Goal: Feedback & Contribution: Submit feedback/report problem

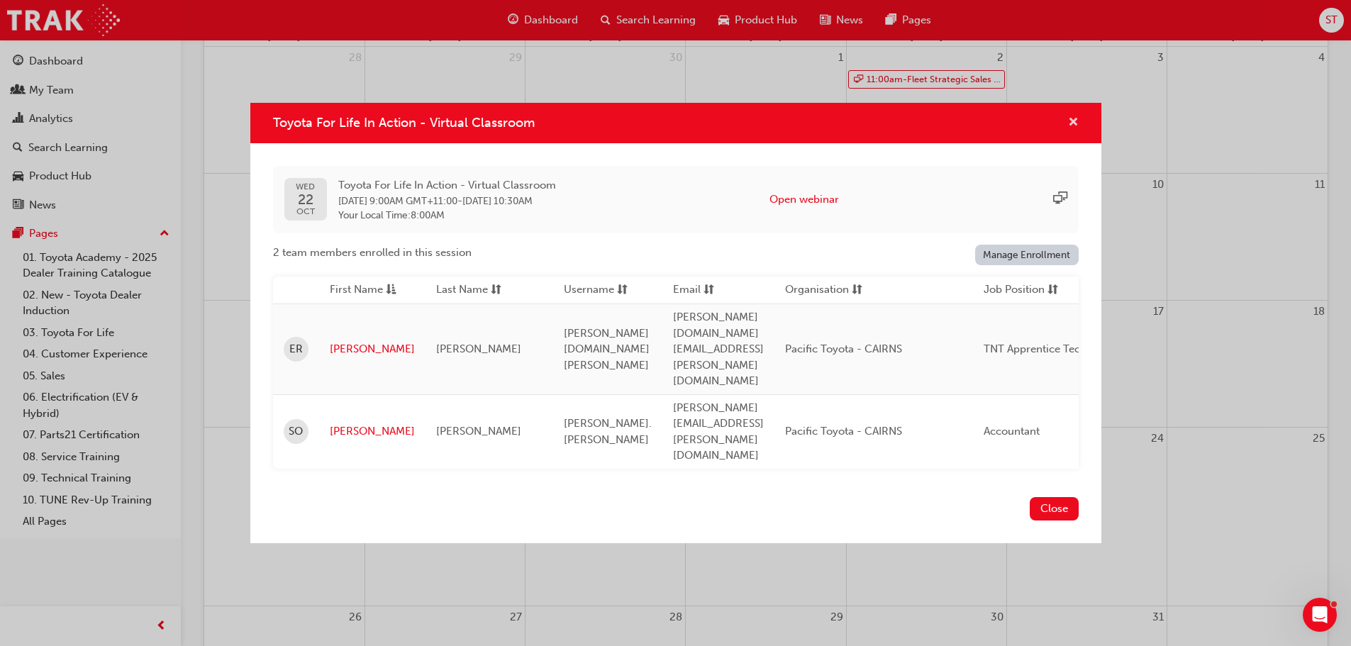
click at [1068, 132] on button "Toyota For Life In Action - Virtual Classroom" at bounding box center [1073, 123] width 11 height 18
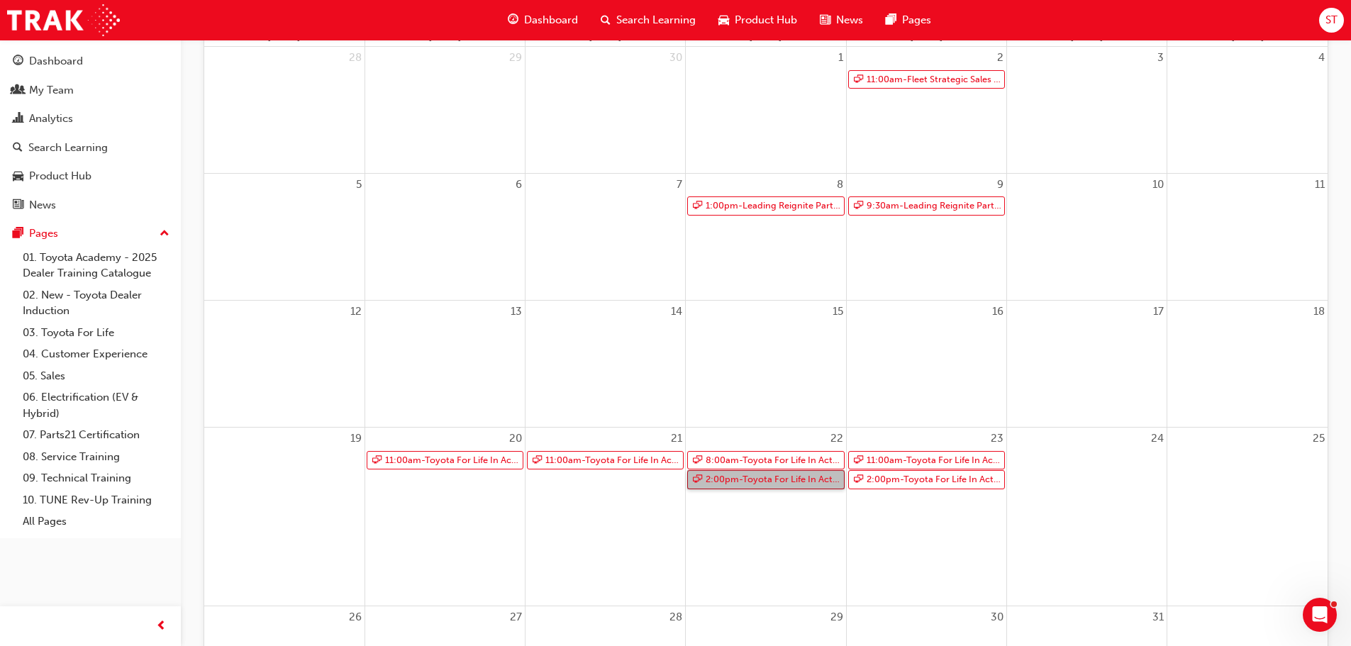
click at [745, 484] on link "2:00pm - Toyota For Life In Action - Virtual Classroom" at bounding box center [765, 479] width 157 height 19
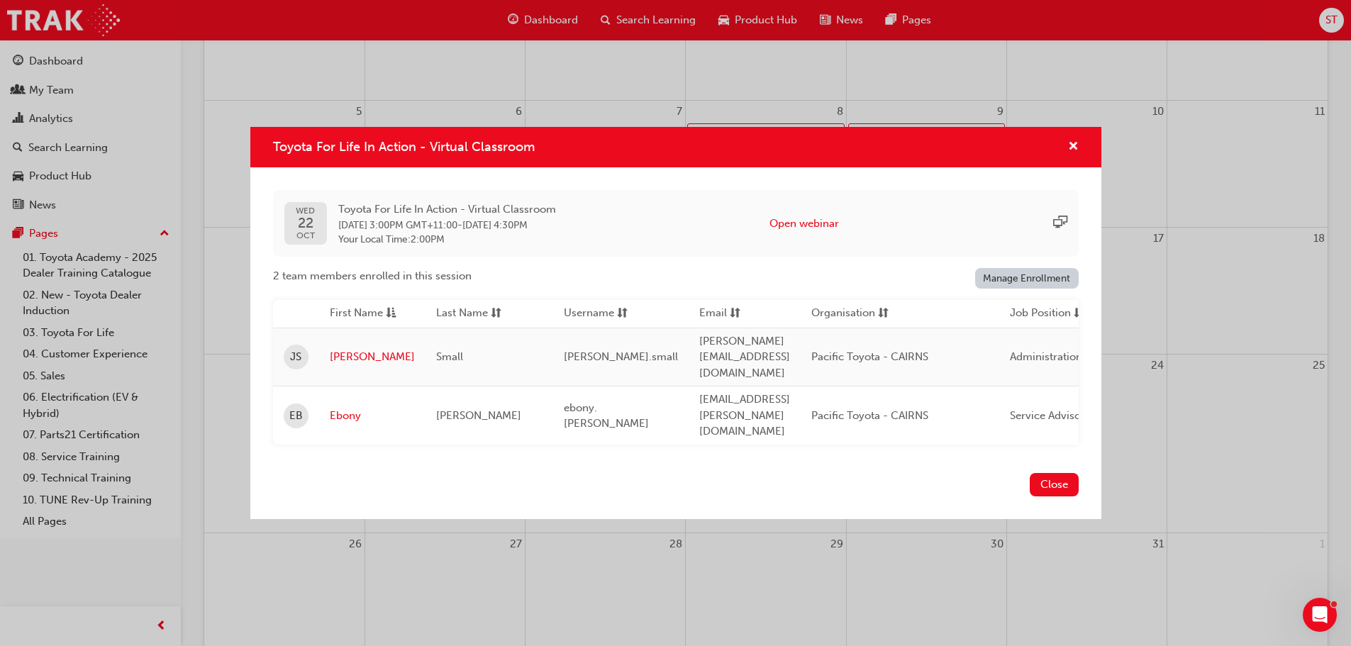
scroll to position [276, 0]
click at [819, 232] on button "Open webinar" at bounding box center [803, 224] width 69 height 16
click at [1076, 154] on span "cross-icon" at bounding box center [1073, 147] width 11 height 13
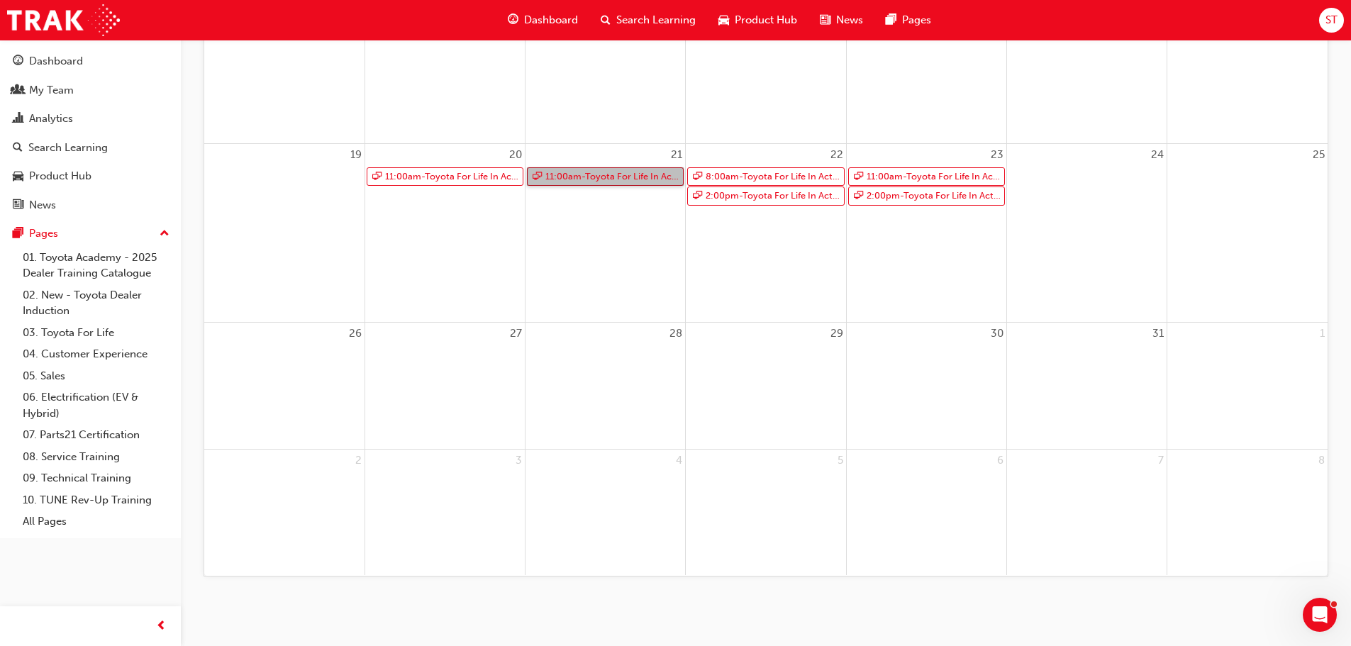
click at [603, 175] on link "11:00am - Toyota For Life In Action - Virtual Classroom" at bounding box center [605, 176] width 157 height 19
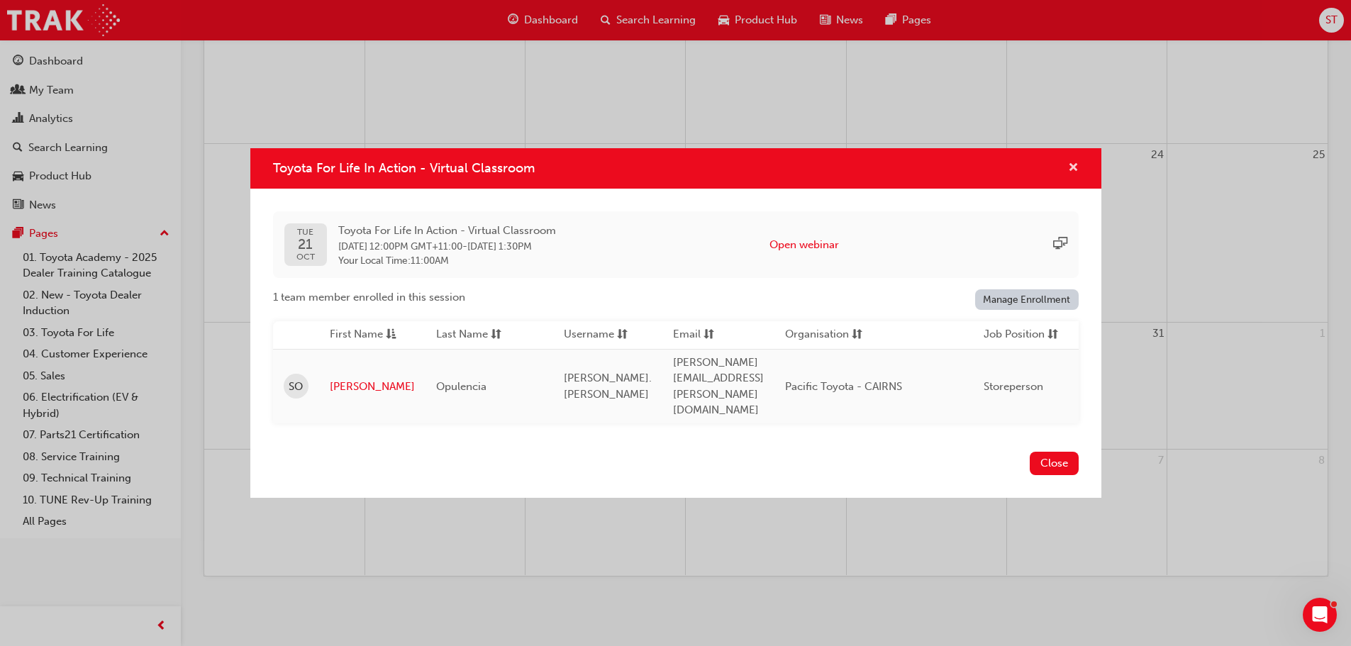
drag, startPoint x: 1070, startPoint y: 177, endPoint x: 845, endPoint y: 177, distance: 224.8
click at [1069, 175] on span "cross-icon" at bounding box center [1073, 168] width 11 height 13
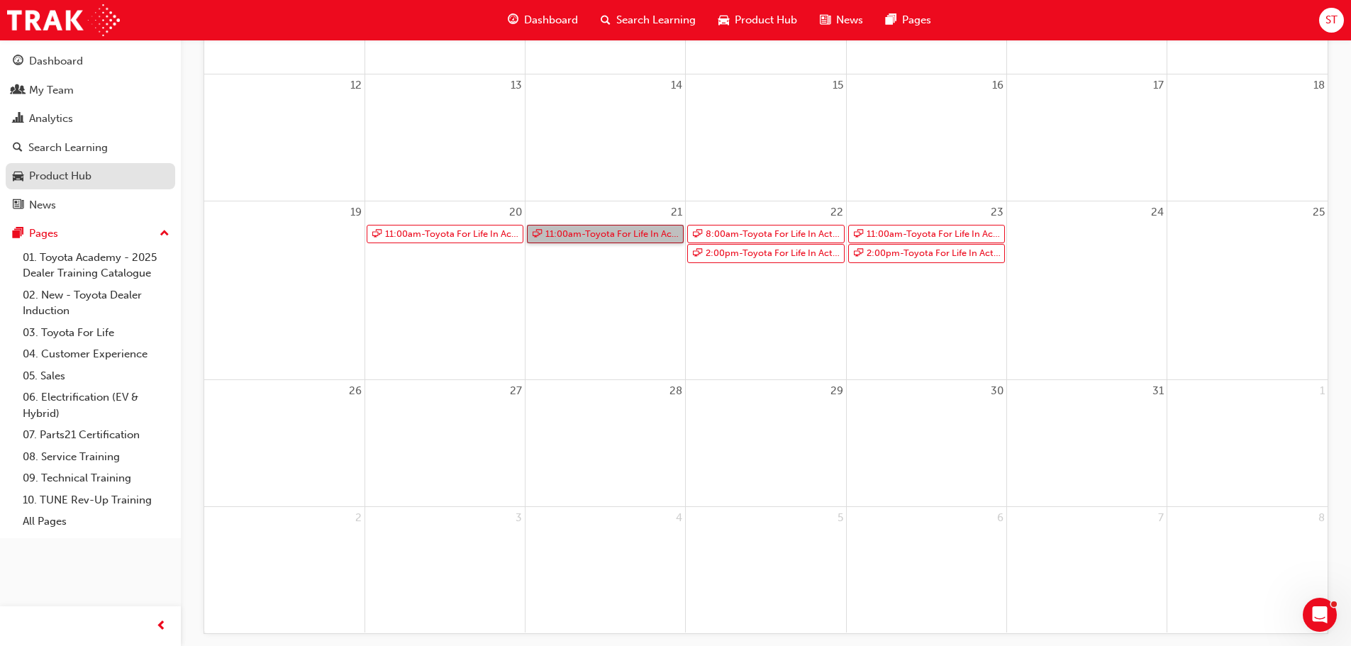
scroll to position [205, 0]
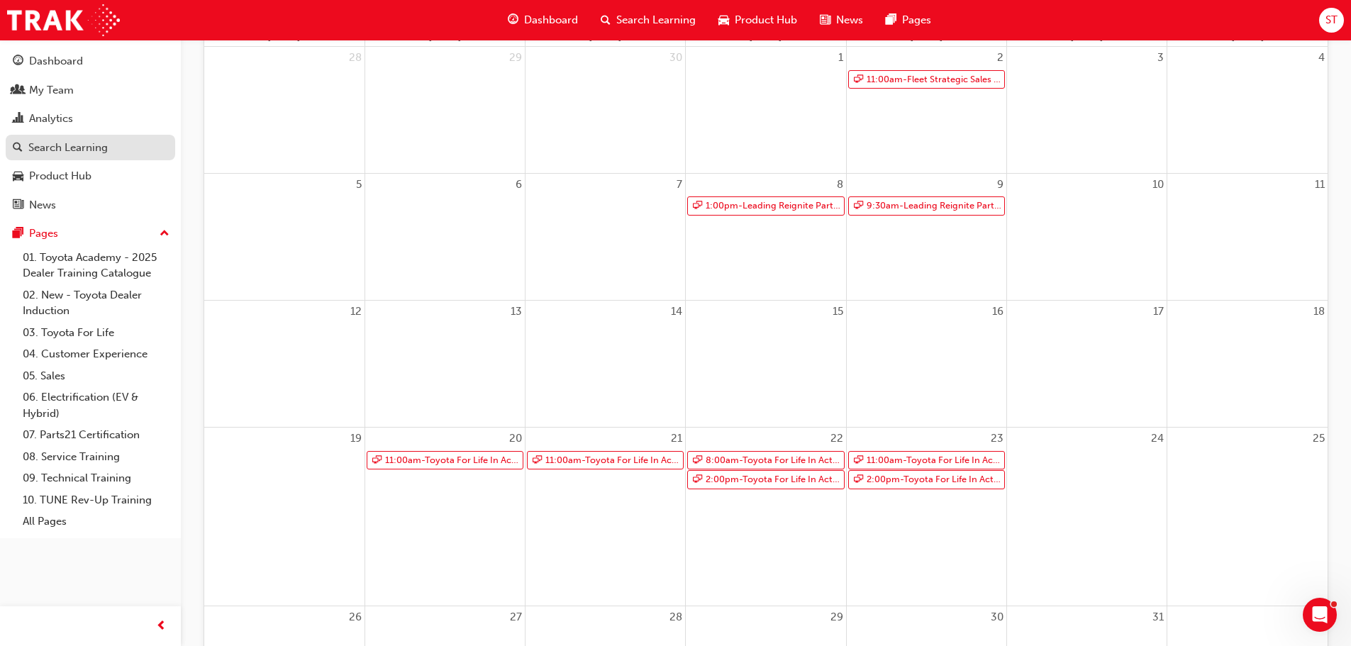
click at [77, 137] on link "Search Learning" at bounding box center [90, 148] width 169 height 26
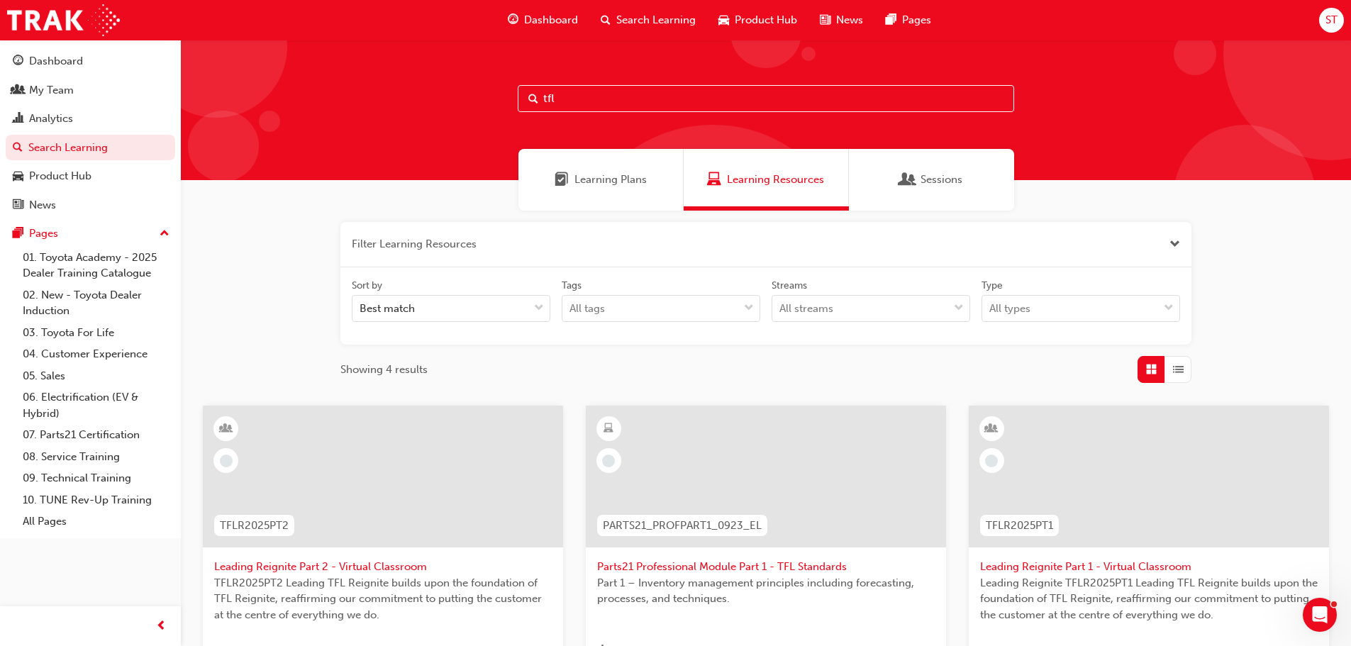
scroll to position [425, 0]
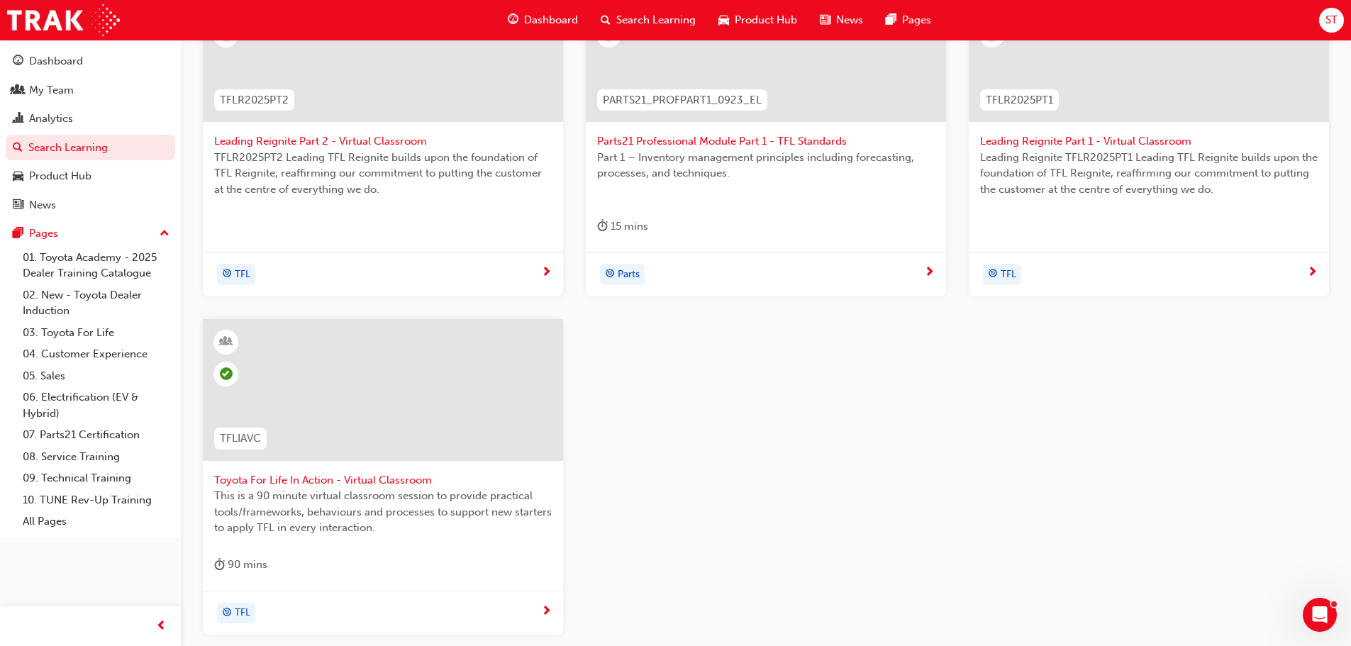
click at [357, 482] on span "Toyota For Life In Action - Virtual Classroom" at bounding box center [383, 480] width 338 height 16
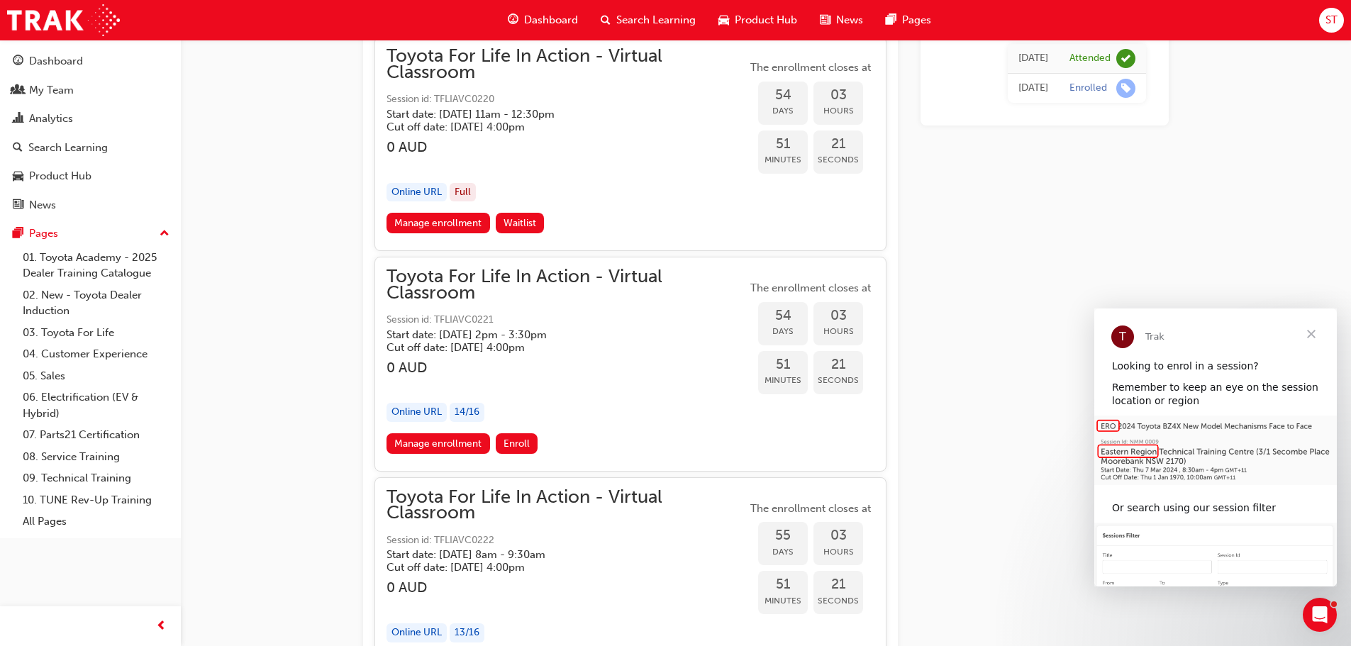
scroll to position [15891, 0]
click at [446, 440] on link "Manage enrollment" at bounding box center [438, 441] width 104 height 21
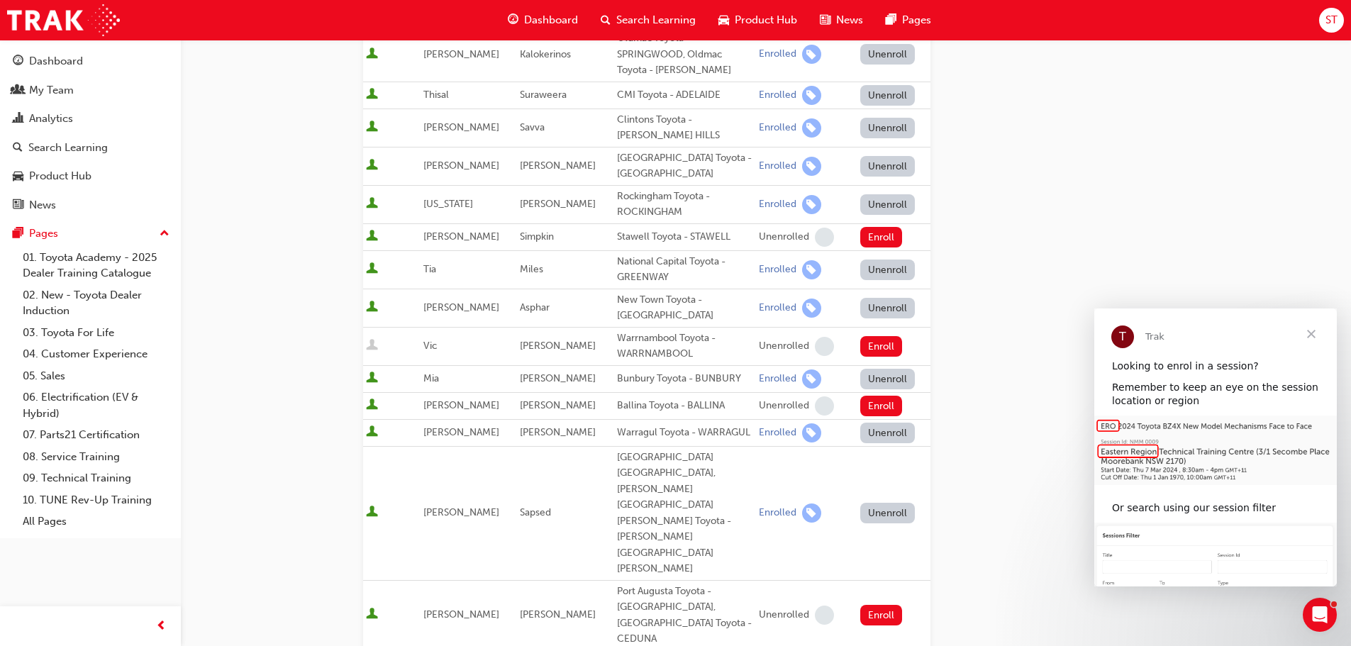
scroll to position [638, 0]
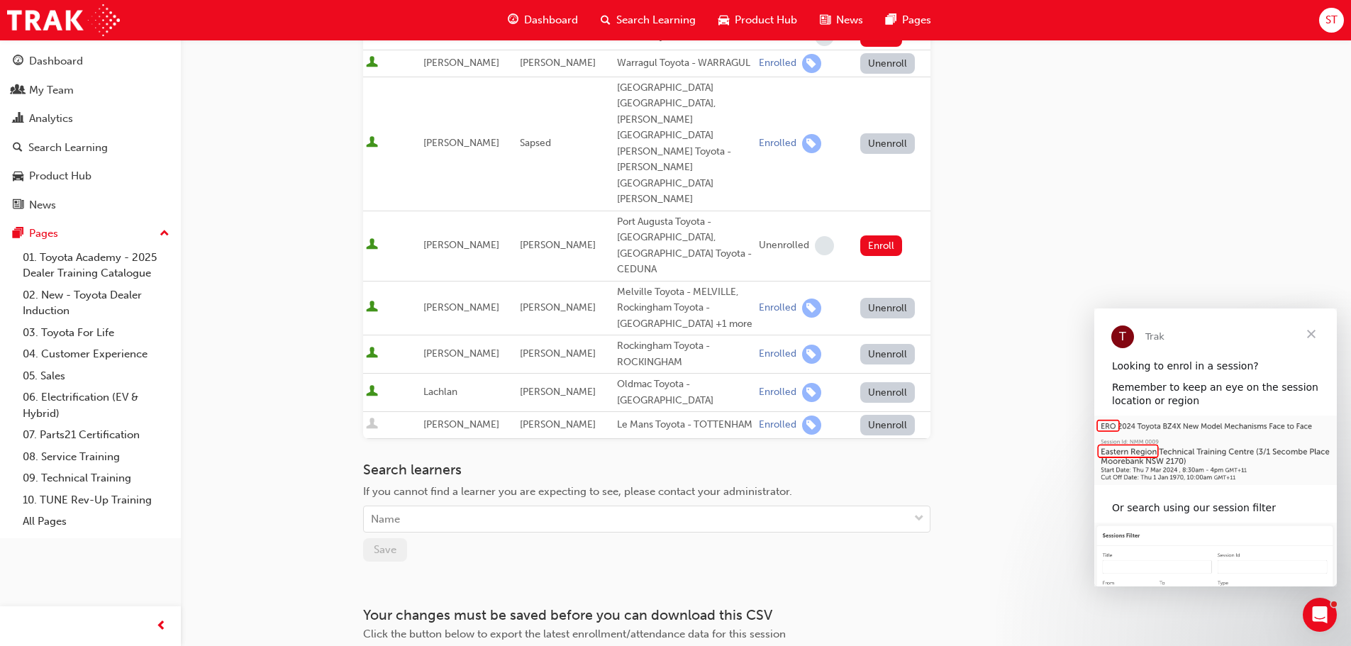
click at [479, 480] on div "Go to session detail page Manage enrollment for Toyota For Life In Action - Vir…" at bounding box center [646, 37] width 567 height 1270
click at [447, 506] on div "Name" at bounding box center [646, 519] width 567 height 27
type input "[PERSON_NAME]"
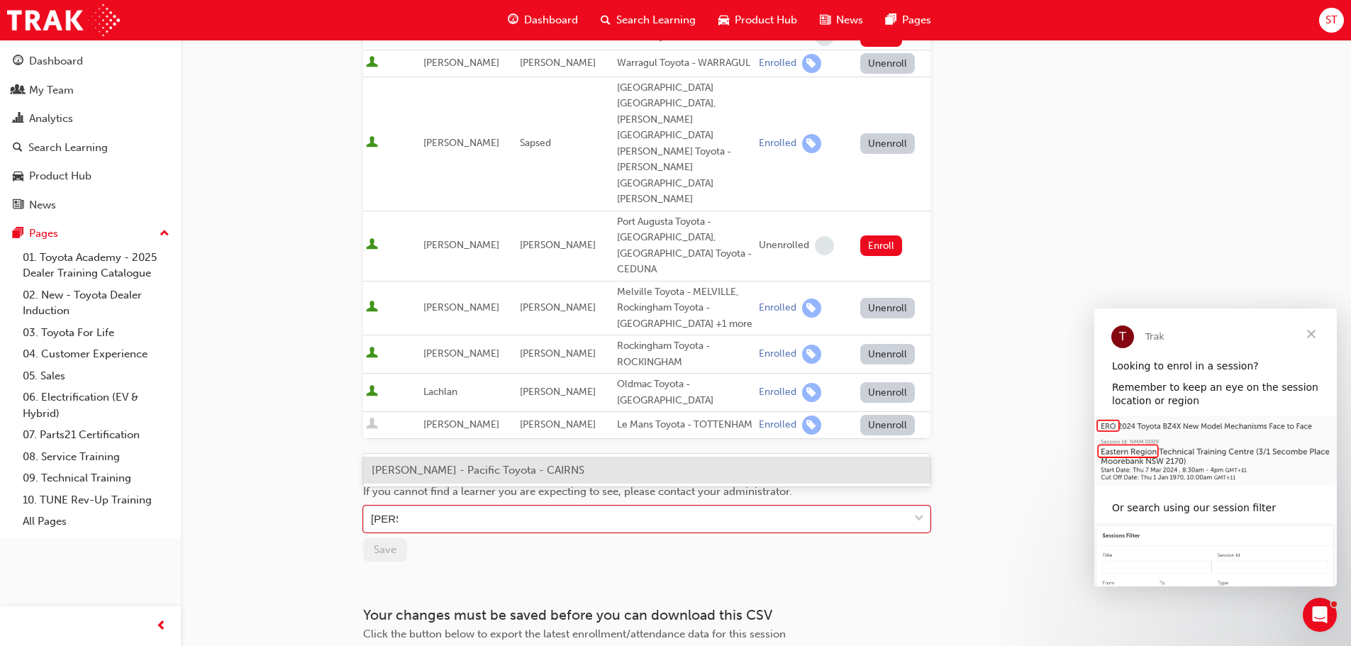
click at [430, 469] on span "[PERSON_NAME] - Pacific Toyota - CAIRNS" at bounding box center [478, 470] width 213 height 13
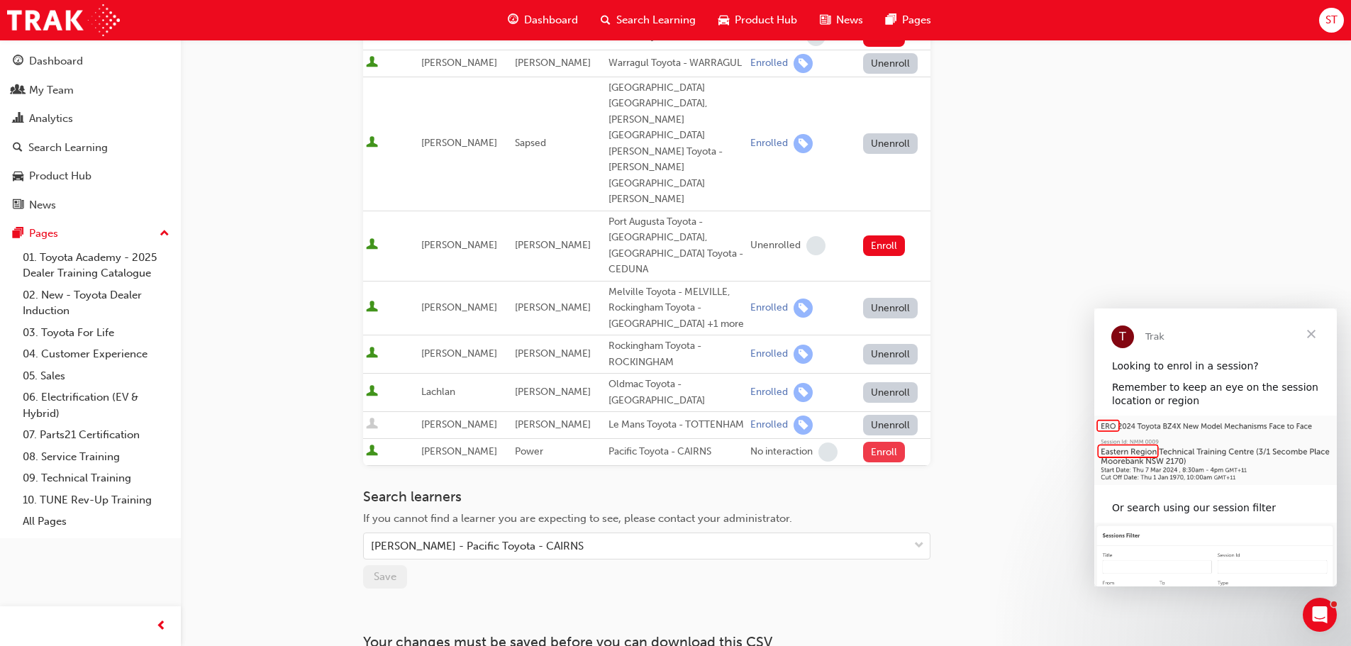
click at [876, 442] on button "Enroll" at bounding box center [884, 452] width 43 height 21
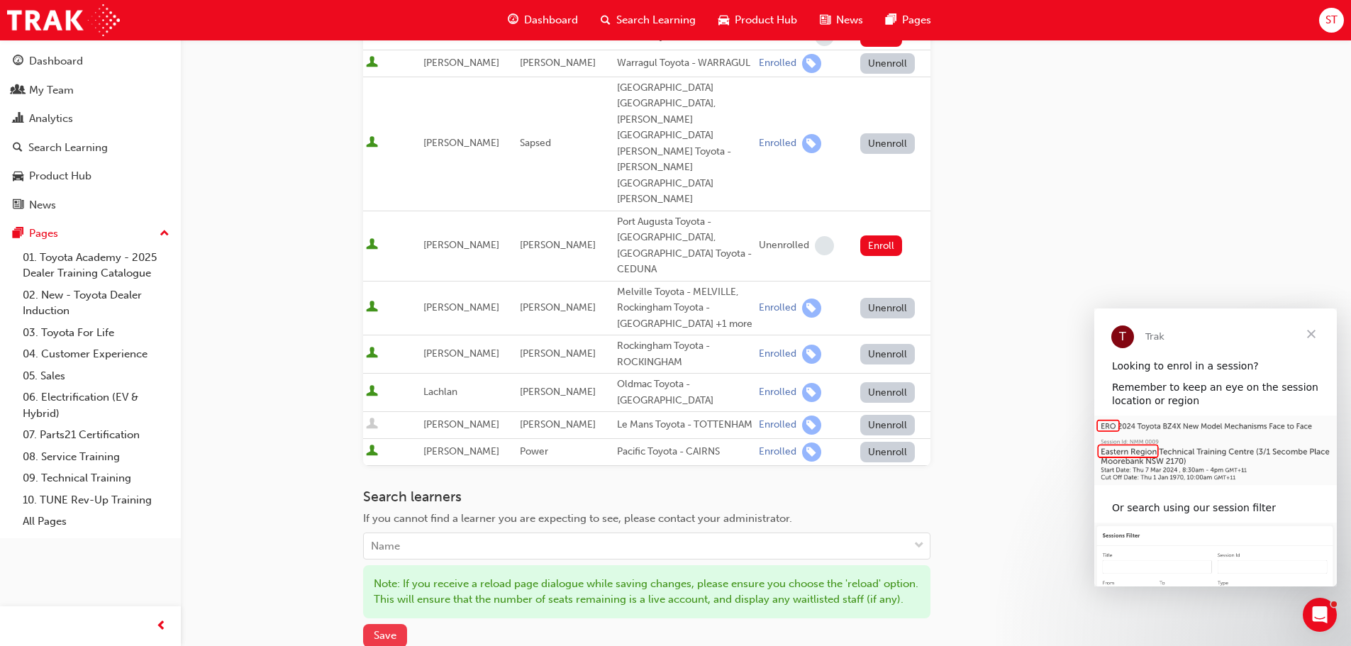
click at [391, 629] on span "Save" at bounding box center [385, 635] width 23 height 13
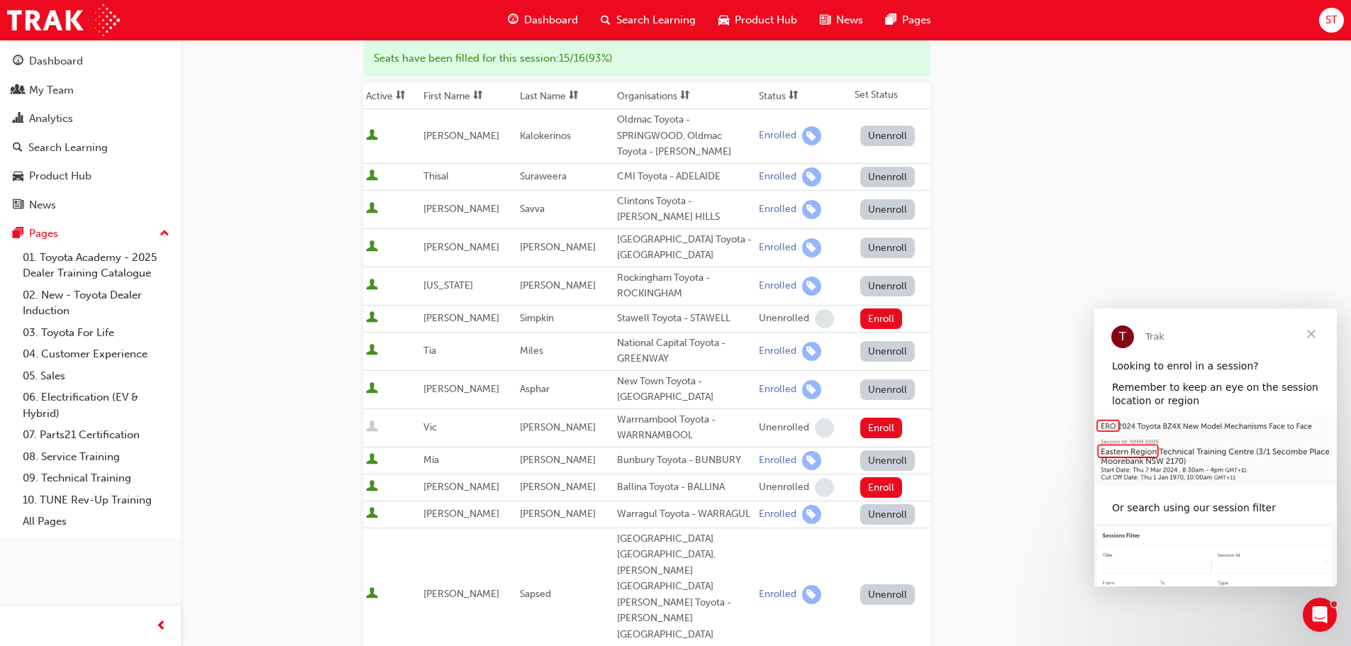
scroll to position [0, 0]
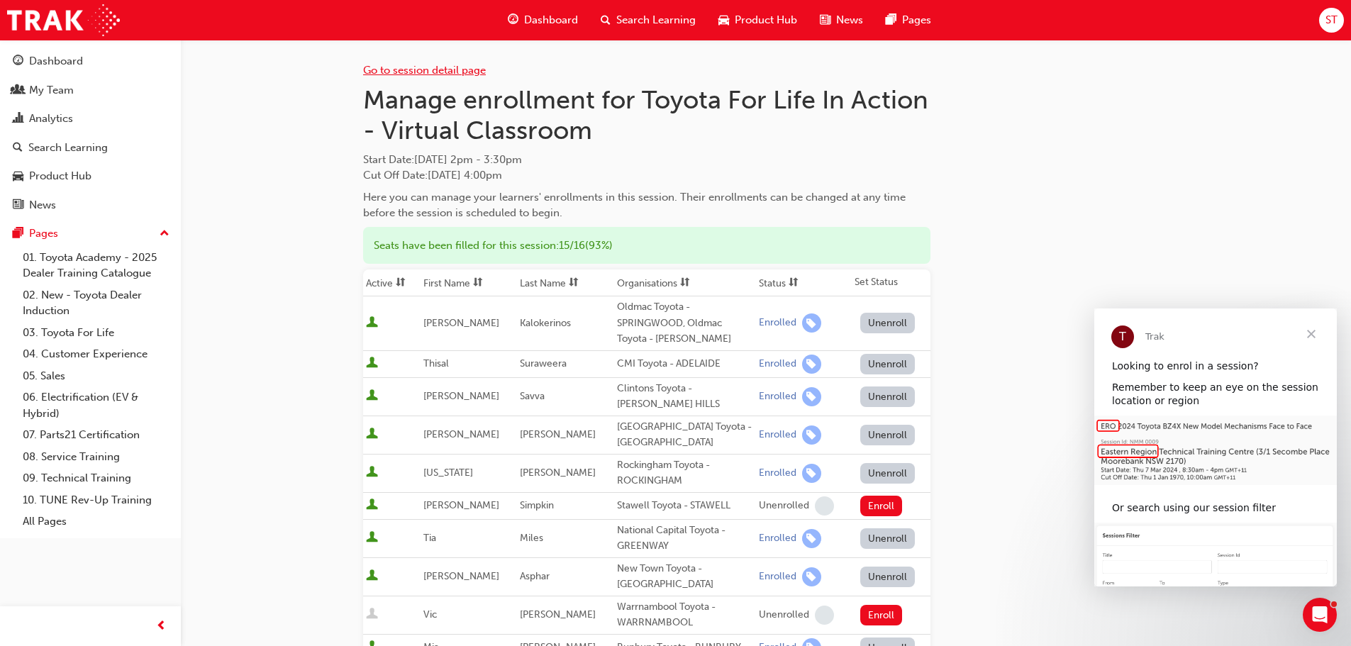
click at [455, 72] on link "Go to session detail page" at bounding box center [424, 70] width 123 height 13
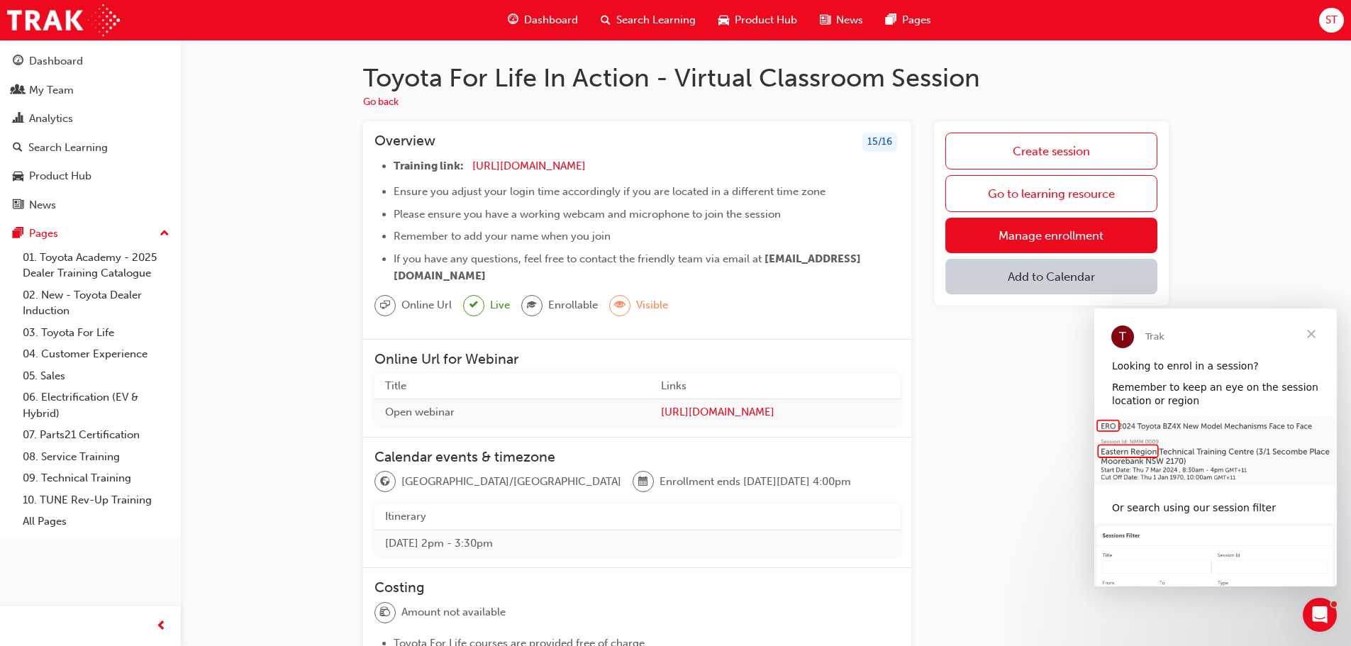
click at [1300, 334] on span "Close" at bounding box center [1311, 333] width 51 height 51
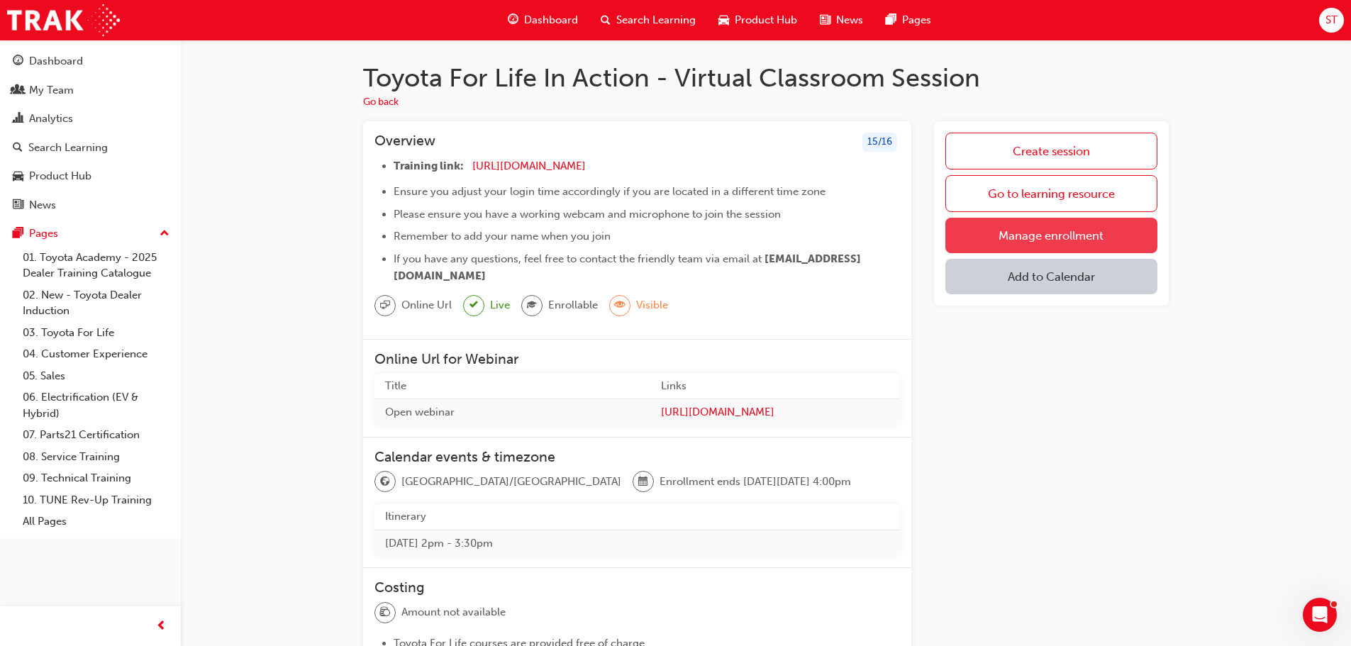
click at [1104, 236] on link "Manage enrollment" at bounding box center [1051, 235] width 212 height 35
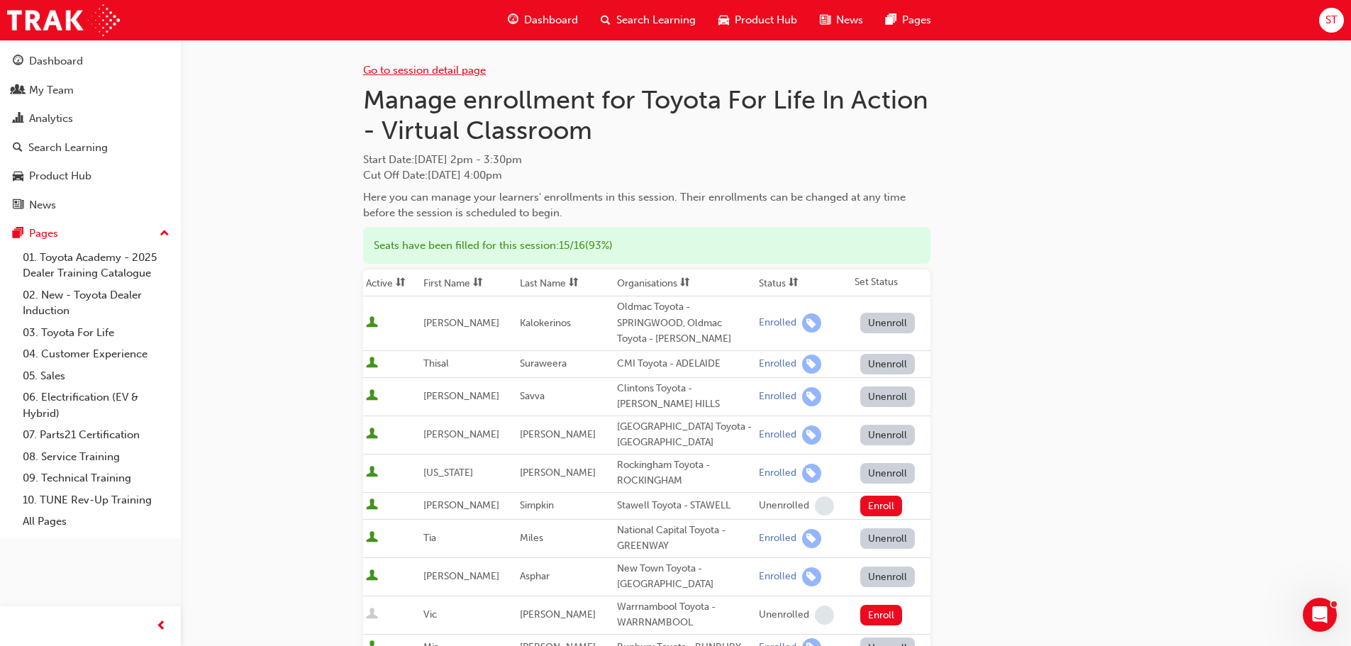
click at [437, 65] on link "Go to session detail page" at bounding box center [424, 70] width 123 height 13
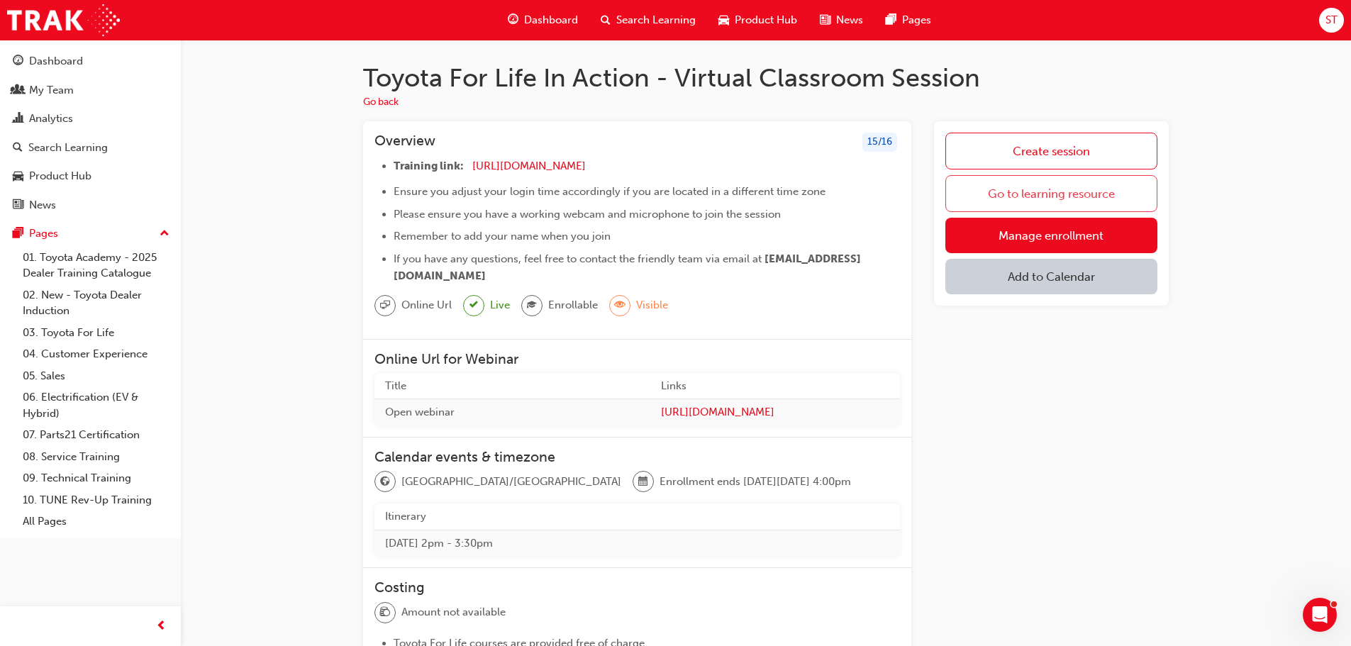
click at [1068, 198] on link "Go to learning resource" at bounding box center [1051, 193] width 212 height 37
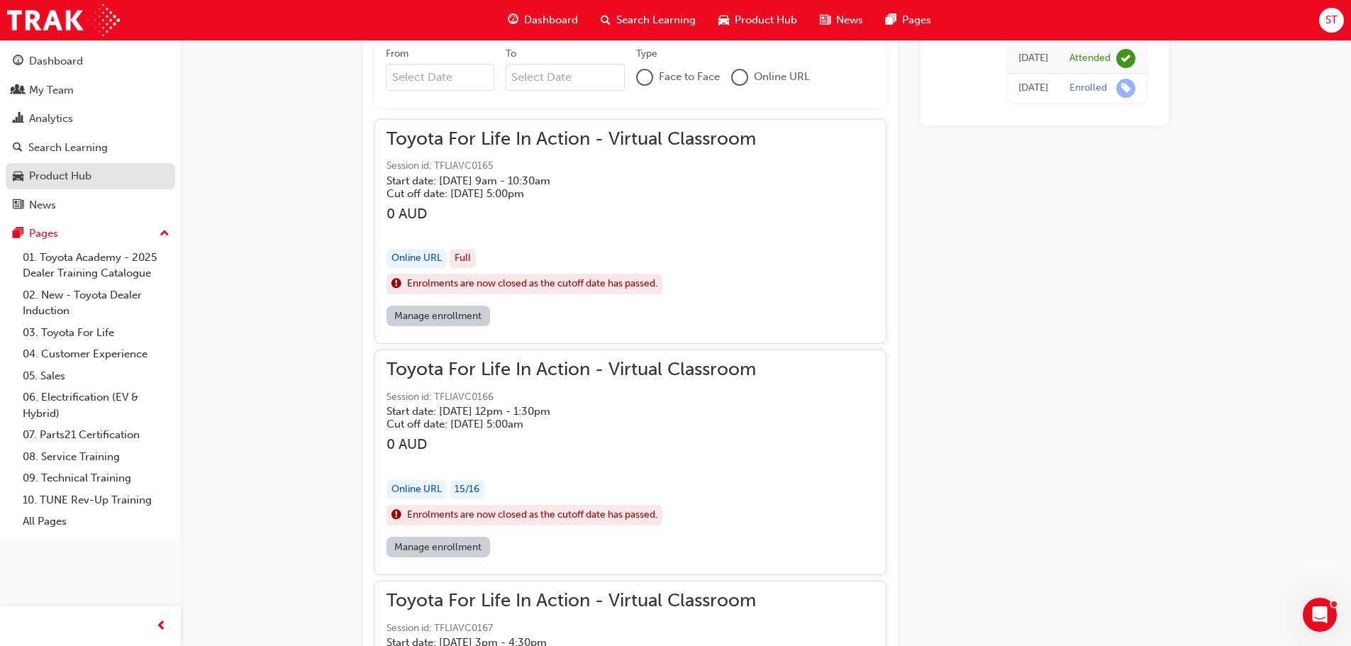
scroll to position [769, 0]
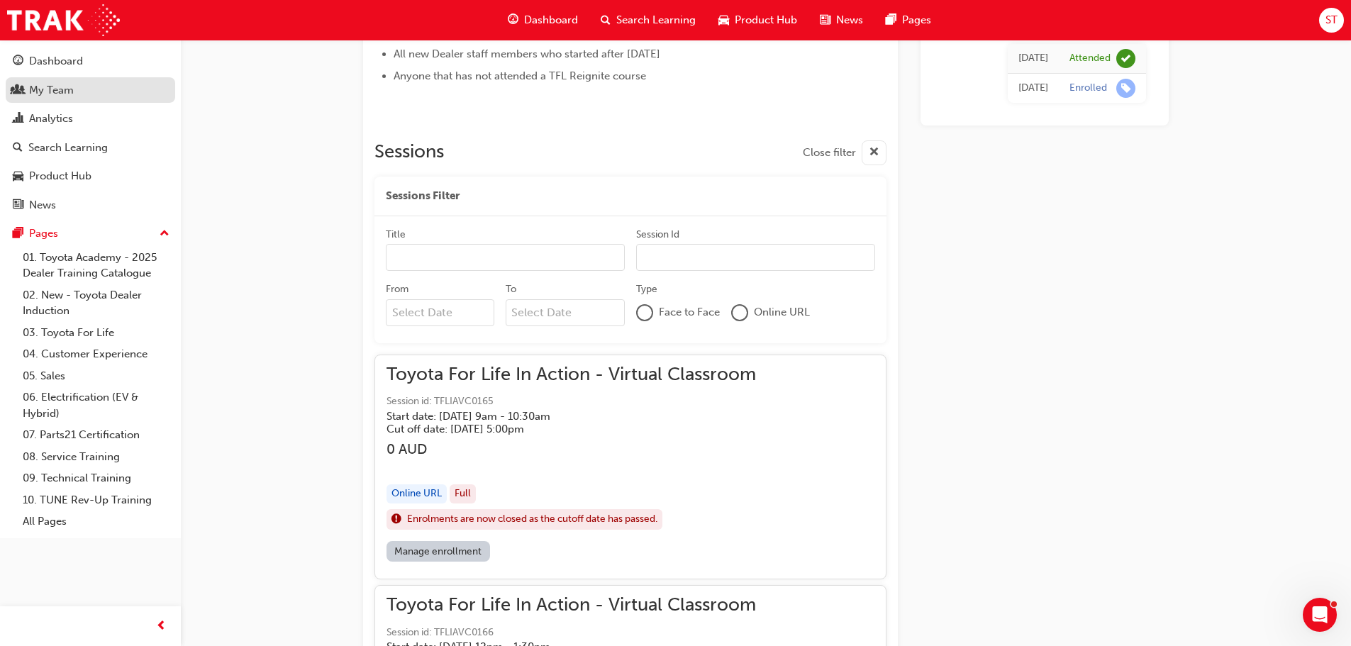
click at [79, 89] on div "My Team" at bounding box center [90, 91] width 155 height 18
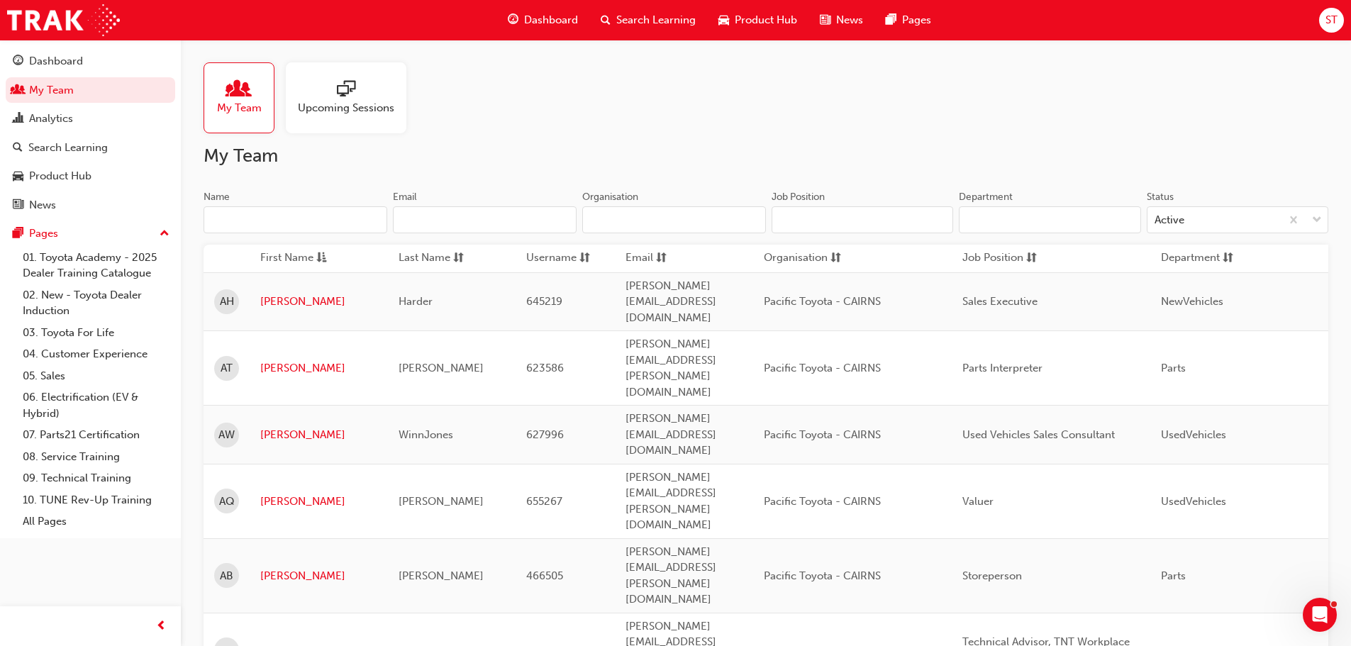
click at [352, 106] on span "Upcoming Sessions" at bounding box center [346, 108] width 96 height 16
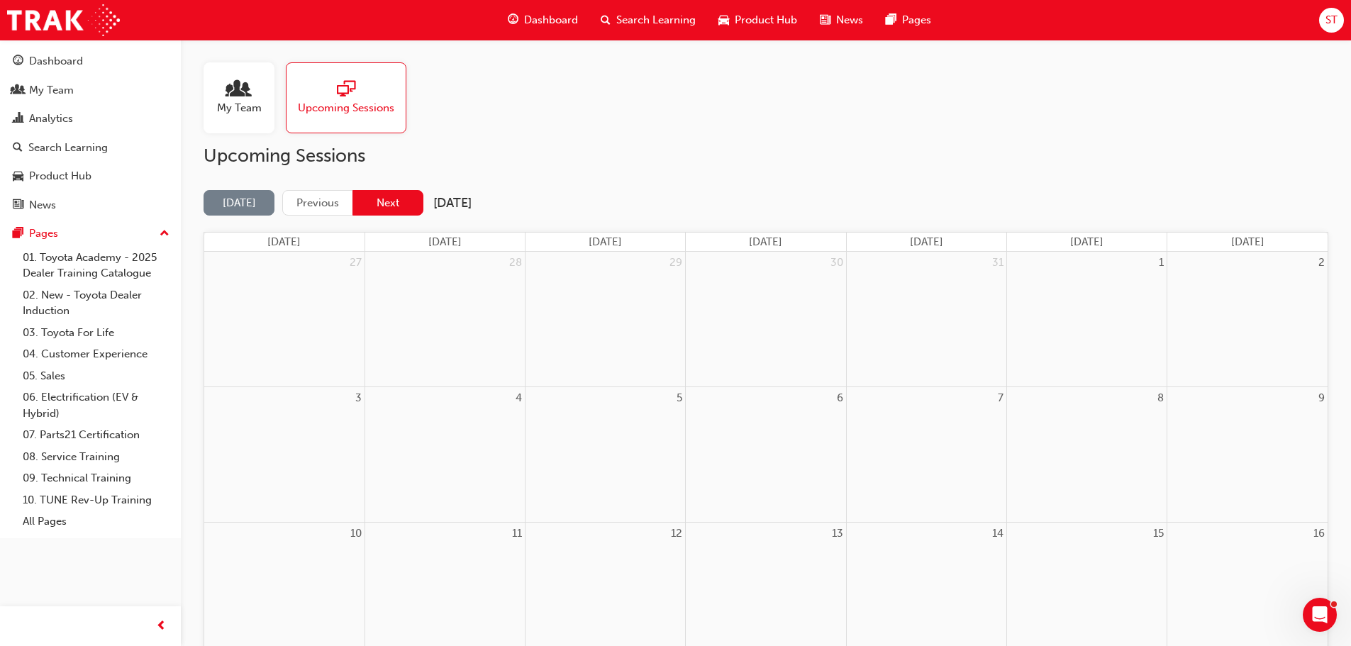
click at [384, 204] on button "Next" at bounding box center [387, 203] width 71 height 26
click at [384, 198] on button "Next" at bounding box center [387, 203] width 71 height 26
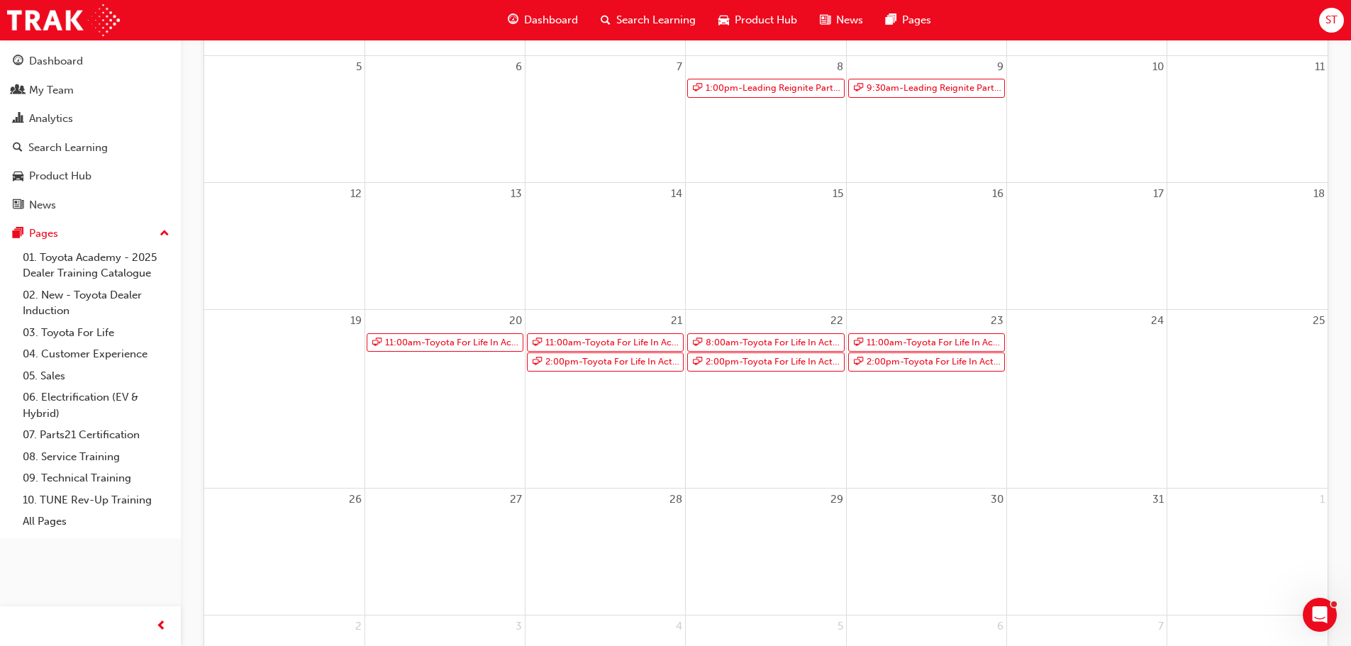
scroll to position [355, 0]
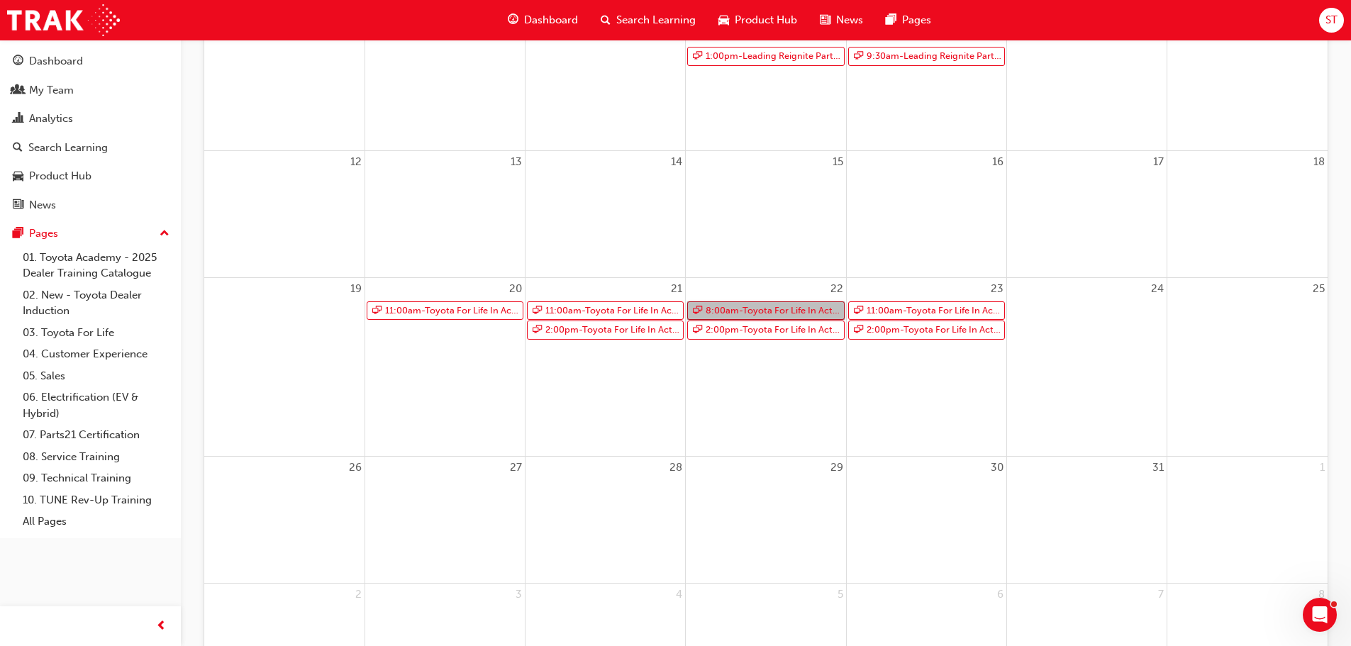
click at [763, 311] on link "8:00am - Toyota For Life In Action - Virtual Classroom" at bounding box center [765, 310] width 157 height 19
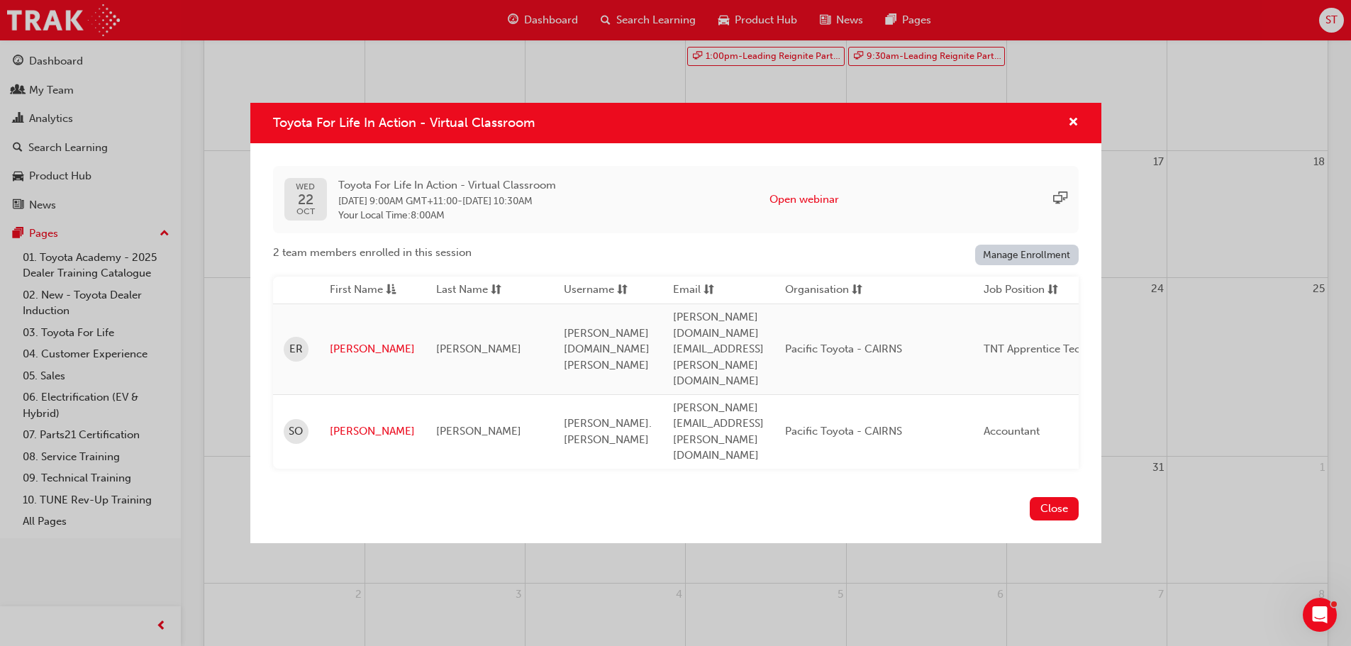
click at [1027, 265] on link "Manage Enrollment" at bounding box center [1027, 255] width 104 height 21
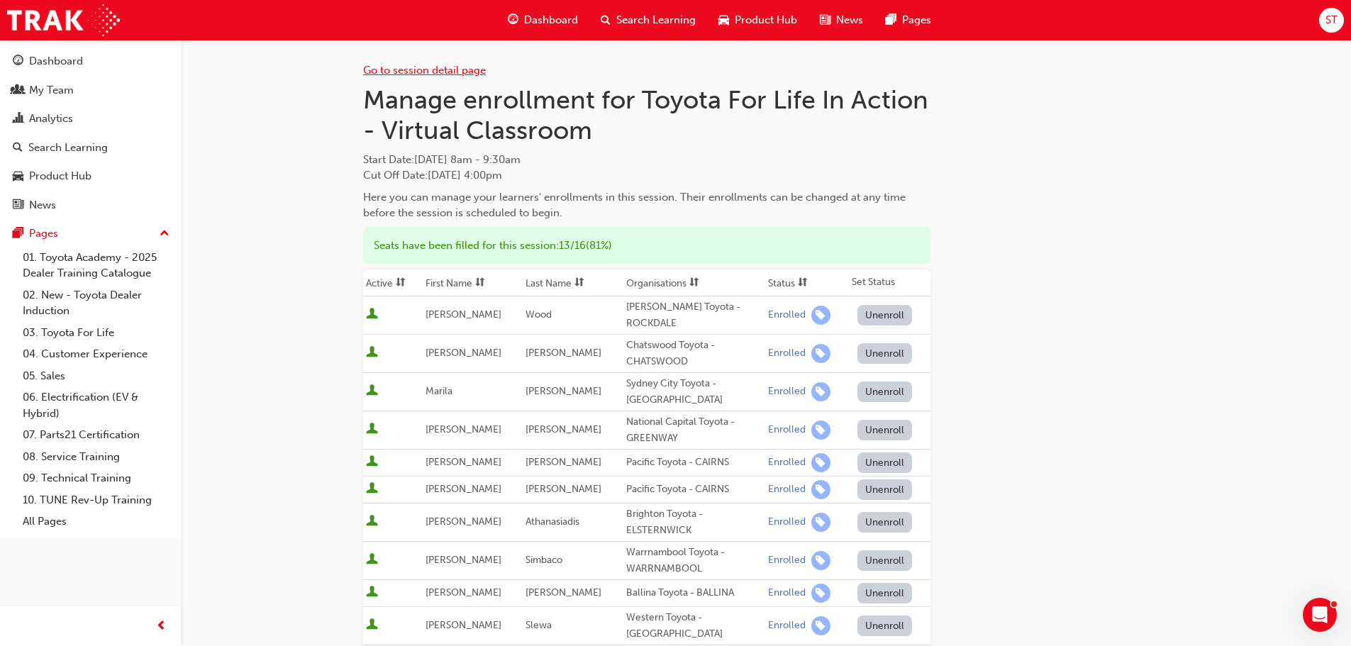
click at [457, 69] on link "Go to session detail page" at bounding box center [424, 70] width 123 height 13
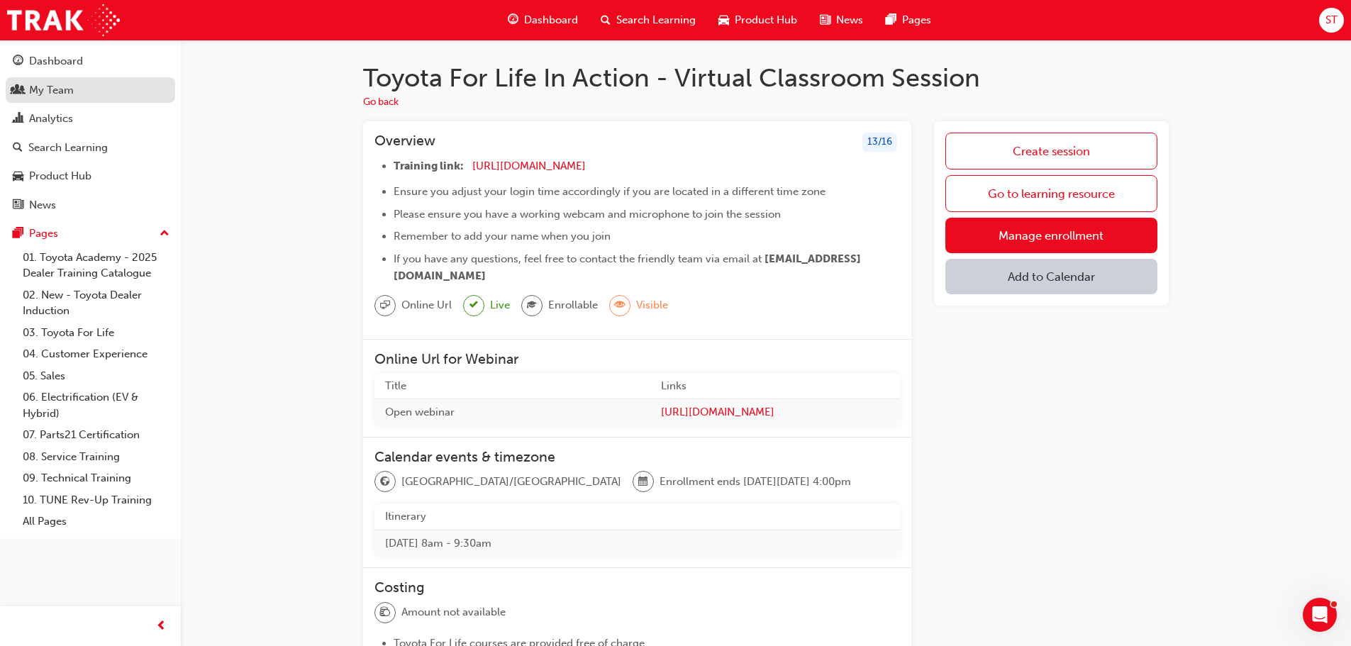
click at [76, 88] on div "My Team" at bounding box center [90, 91] width 155 height 18
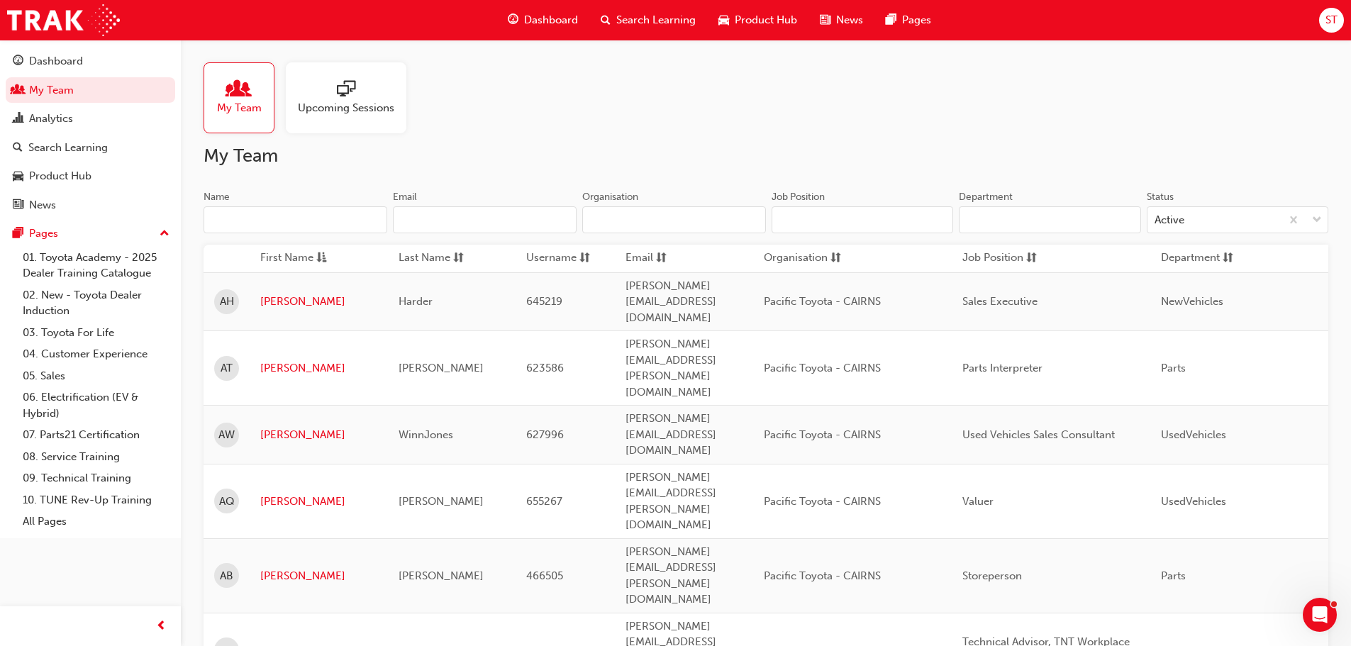
click at [339, 106] on span "Upcoming Sessions" at bounding box center [346, 108] width 96 height 16
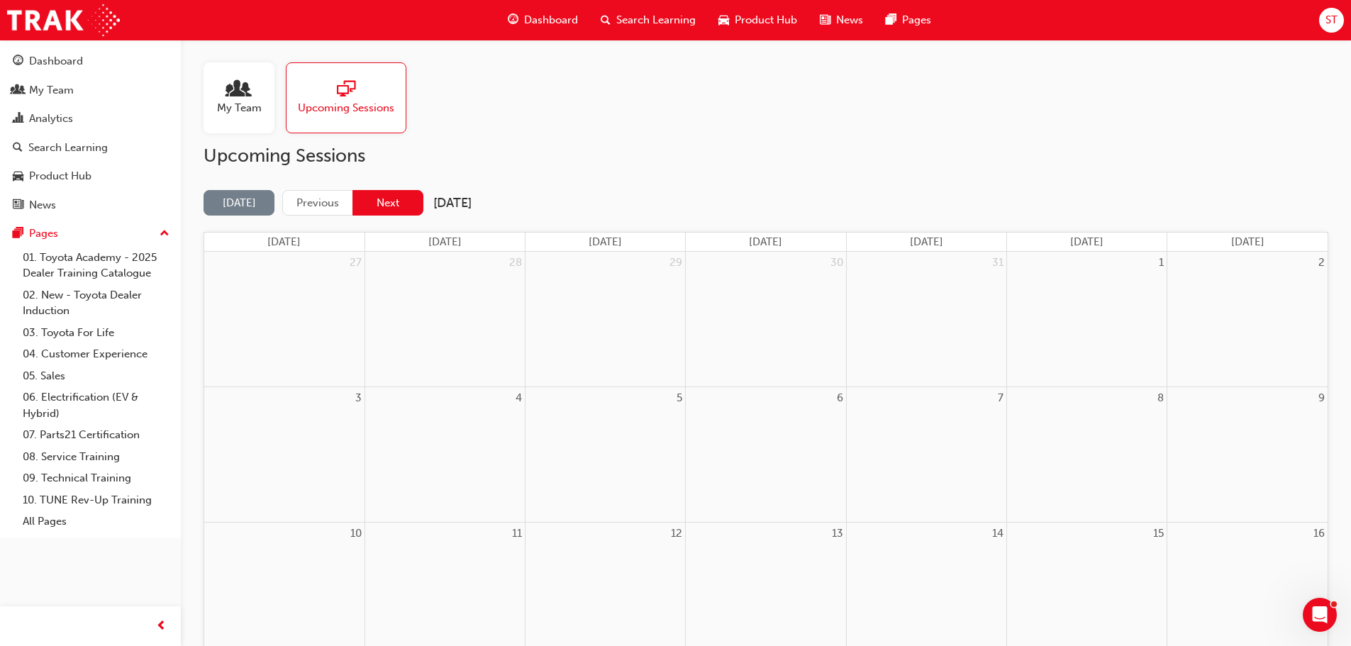
click at [389, 203] on button "Next" at bounding box center [387, 203] width 71 height 26
click at [404, 204] on button "Next" at bounding box center [387, 203] width 71 height 26
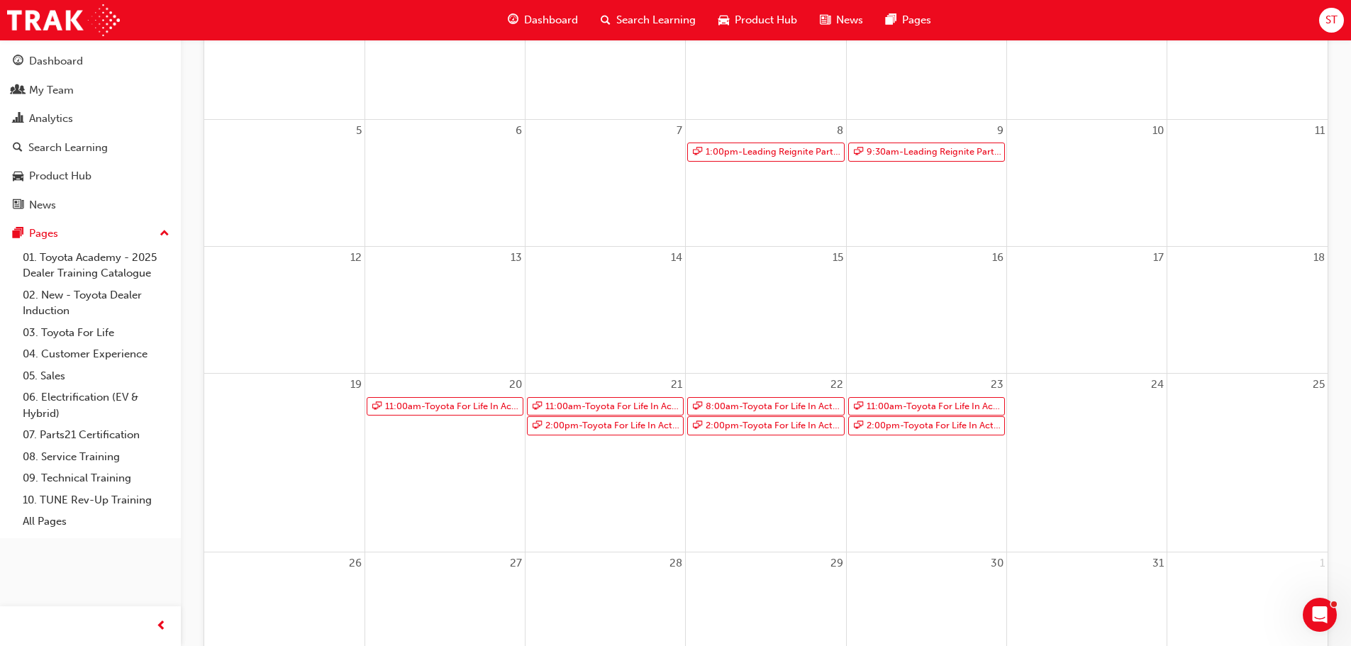
scroll to position [284, 0]
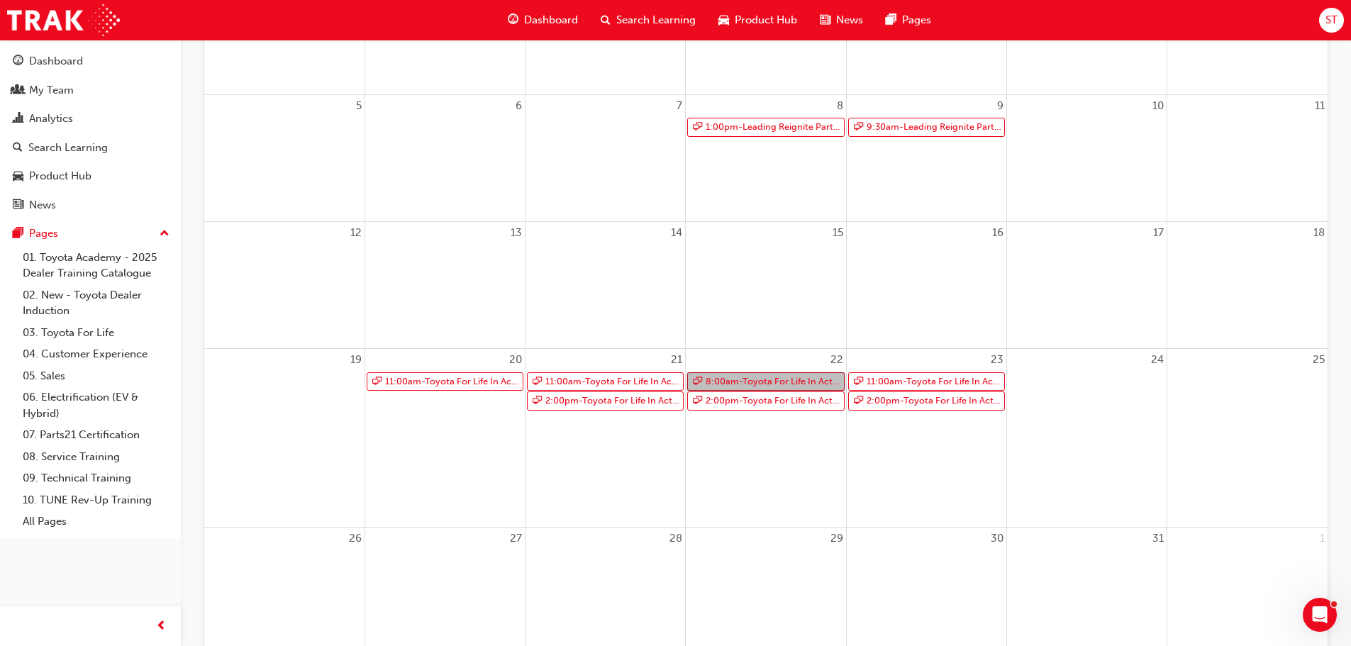
click at [738, 380] on link "8:00am - Toyota For Life In Action - Virtual Classroom" at bounding box center [765, 381] width 157 height 19
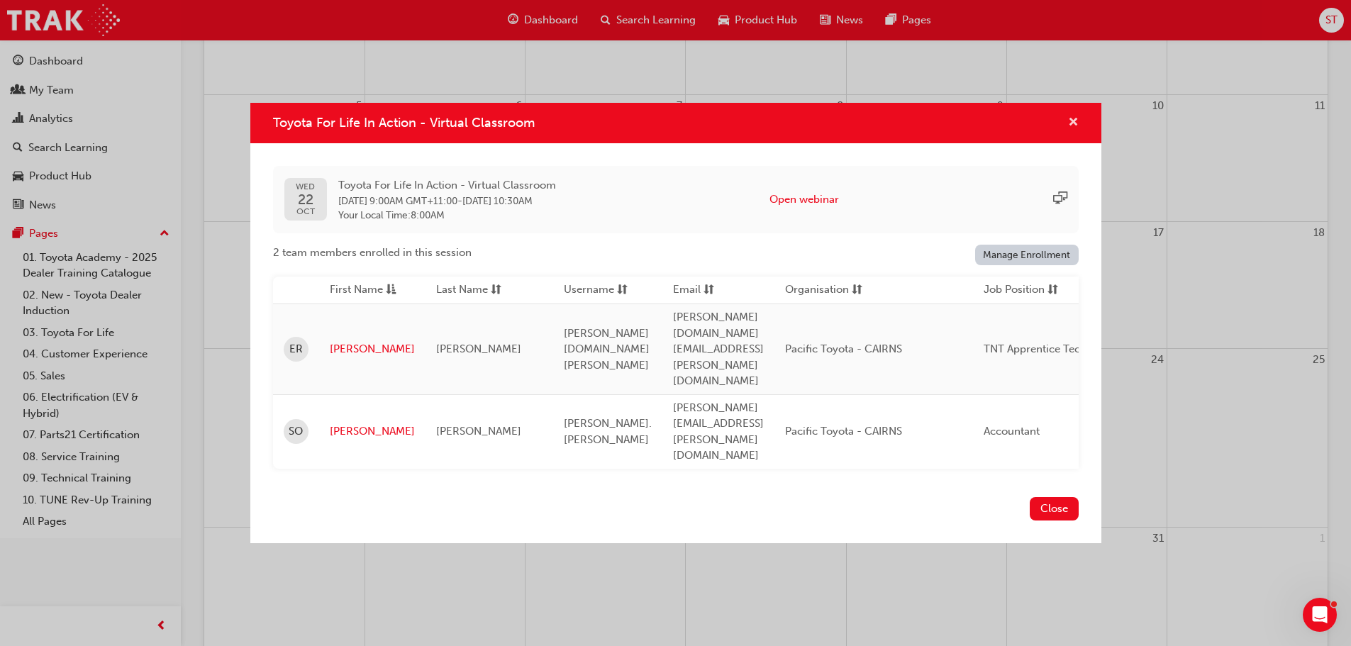
click at [1068, 130] on span "cross-icon" at bounding box center [1073, 123] width 11 height 13
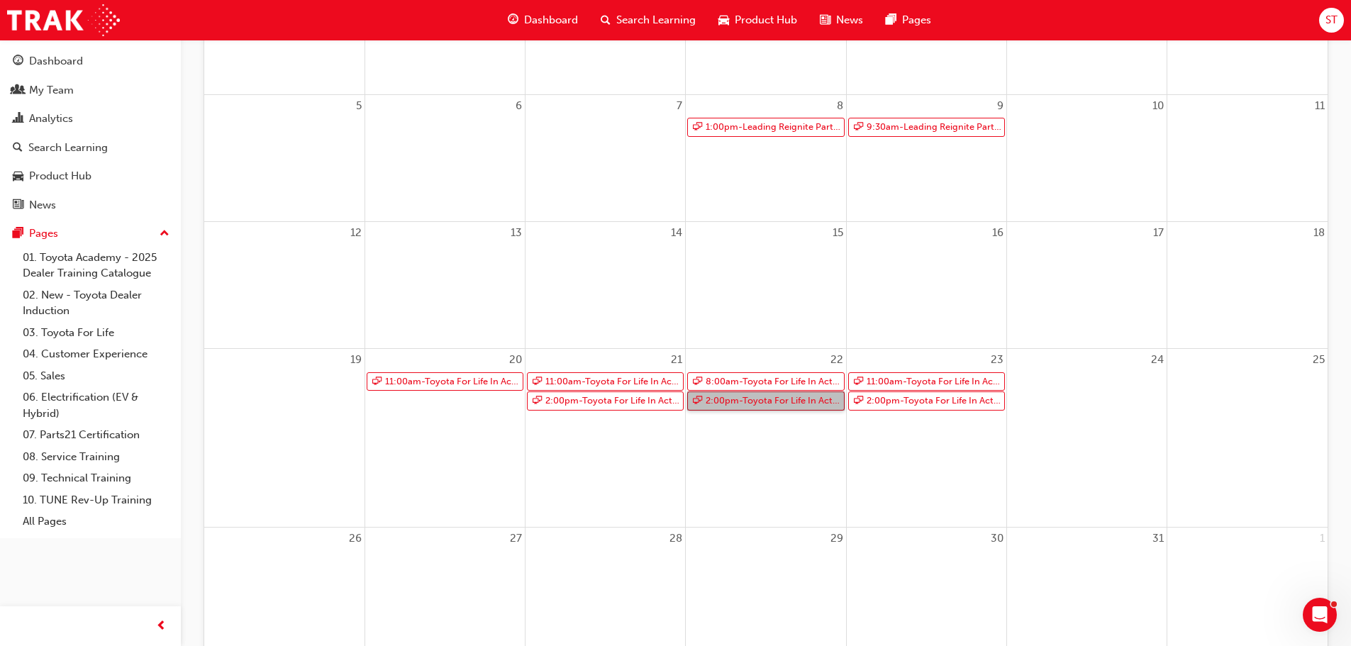
click at [764, 403] on link "2:00pm - Toyota For Life In Action - Virtual Classroom" at bounding box center [765, 400] width 157 height 19
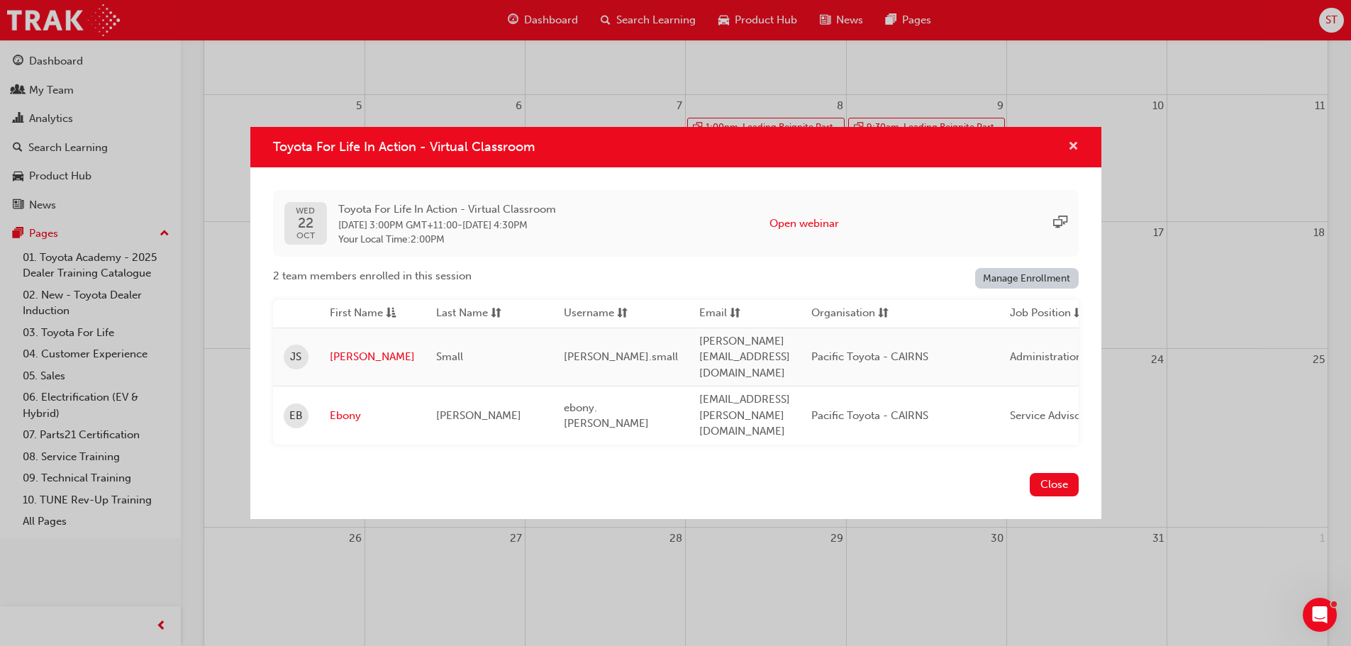
click at [1071, 154] on span "cross-icon" at bounding box center [1073, 147] width 11 height 13
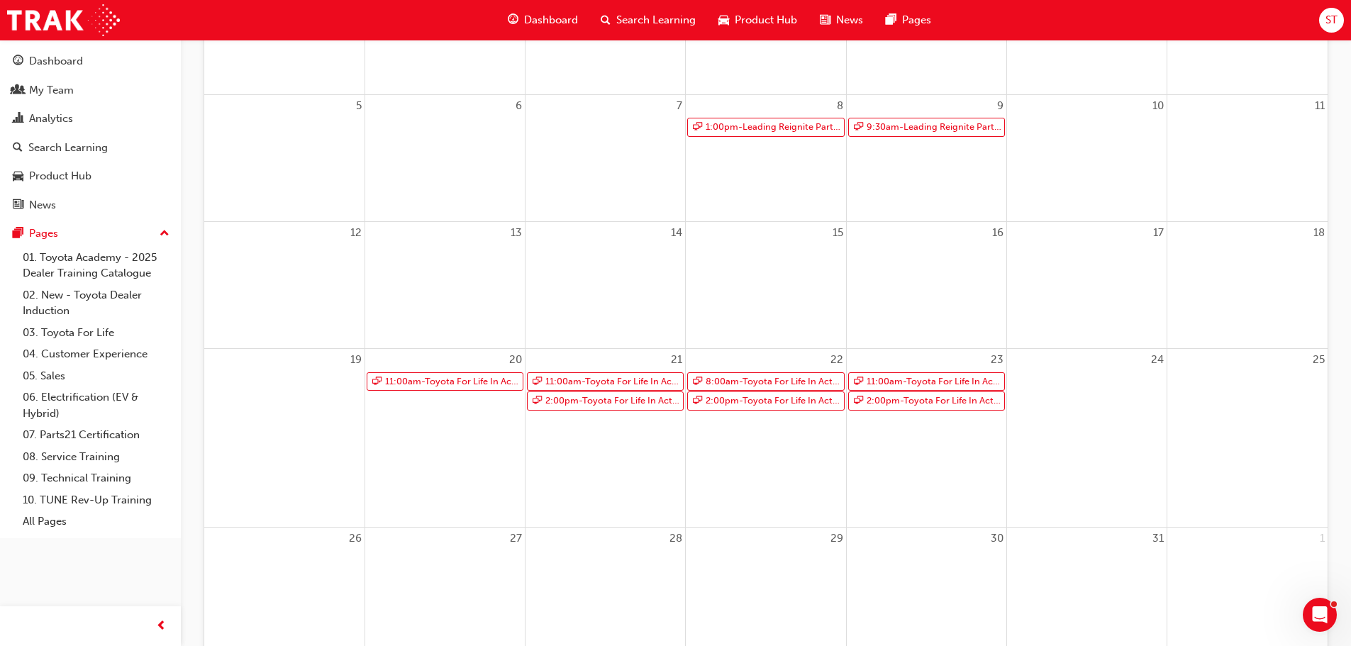
click at [735, 467] on div "22 8:00am - Toyota For Life In Action - Virtual Classroom 2:00pm - Toyota For L…" at bounding box center [766, 437] width 160 height 177
click at [636, 378] on link "11:00am - Toyota For Life In Action - Virtual Classroom" at bounding box center [605, 381] width 157 height 19
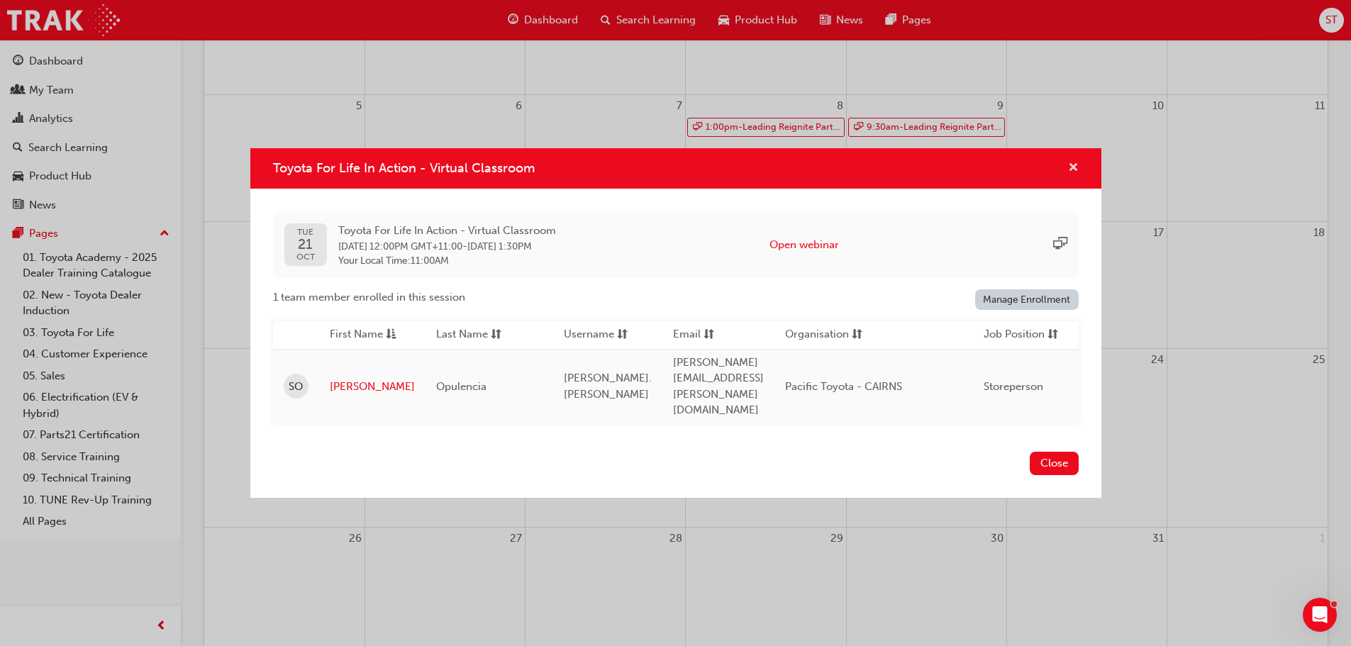
click at [1076, 175] on span "cross-icon" at bounding box center [1073, 168] width 11 height 13
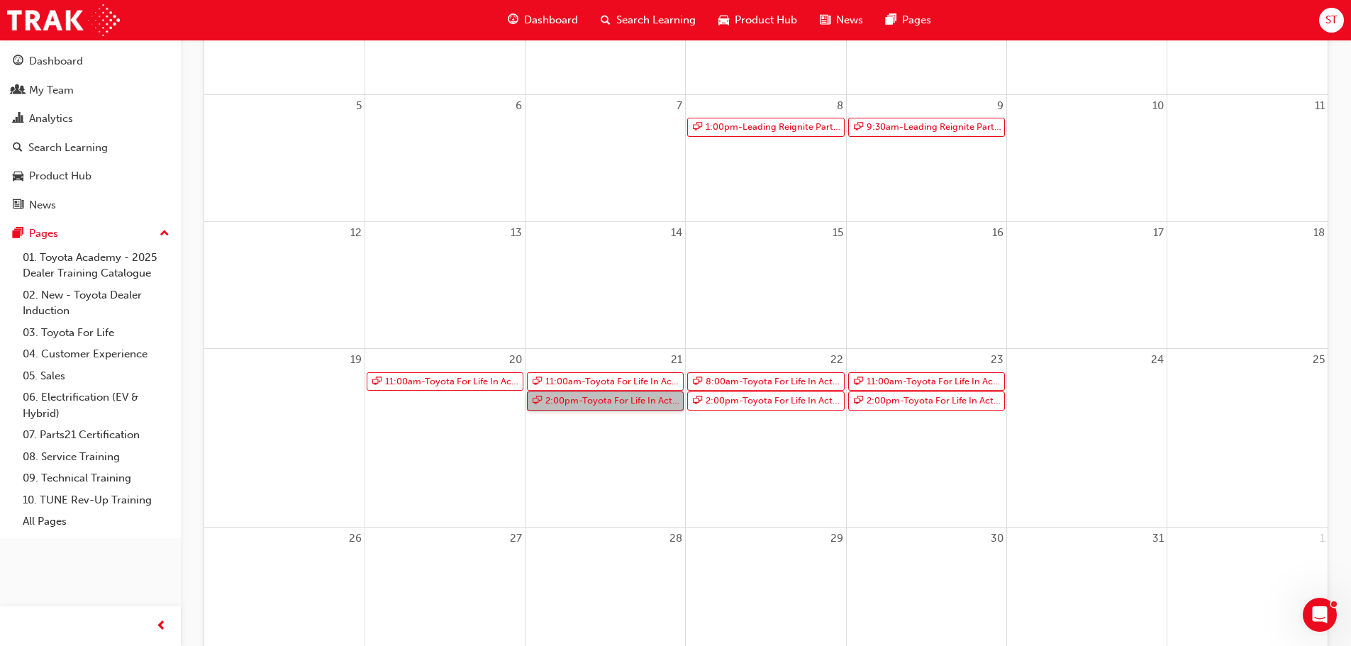
click at [602, 404] on link "2:00pm - Toyota For Life In Action - Virtual Classroom" at bounding box center [605, 400] width 157 height 19
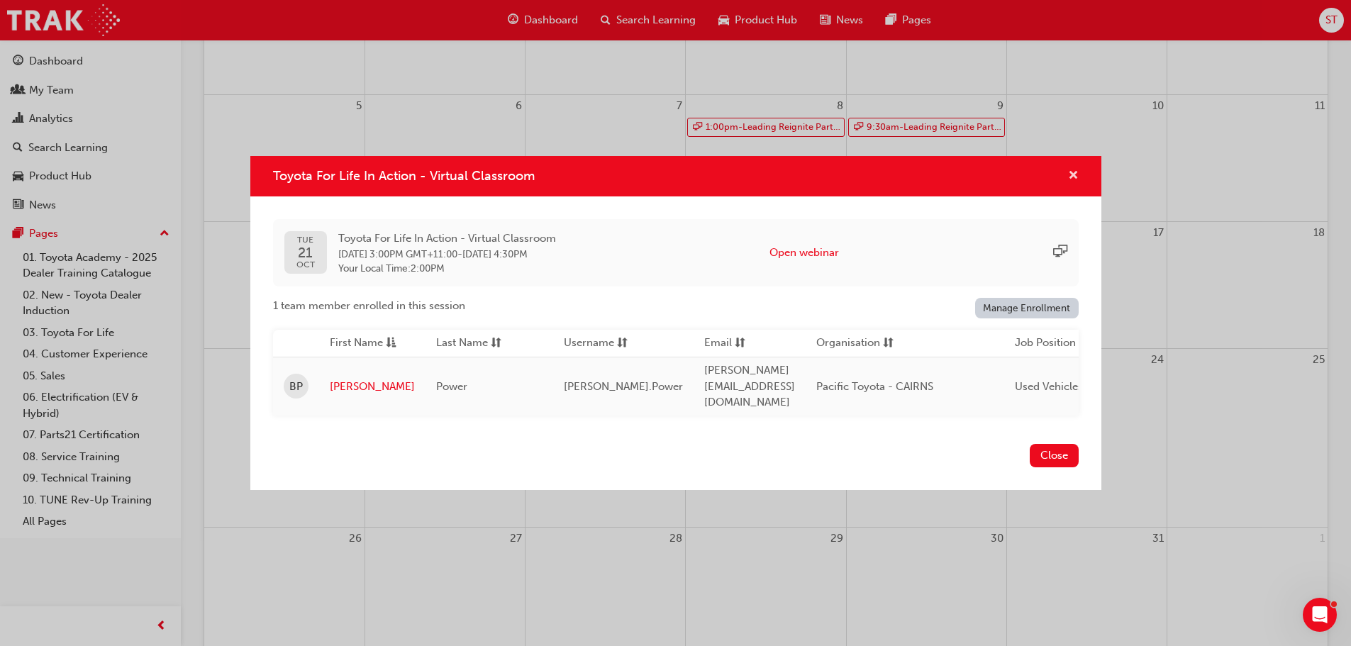
click at [1074, 174] on span "cross-icon" at bounding box center [1073, 176] width 11 height 13
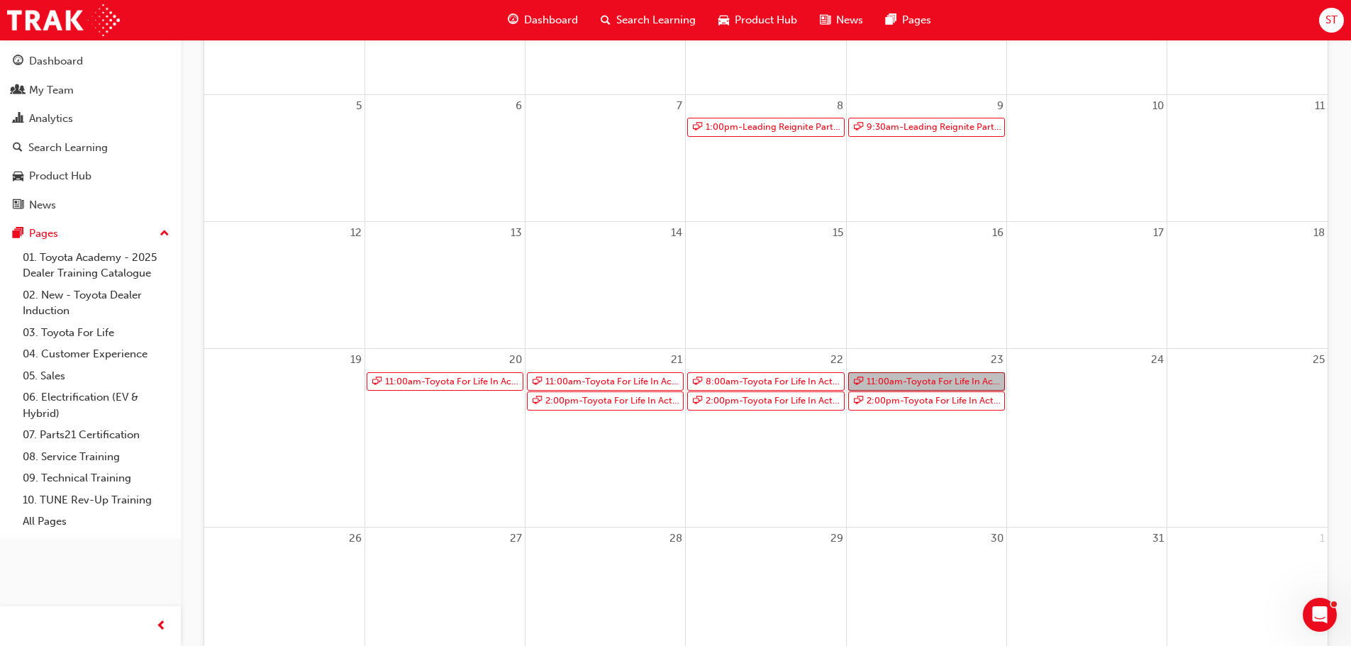
click at [923, 381] on link "11:00am - Toyota For Life In Action - Virtual Classroom" at bounding box center [926, 381] width 157 height 19
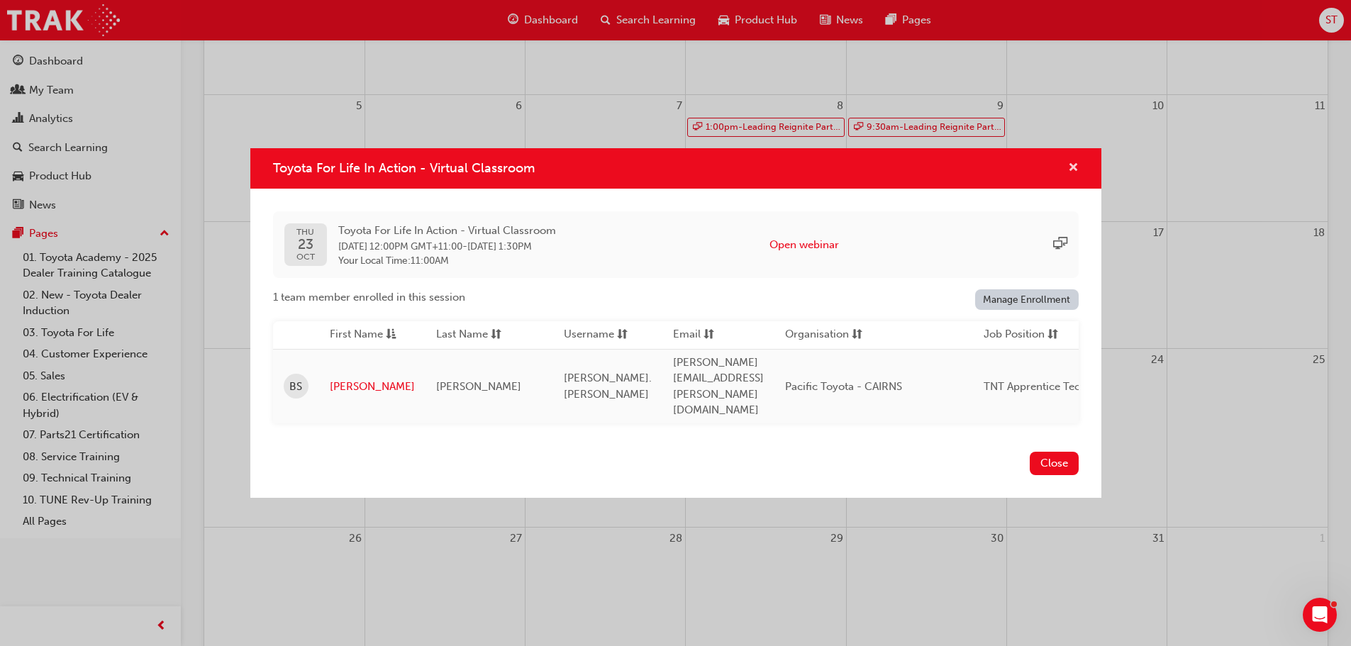
click at [1069, 175] on span "cross-icon" at bounding box center [1073, 168] width 11 height 13
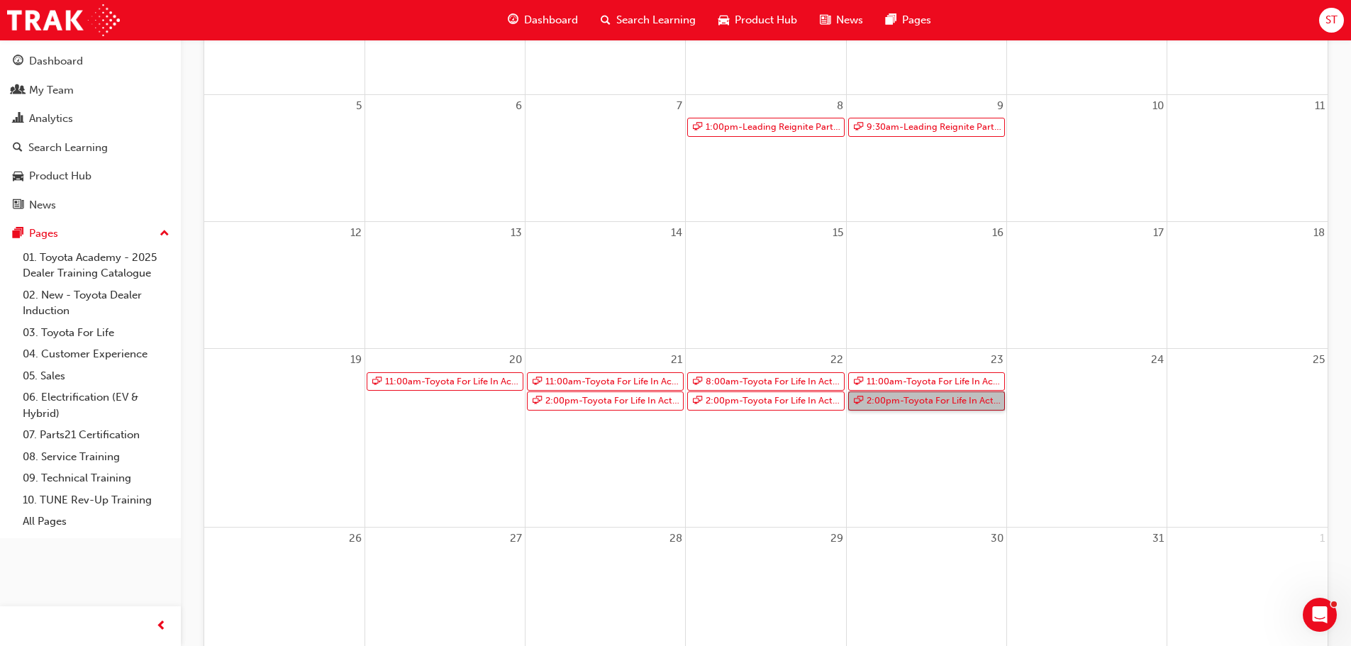
click at [954, 402] on link "2:00pm - Toyota For Life In Action - Virtual Classroom" at bounding box center [926, 400] width 157 height 19
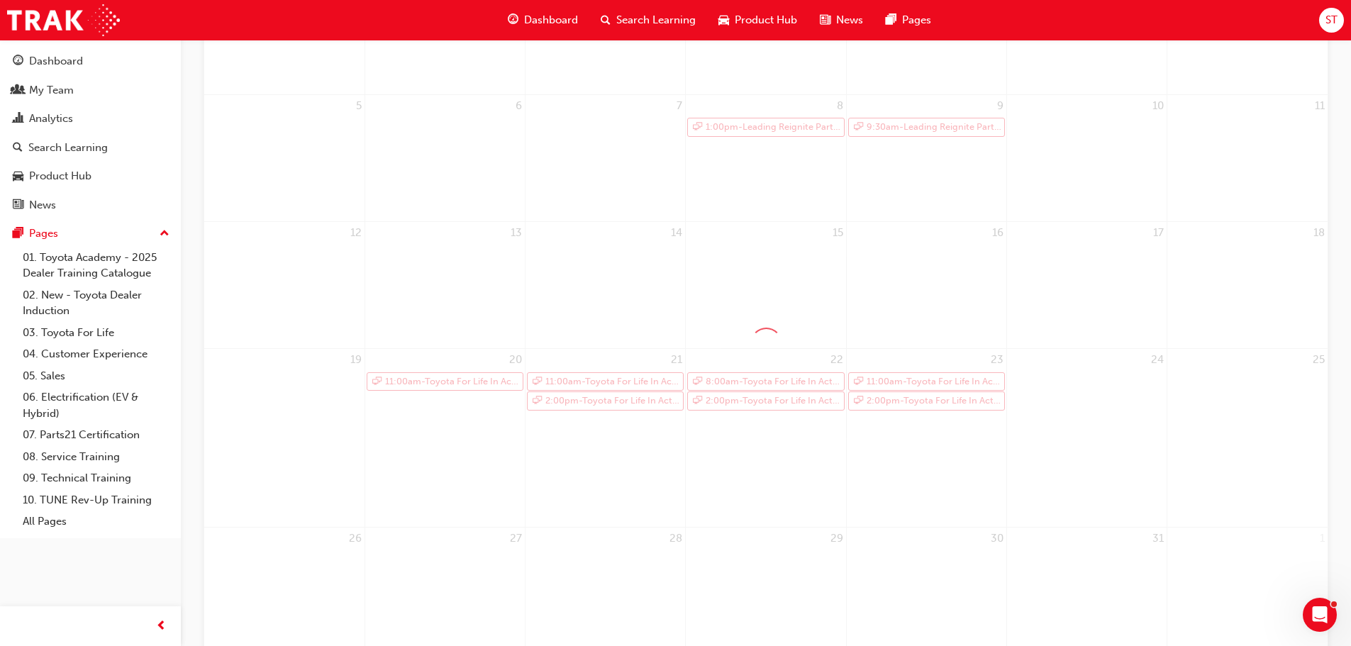
click at [954, 402] on div at bounding box center [766, 343] width 1125 height 875
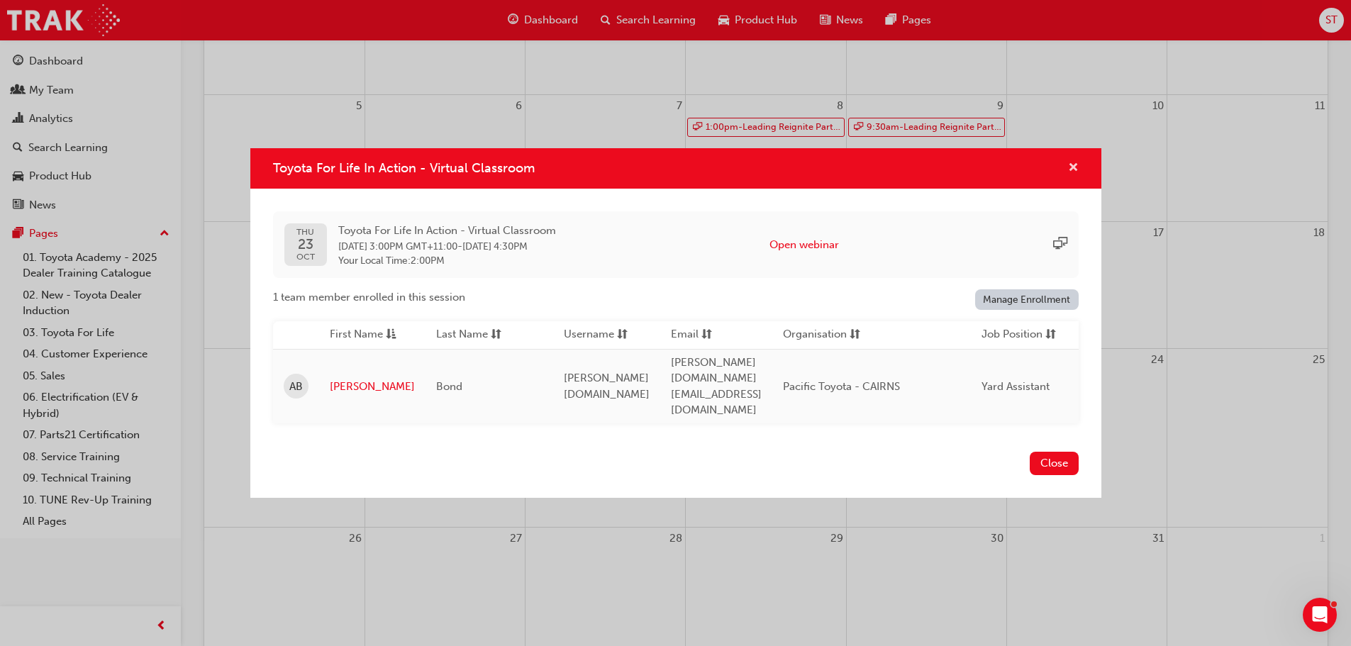
click at [1070, 175] on span "cross-icon" at bounding box center [1073, 168] width 11 height 13
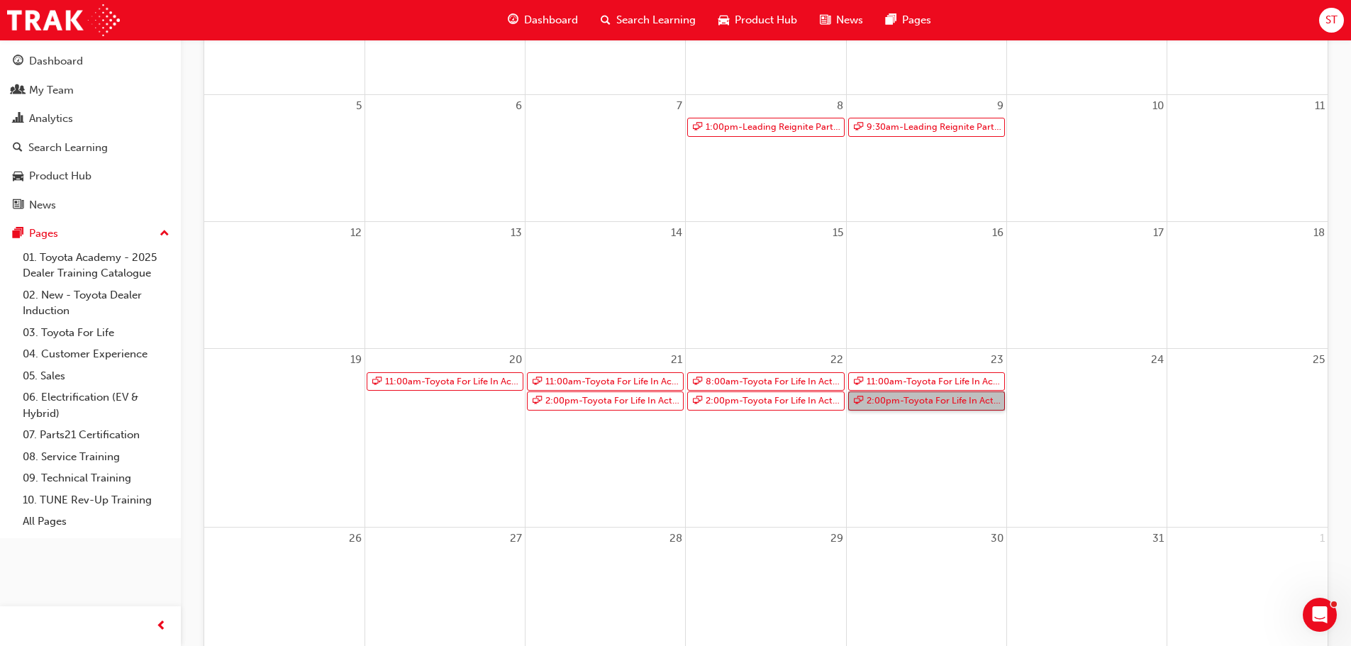
click at [927, 404] on link "2:00pm - Toyota For Life In Action - Virtual Classroom" at bounding box center [926, 400] width 157 height 19
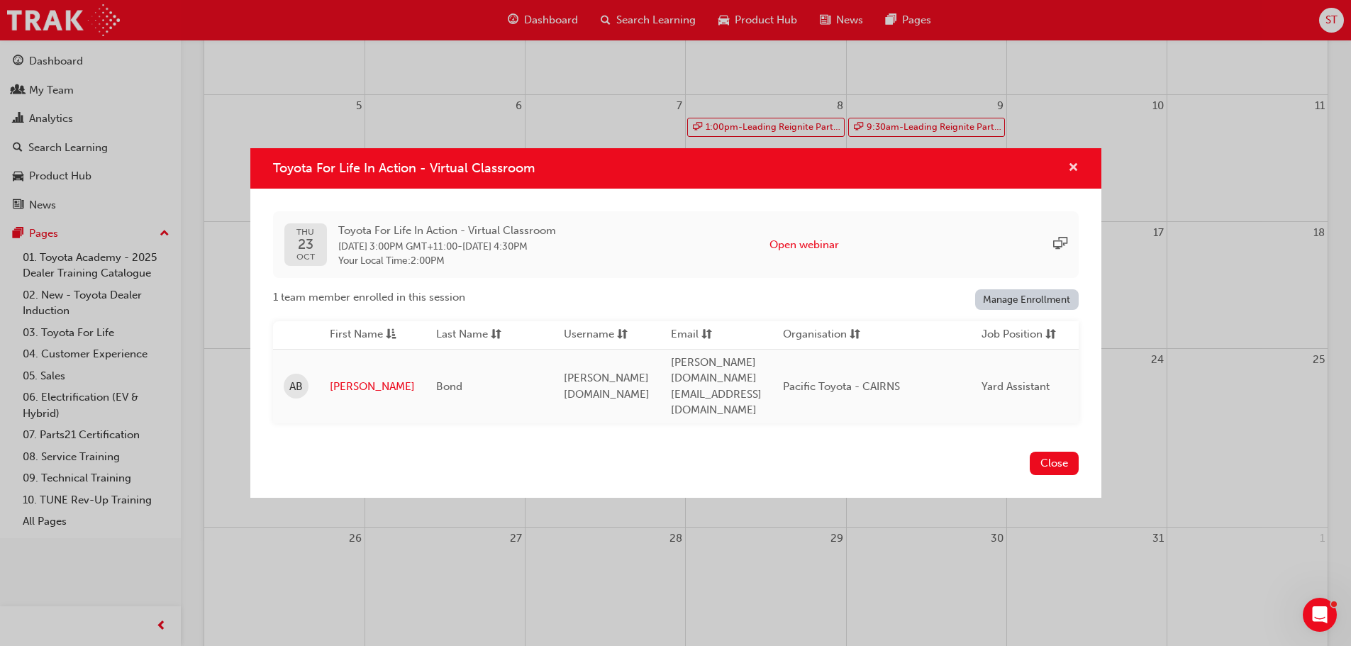
click at [1069, 175] on span "cross-icon" at bounding box center [1073, 168] width 11 height 13
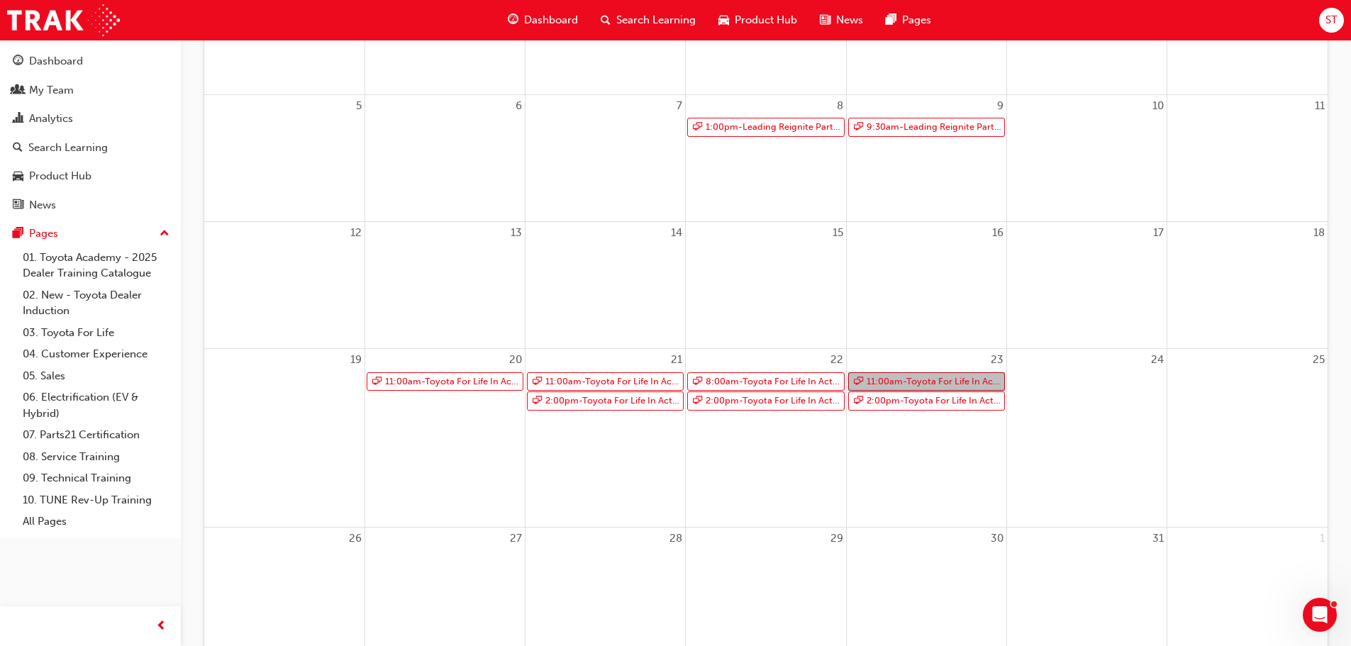
click at [901, 376] on link "11:00am - Toyota For Life In Action - Virtual Classroom" at bounding box center [926, 381] width 157 height 19
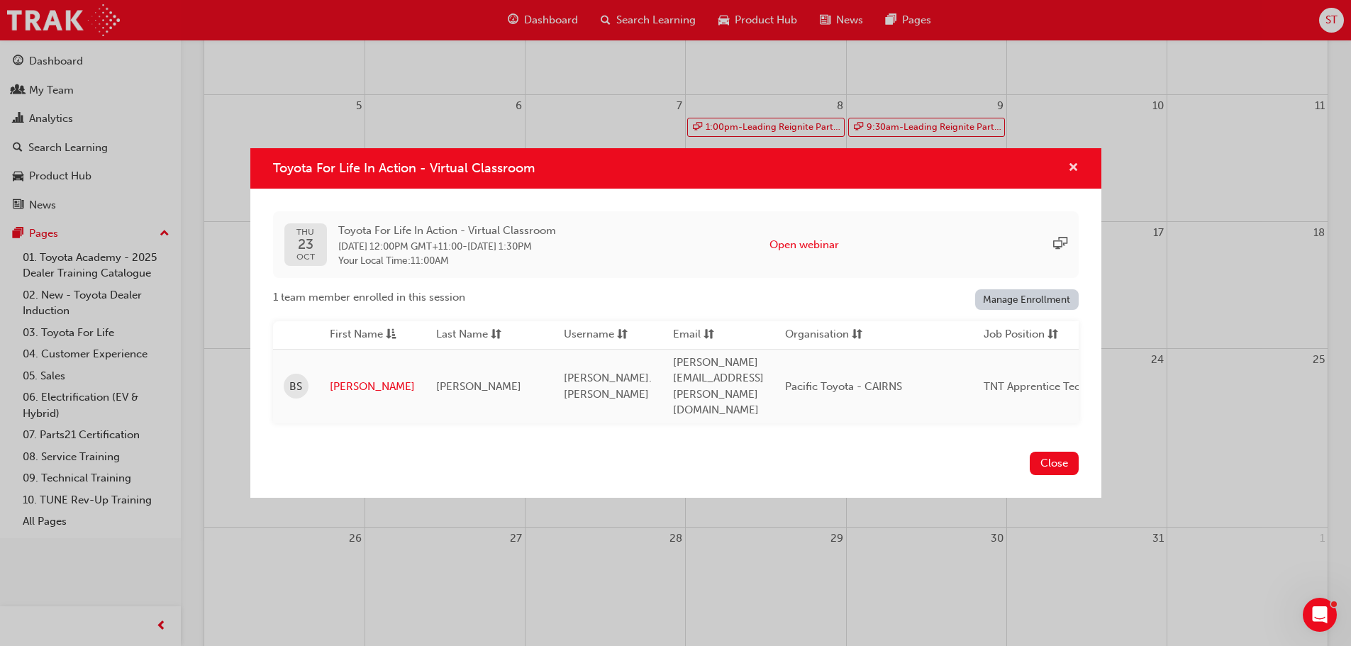
click at [1074, 175] on span "cross-icon" at bounding box center [1073, 168] width 11 height 13
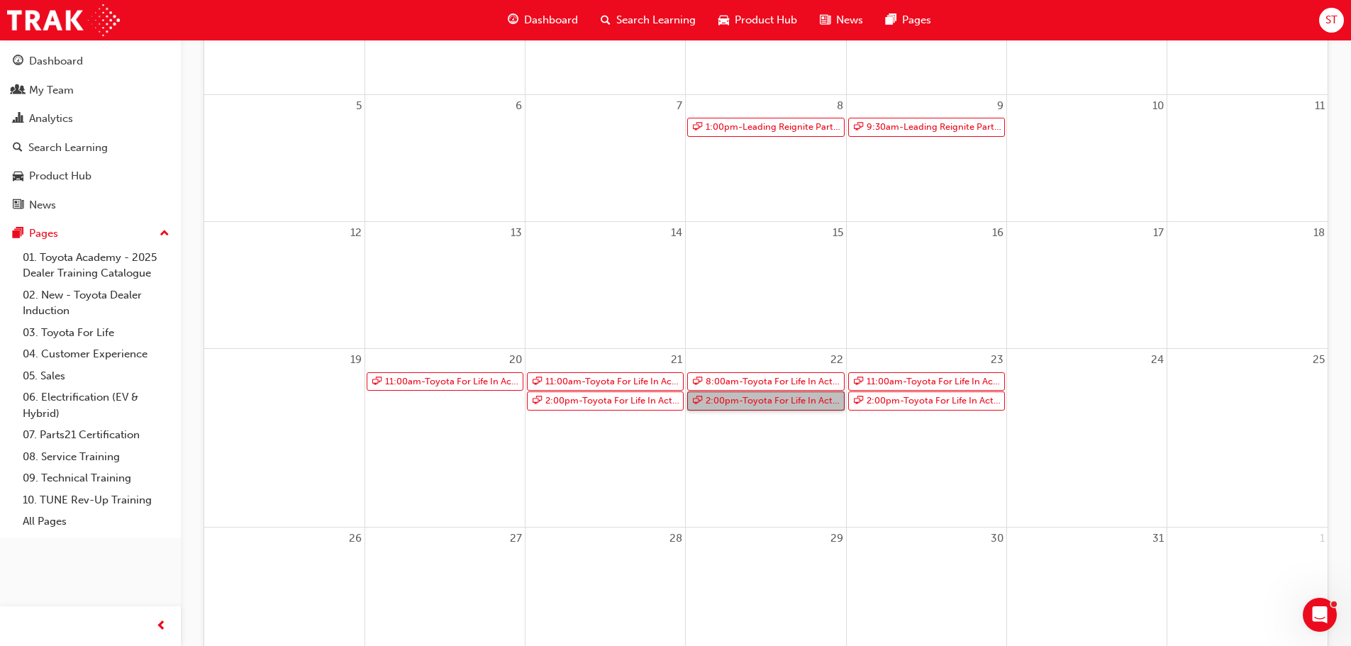
click at [732, 397] on link "2:00pm - Toyota For Life In Action - Virtual Classroom" at bounding box center [765, 400] width 157 height 19
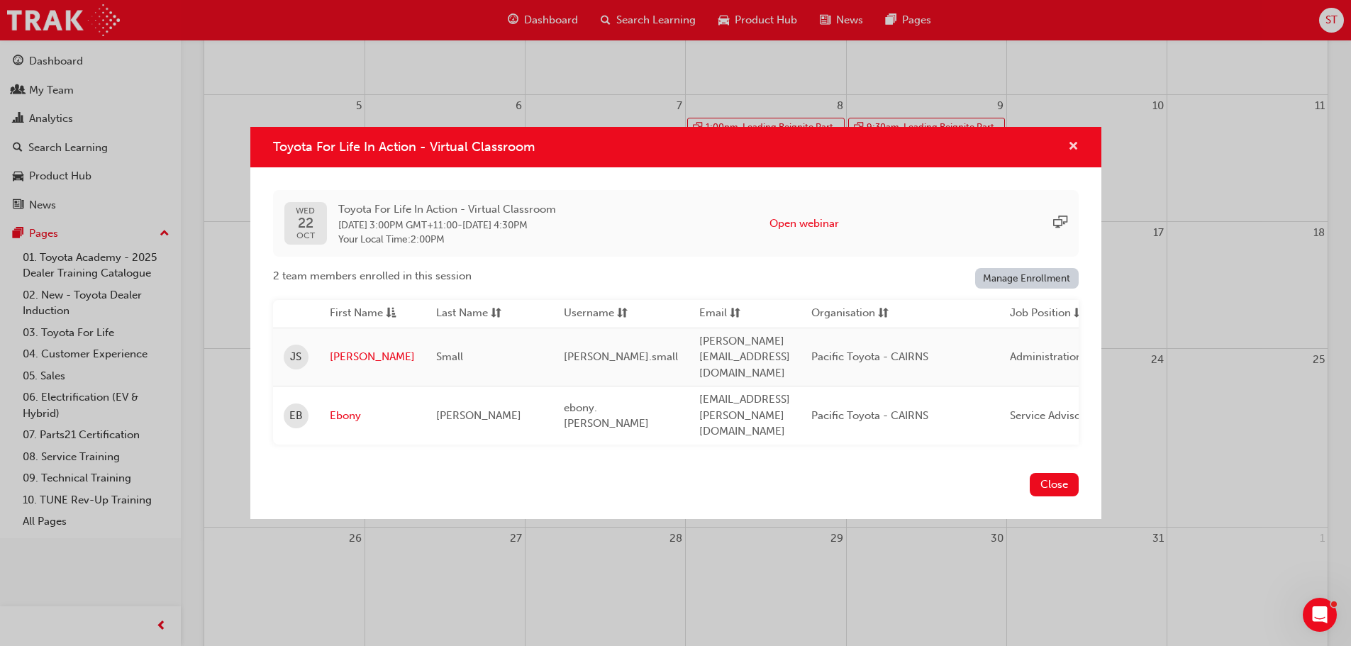
click at [1071, 154] on span "cross-icon" at bounding box center [1073, 147] width 11 height 13
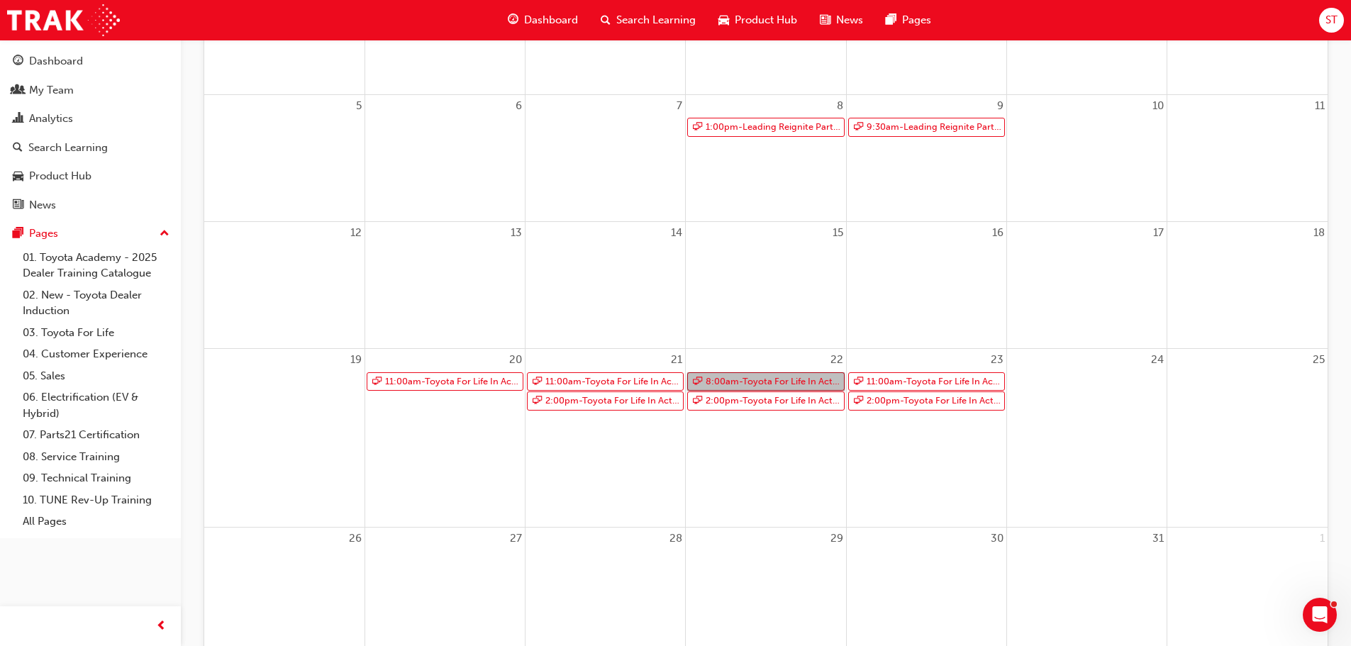
click at [769, 373] on link "8:00am - Toyota For Life In Action - Virtual Classroom" at bounding box center [765, 381] width 157 height 19
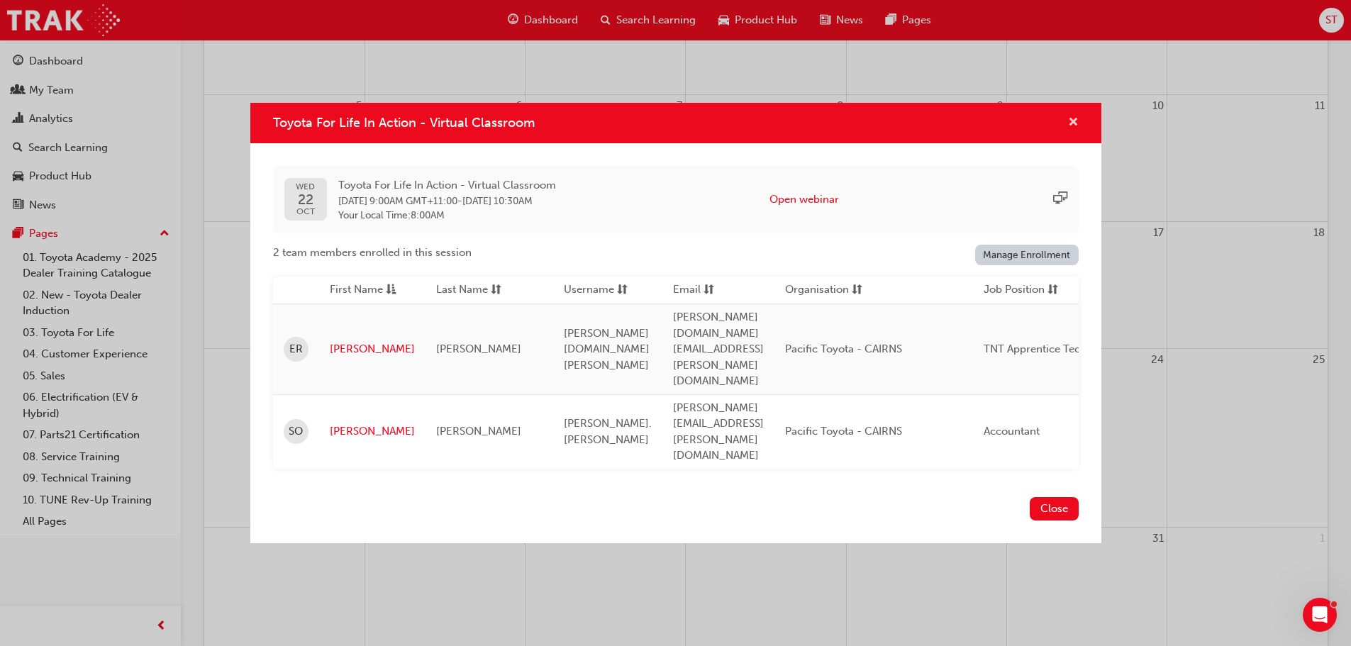
click at [1072, 130] on span "cross-icon" at bounding box center [1073, 123] width 11 height 13
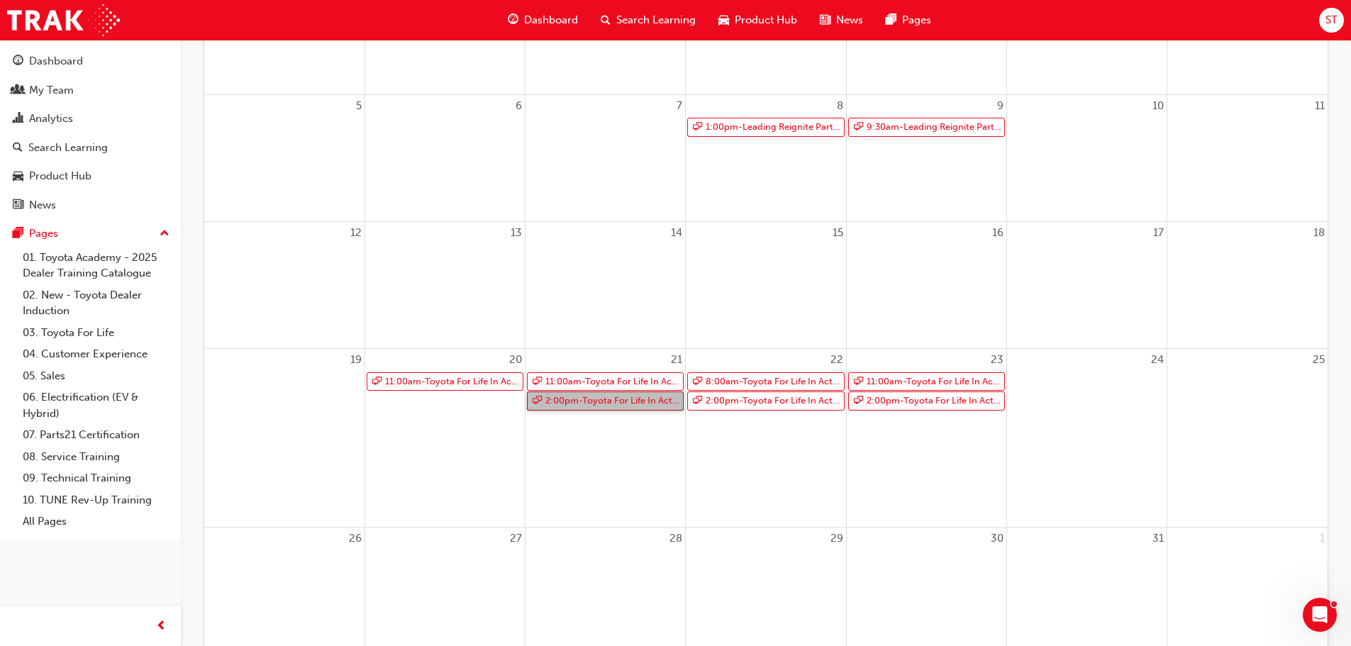
click at [603, 403] on link "2:00pm - Toyota For Life In Action - Virtual Classroom" at bounding box center [605, 400] width 157 height 19
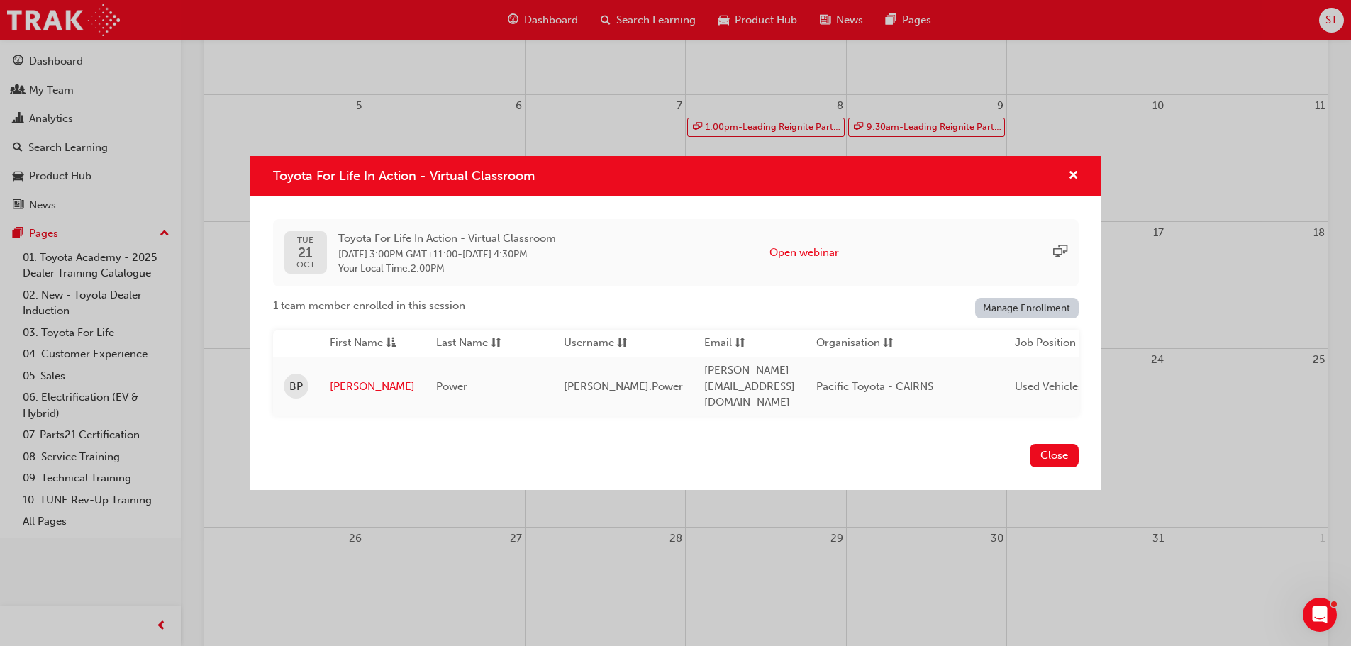
click at [1079, 180] on div "Toyota For Life In Action - Virtual Classroom" at bounding box center [675, 176] width 851 height 40
click at [1074, 182] on span "cross-icon" at bounding box center [1073, 176] width 11 height 13
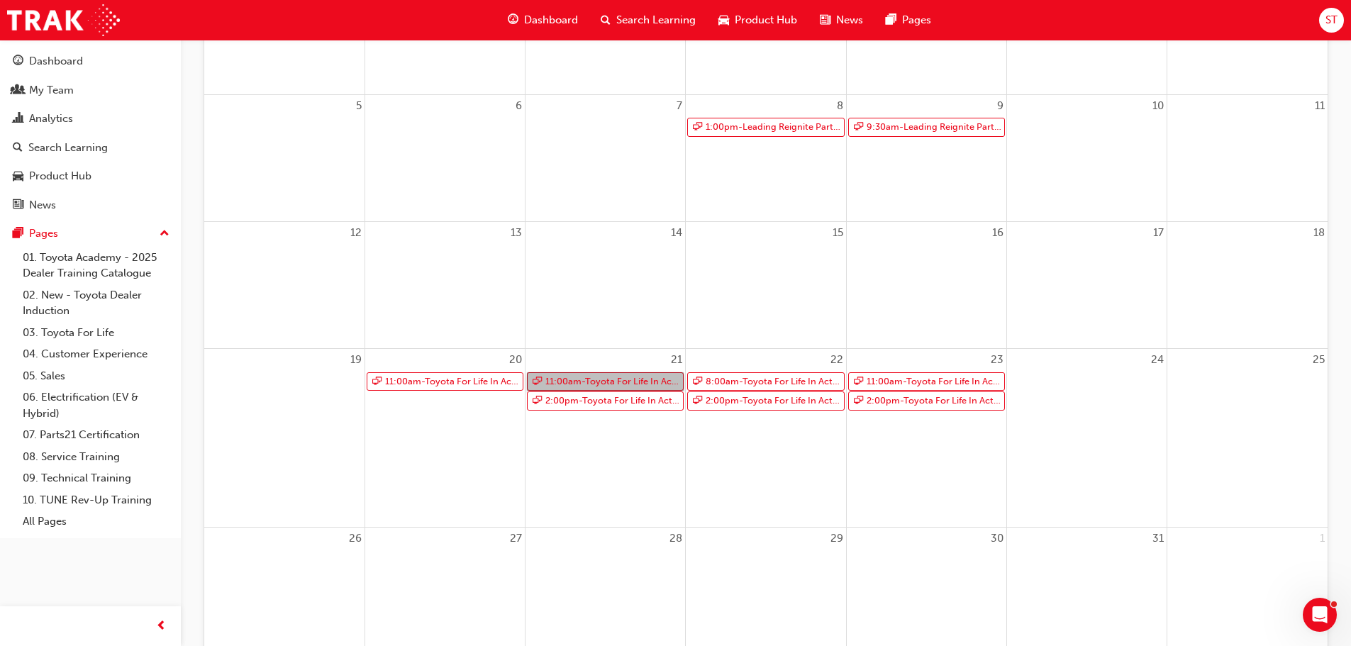
click at [614, 373] on link "11:00am - Toyota For Life In Action - Virtual Classroom" at bounding box center [605, 381] width 157 height 19
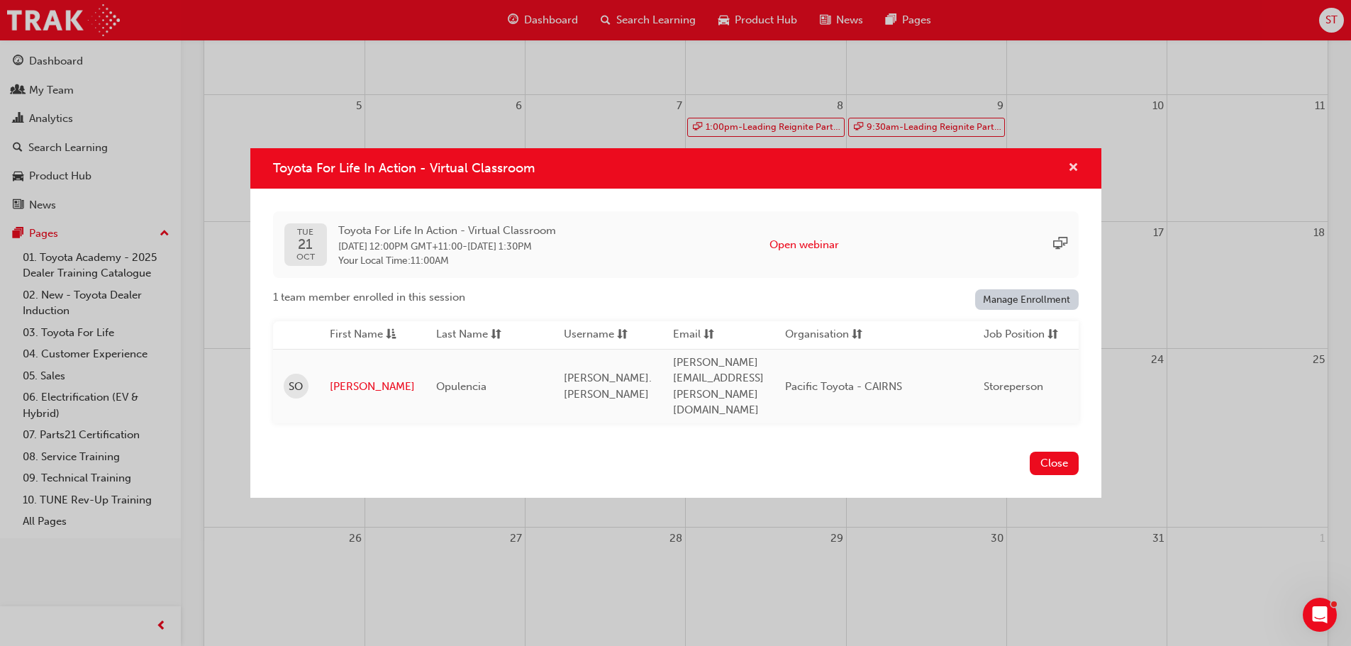
click at [1071, 175] on span "cross-icon" at bounding box center [1073, 168] width 11 height 13
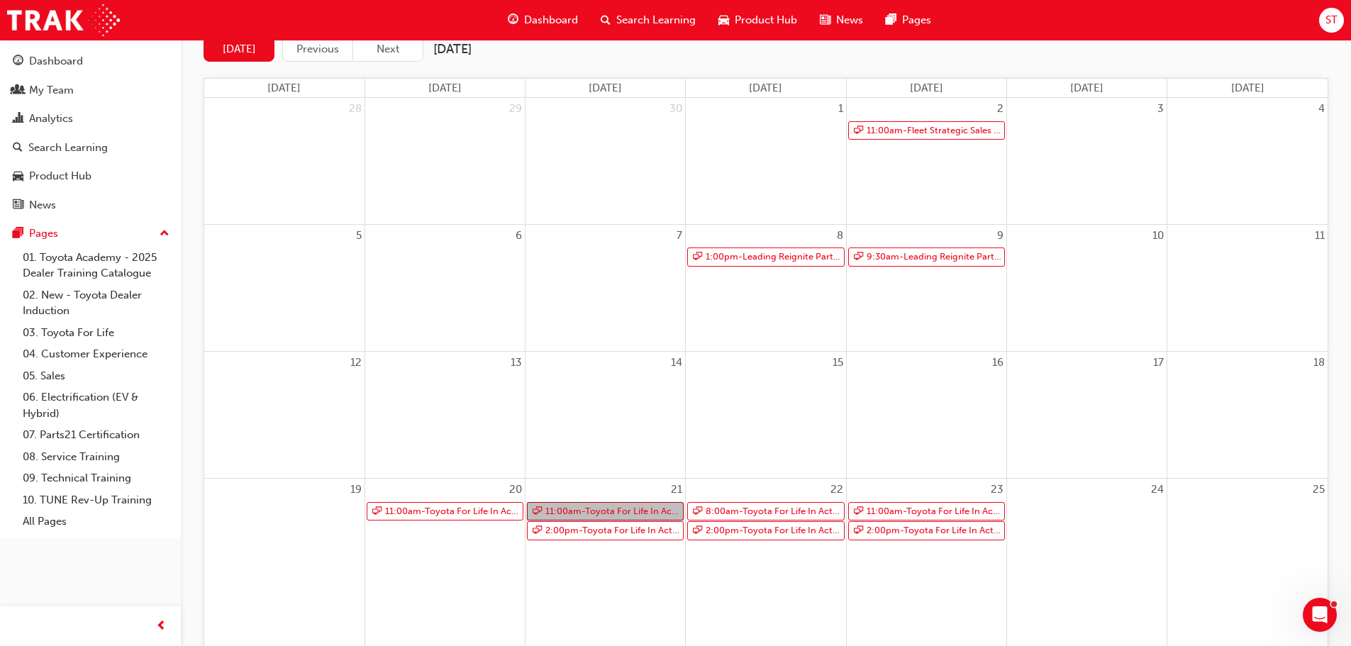
scroll to position [0, 0]
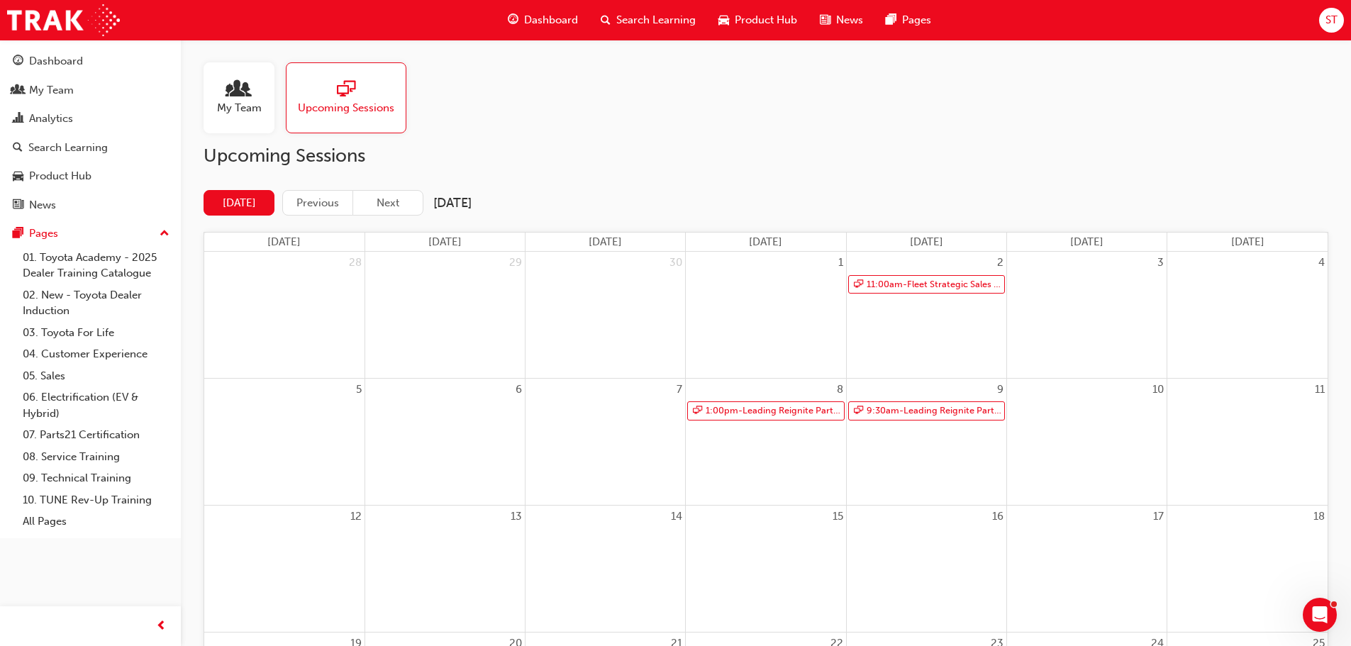
click at [260, 99] on div "My Team" at bounding box center [239, 97] width 45 height 35
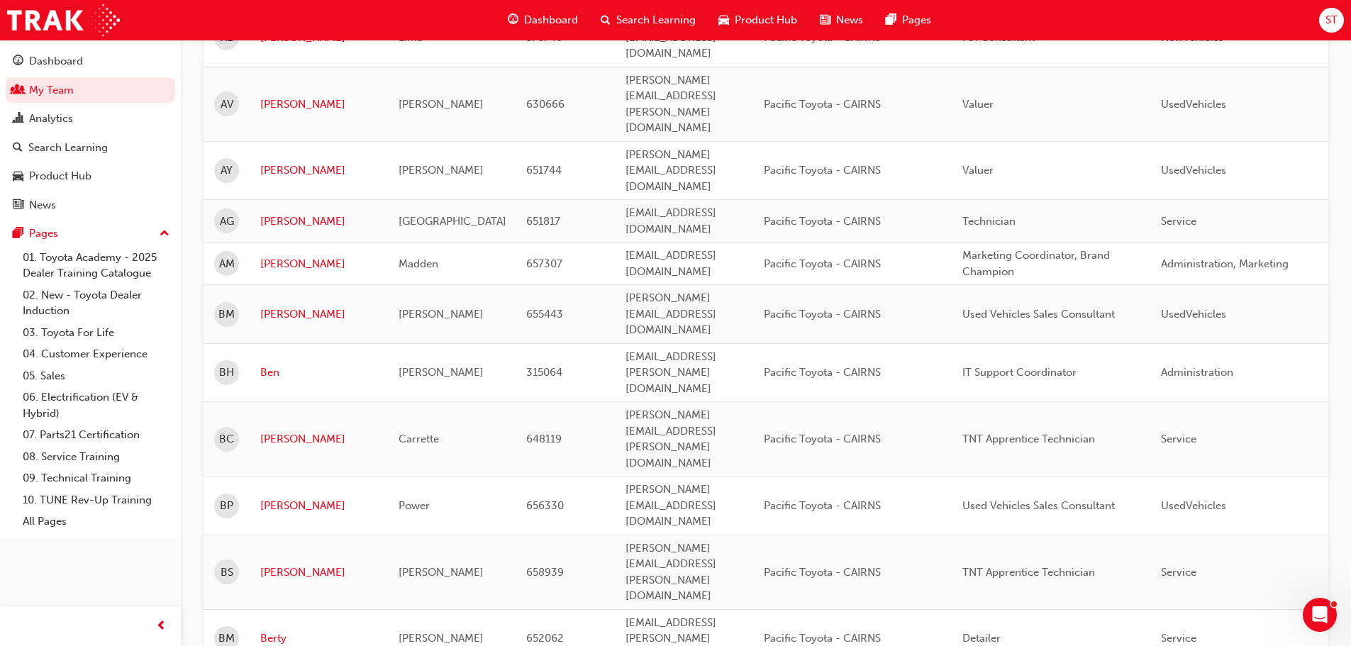
scroll to position [1632, 0]
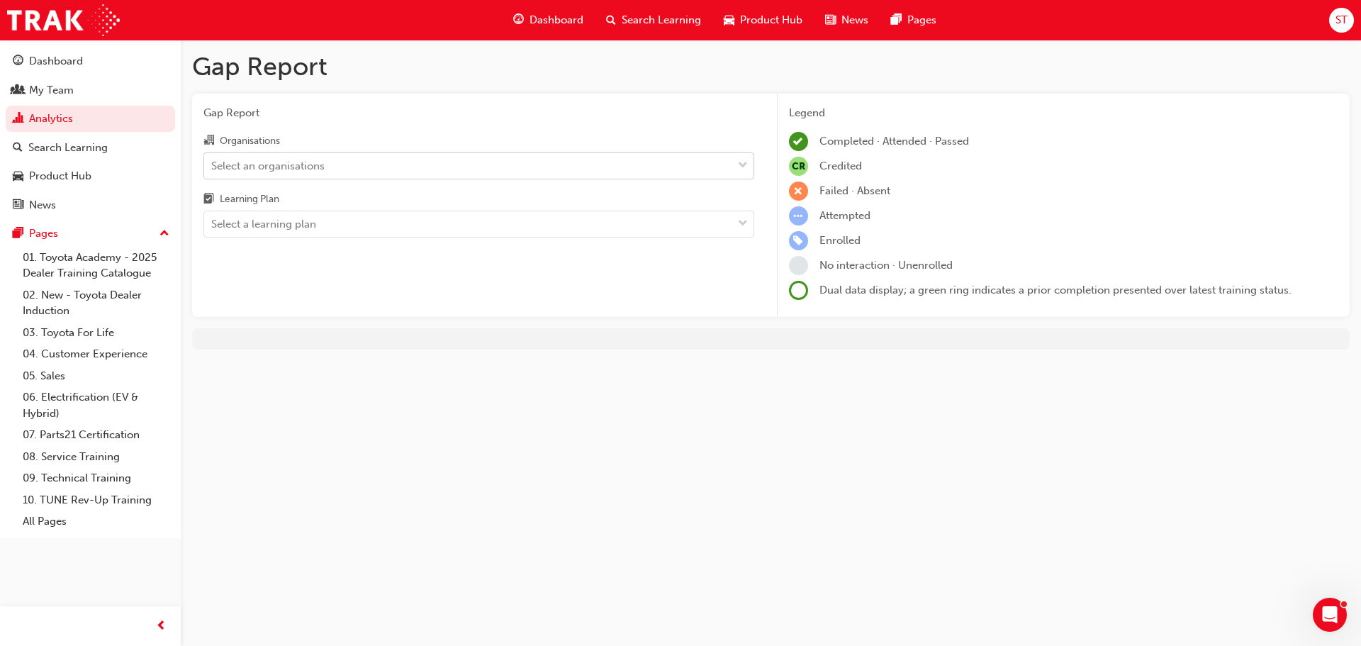
click at [322, 162] on div "Select an organisations" at bounding box center [267, 165] width 113 height 16
click at [213, 162] on input "Organisations Select an organisations" at bounding box center [211, 165] width 1 height 12
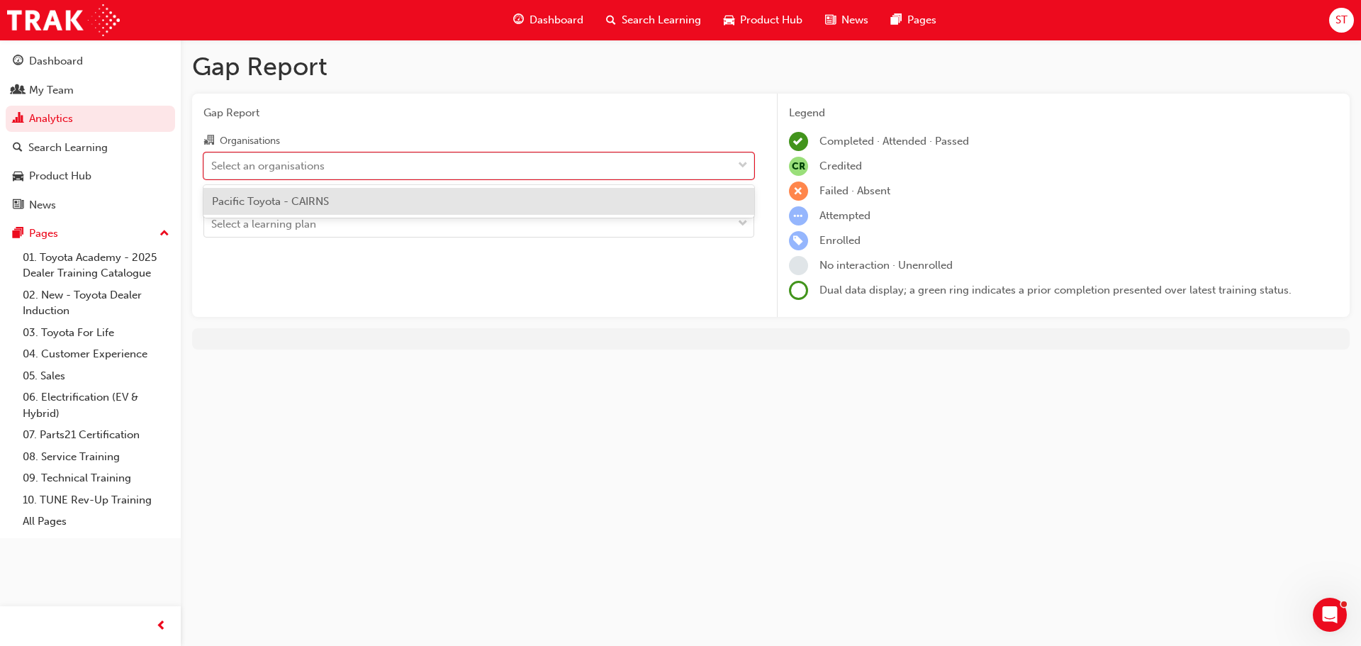
click at [282, 204] on span "Pacific Toyota - CAIRNS" at bounding box center [270, 201] width 117 height 13
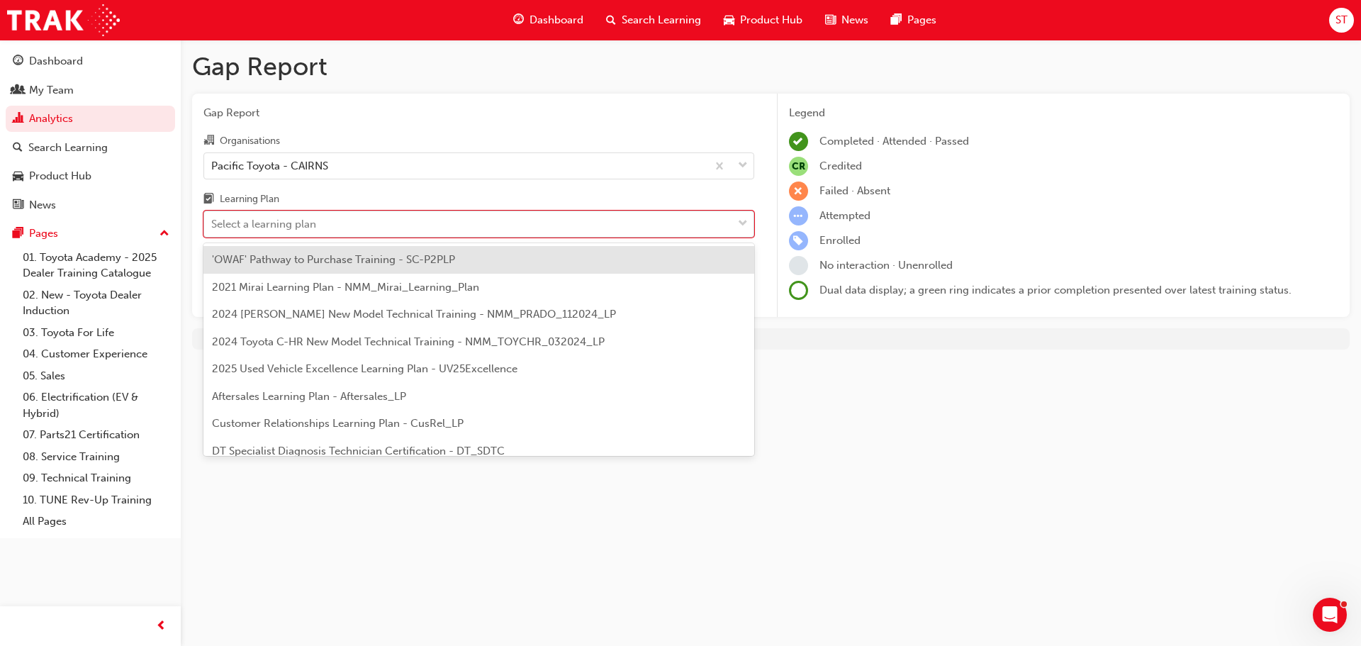
click at [268, 227] on div "Select a learning plan" at bounding box center [263, 224] width 105 height 16
click at [213, 227] on input "Learning Plan option 'OWAF' Pathway to Purchase Training - SC-P2PLP focused, 1 …" at bounding box center [211, 224] width 1 height 12
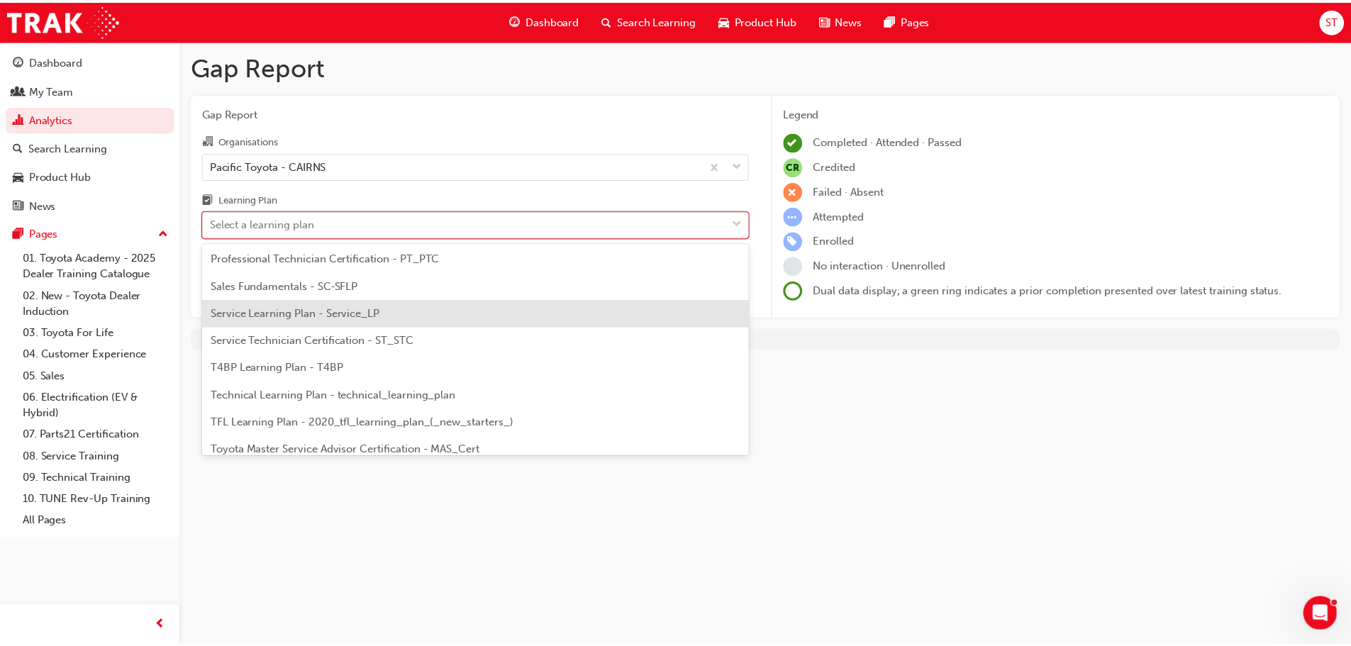
scroll to position [612, 0]
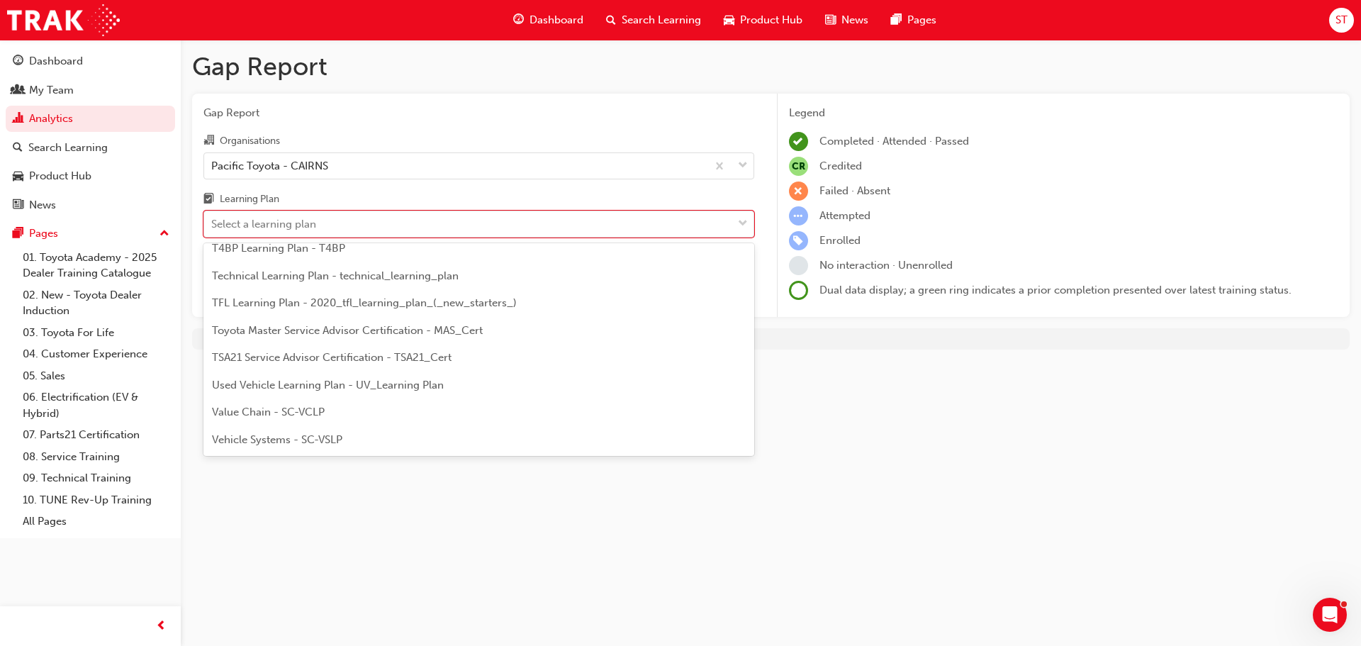
click at [339, 300] on span "TFL Learning Plan - 2020_tfl_learning_plan_(_new_starters_)" at bounding box center [364, 302] width 305 height 13
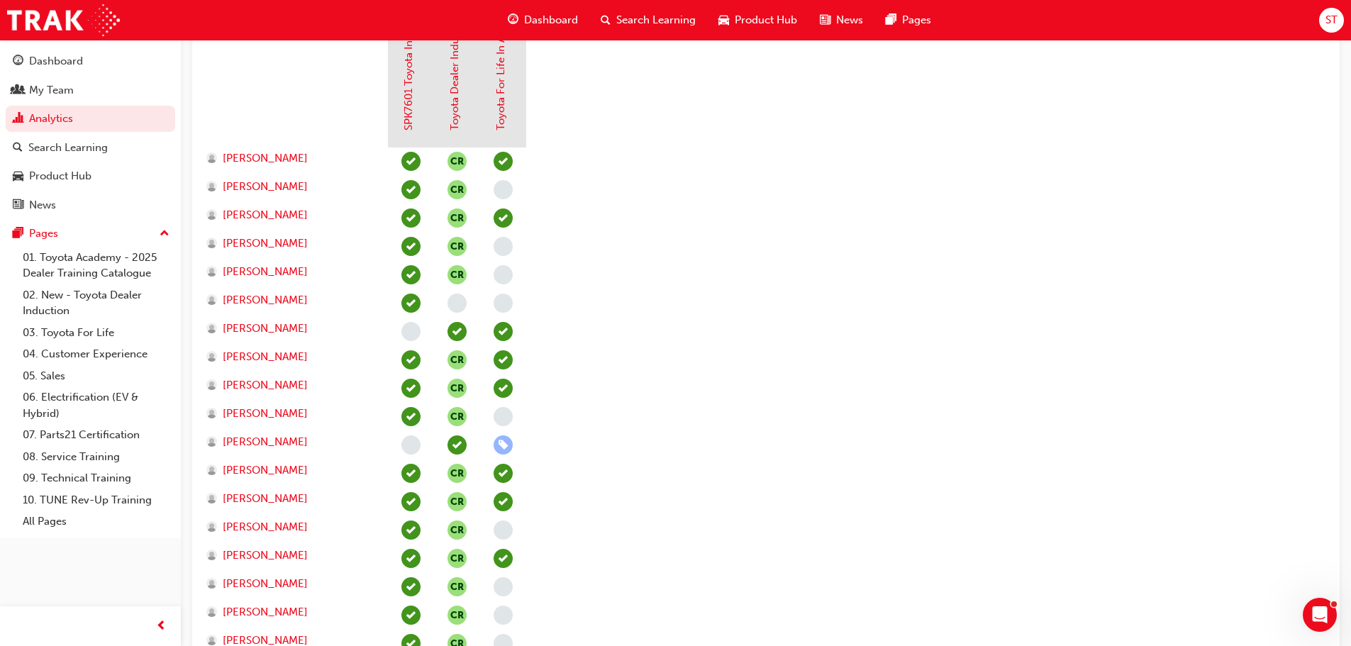
scroll to position [425, 0]
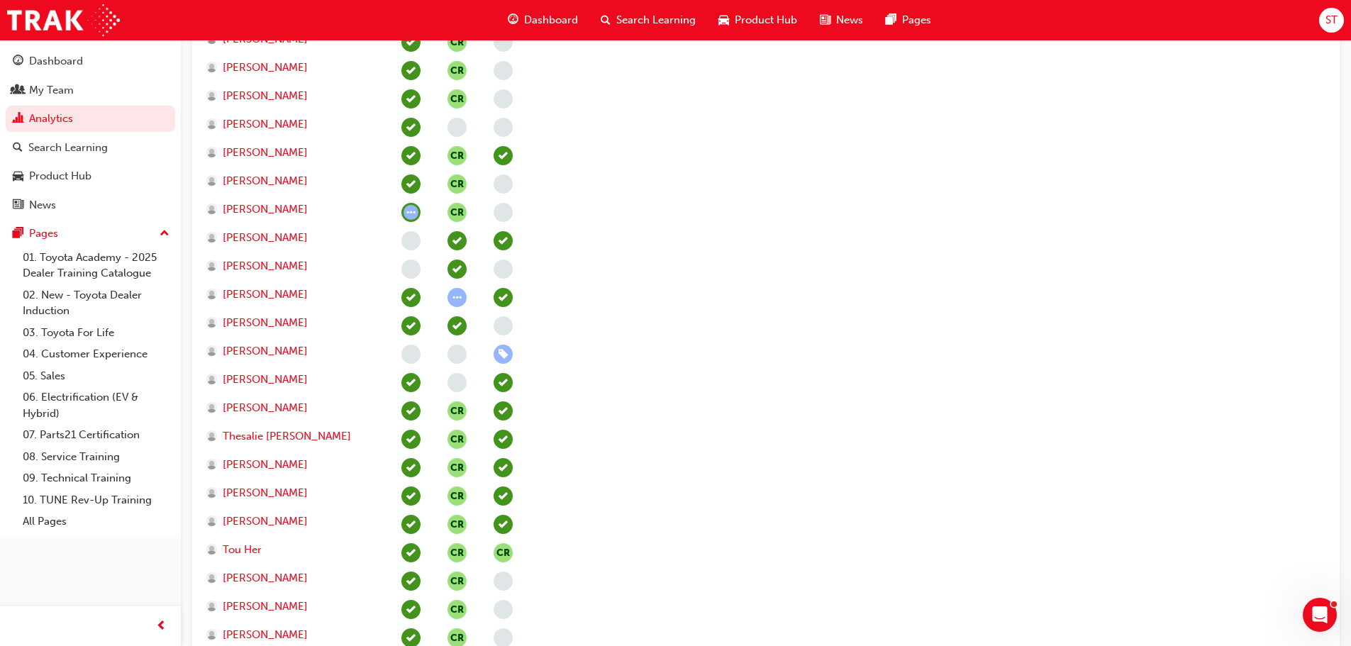
scroll to position [4042, 0]
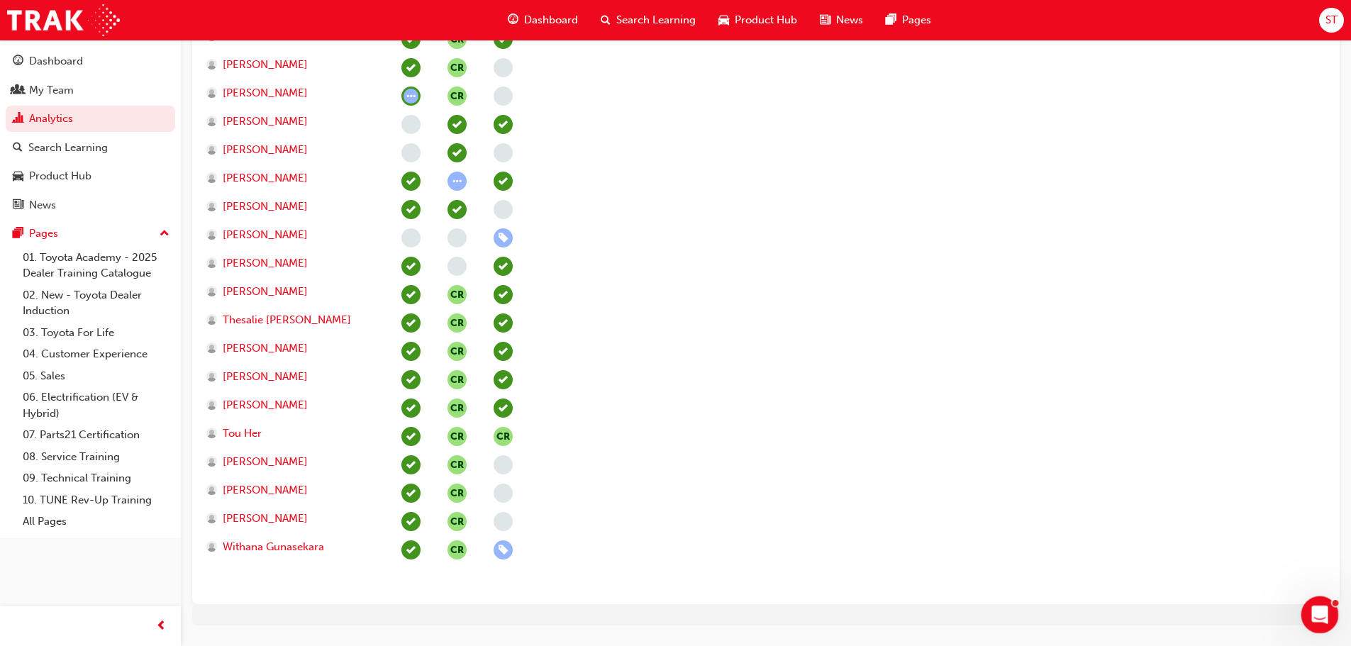
click at [1322, 619] on icon "Open Intercom Messenger" at bounding box center [1317, 612] width 23 height 23
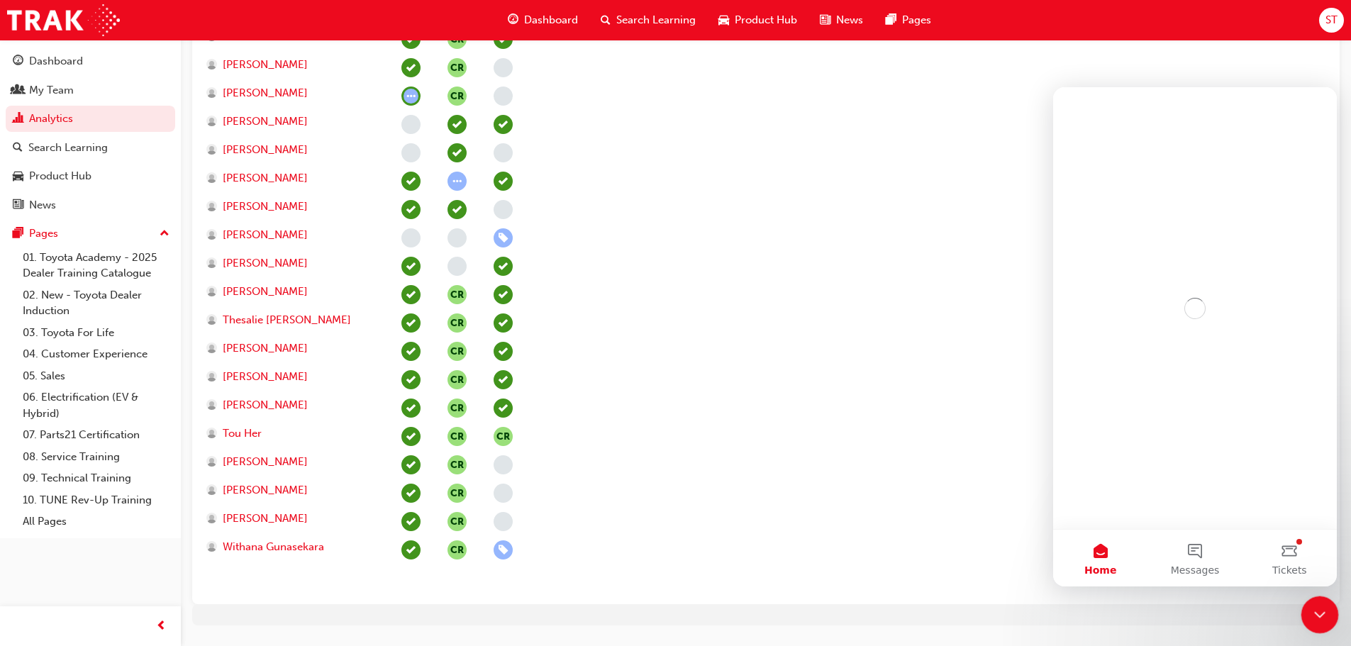
scroll to position [0, 0]
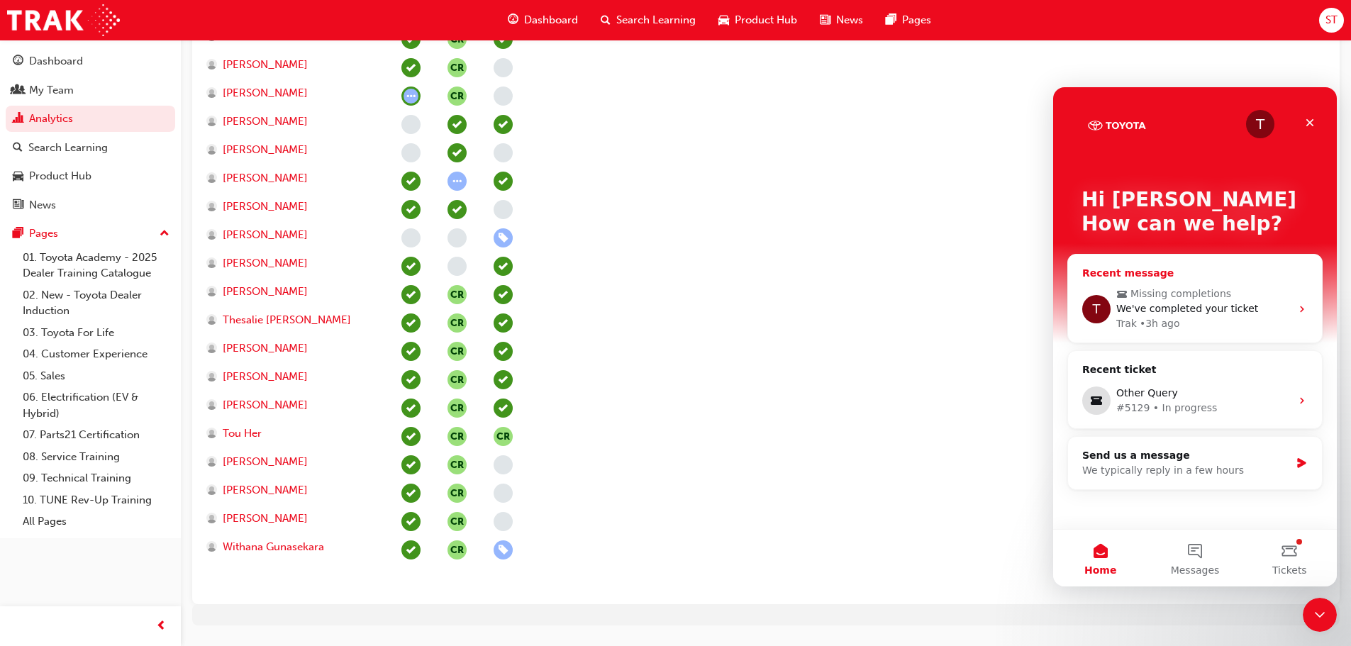
click at [1286, 310] on div "We've completed your ticket" at bounding box center [1203, 308] width 174 height 15
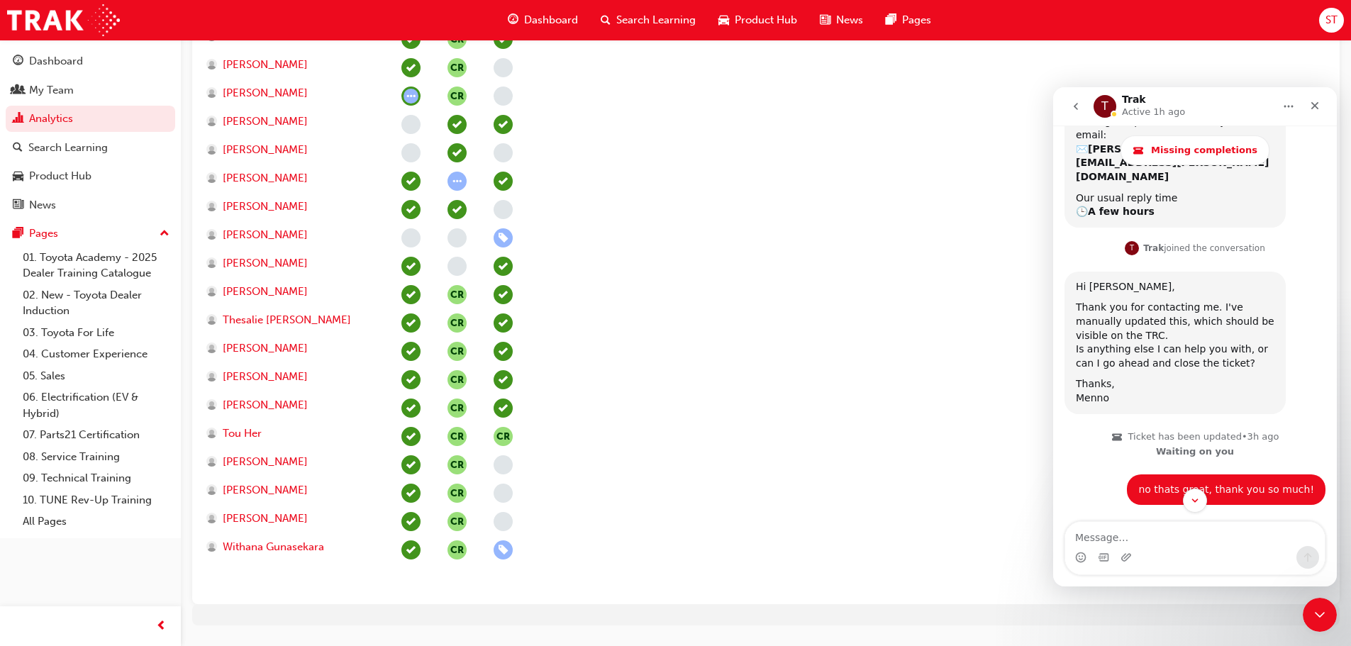
scroll to position [908, 0]
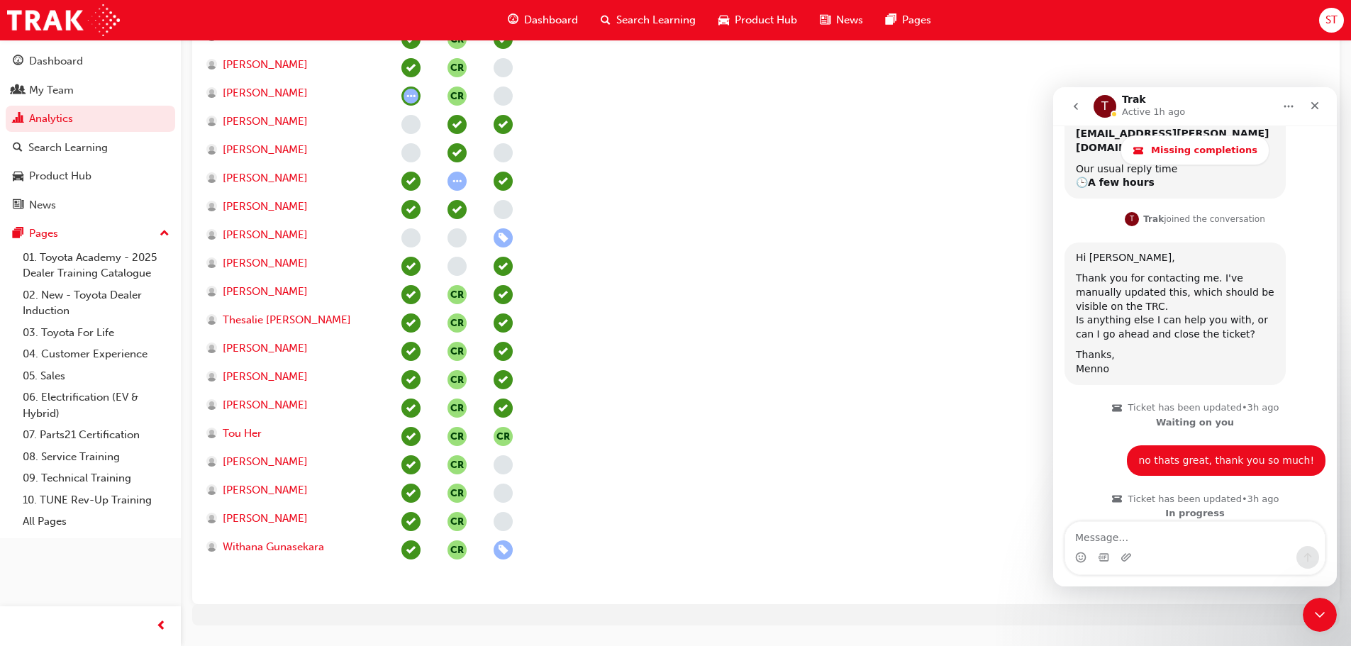
click at [1293, 105] on icon "Home" at bounding box center [1288, 106] width 11 height 11
click at [1099, 141] on div "Missing completions" at bounding box center [1195, 150] width 264 height 30
click at [1075, 104] on icon "go back" at bounding box center [1075, 106] width 11 height 11
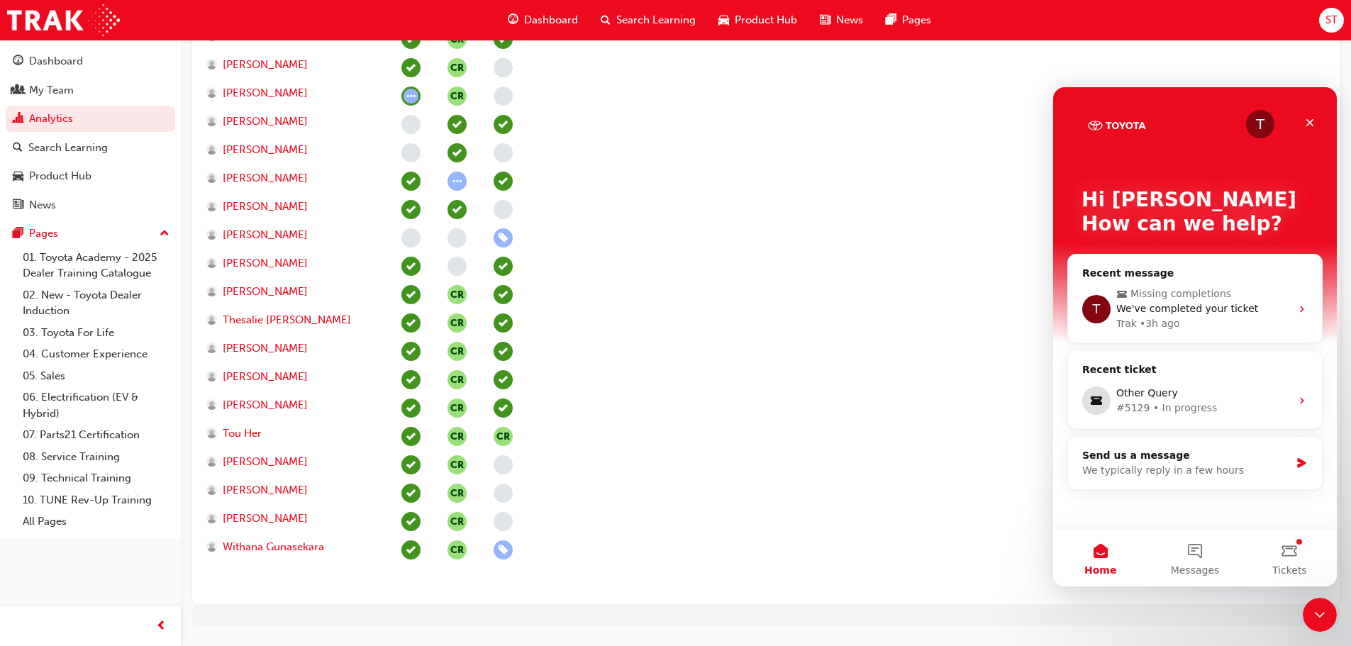
scroll to position [0, 0]
click at [1255, 387] on div "Other Query" at bounding box center [1203, 393] width 174 height 15
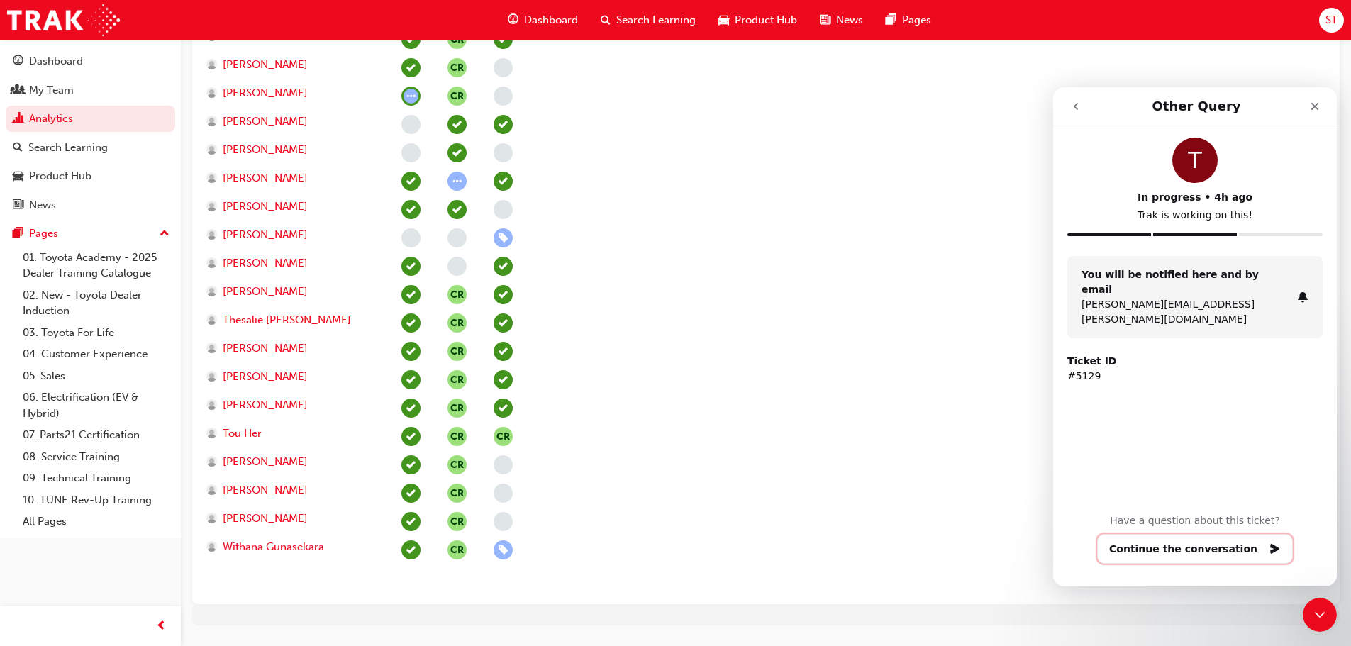
click at [1205, 545] on button "Continue the conversation" at bounding box center [1195, 549] width 196 height 30
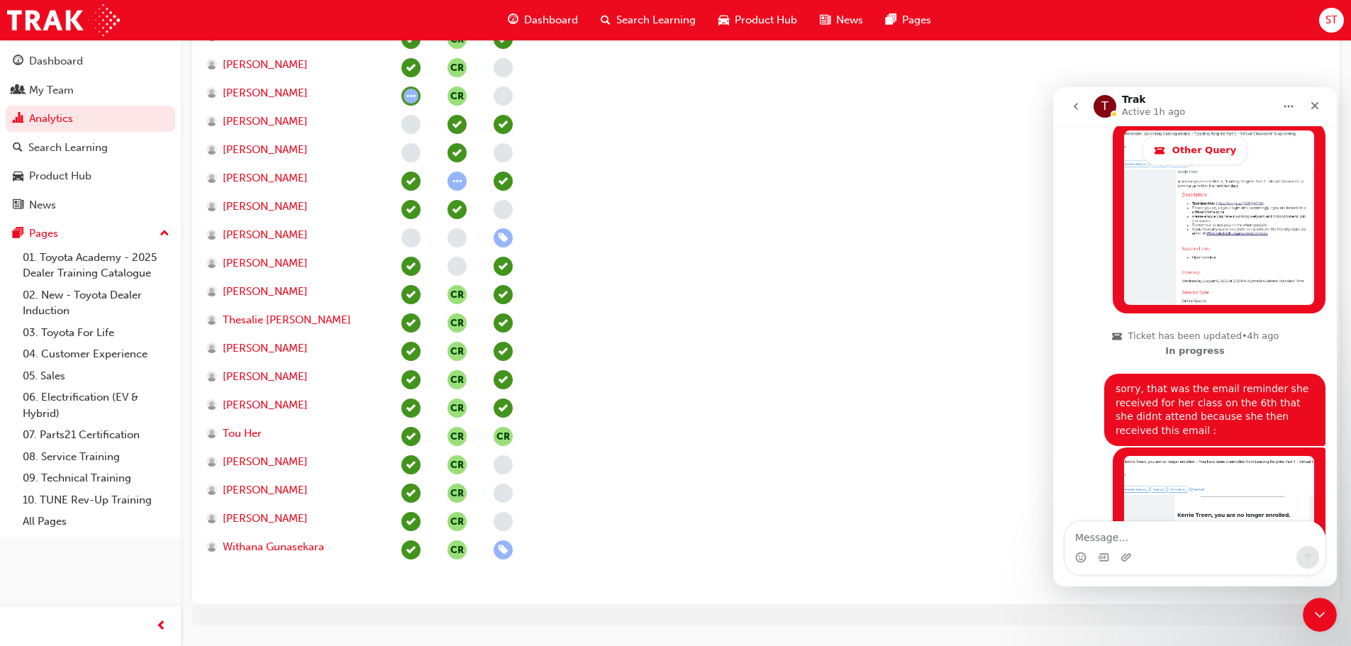
scroll to position [1439, 0]
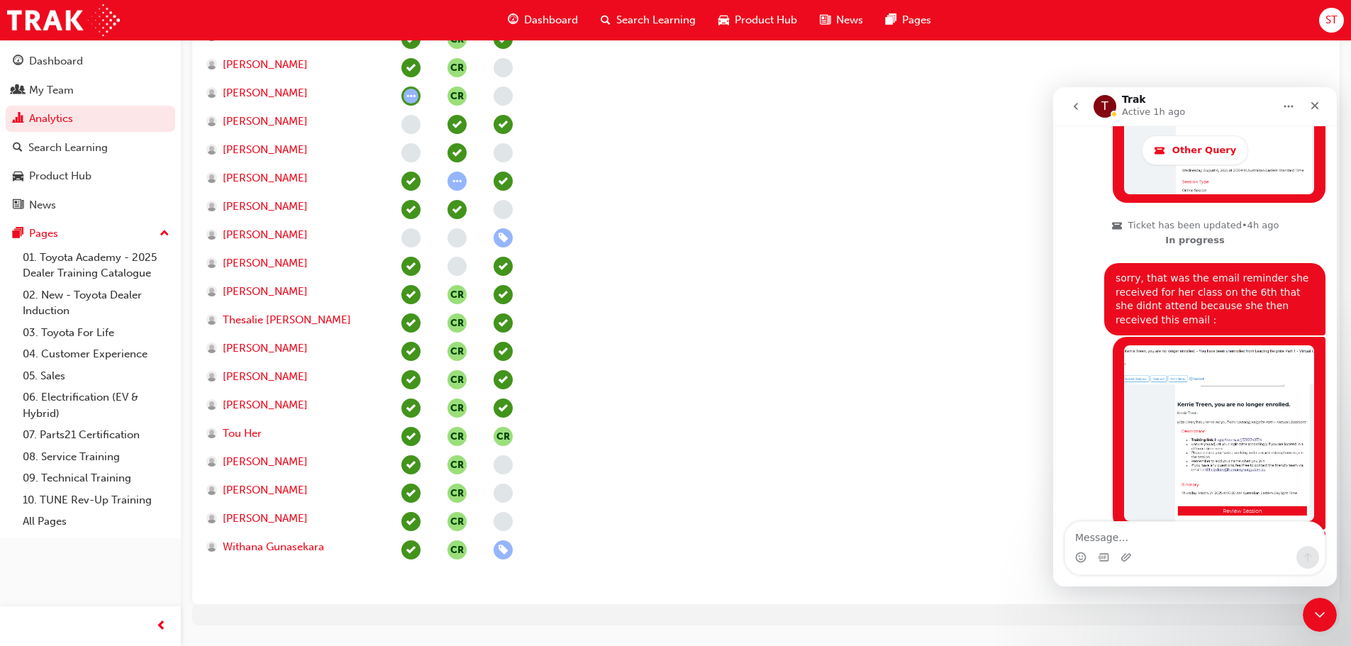
click at [1074, 104] on icon "go back" at bounding box center [1075, 106] width 11 height 11
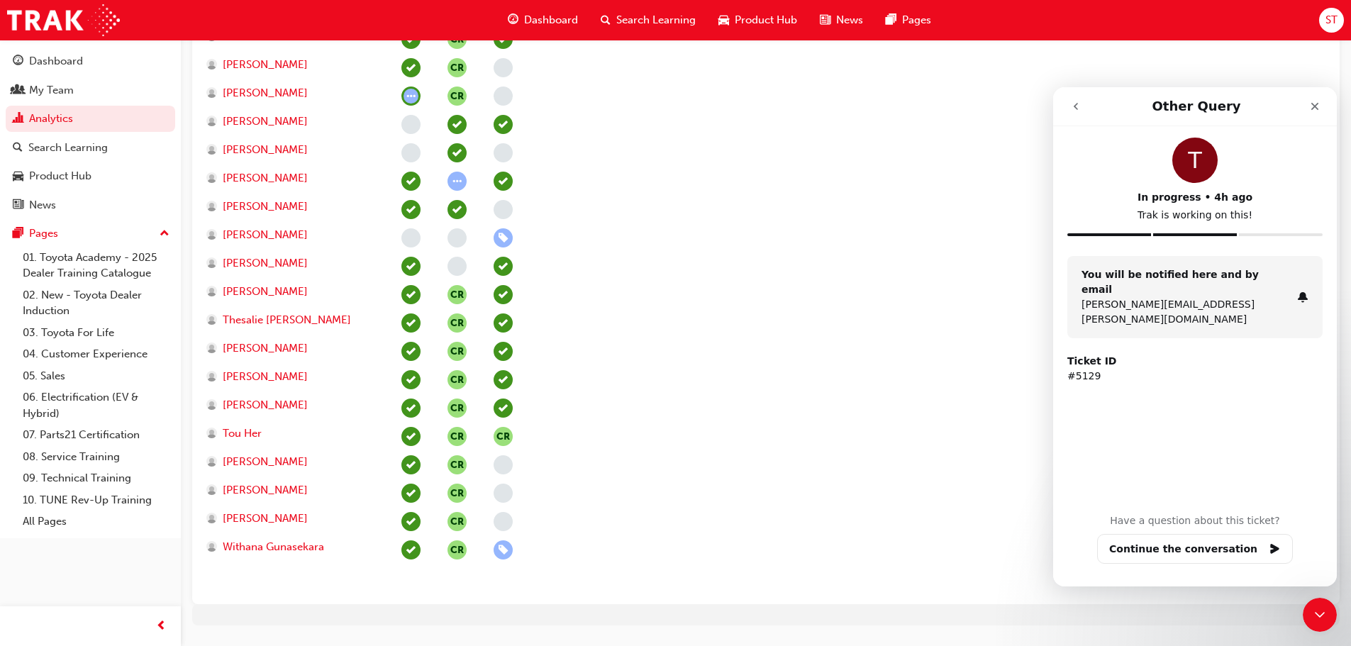
click at [1072, 104] on icon "go back" at bounding box center [1075, 106] width 11 height 11
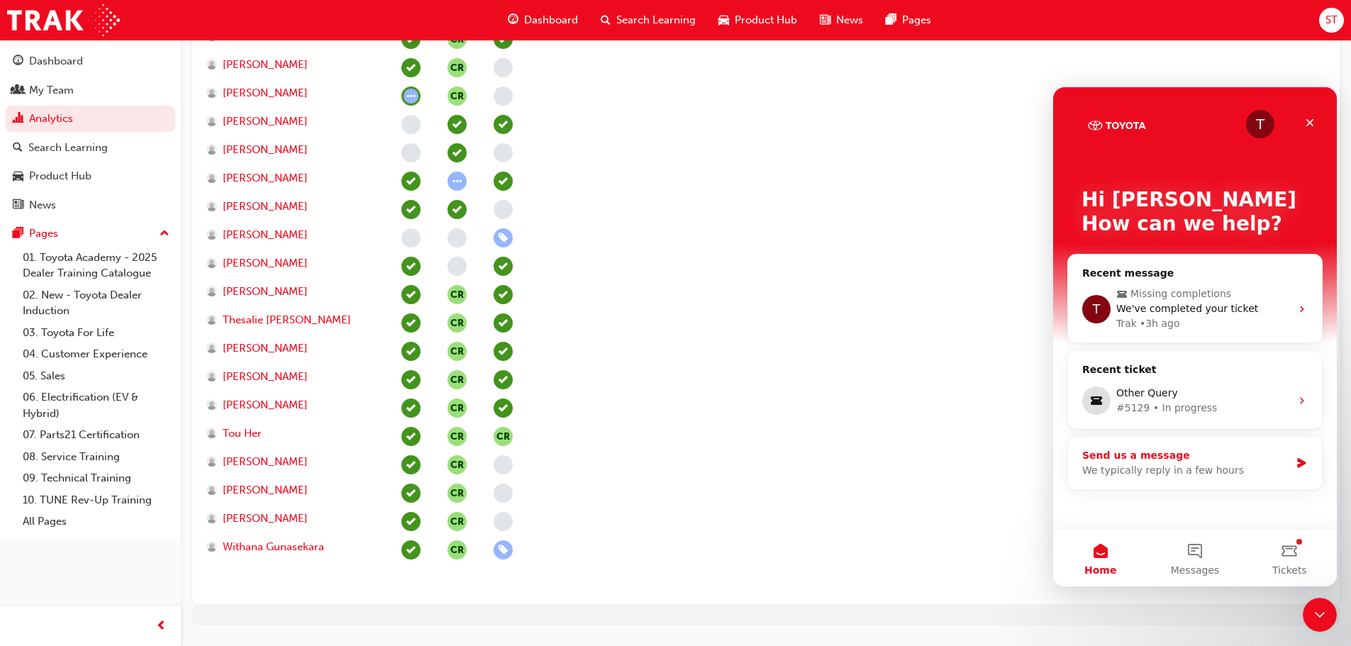
click at [1164, 457] on div "Send us a message" at bounding box center [1186, 455] width 208 height 15
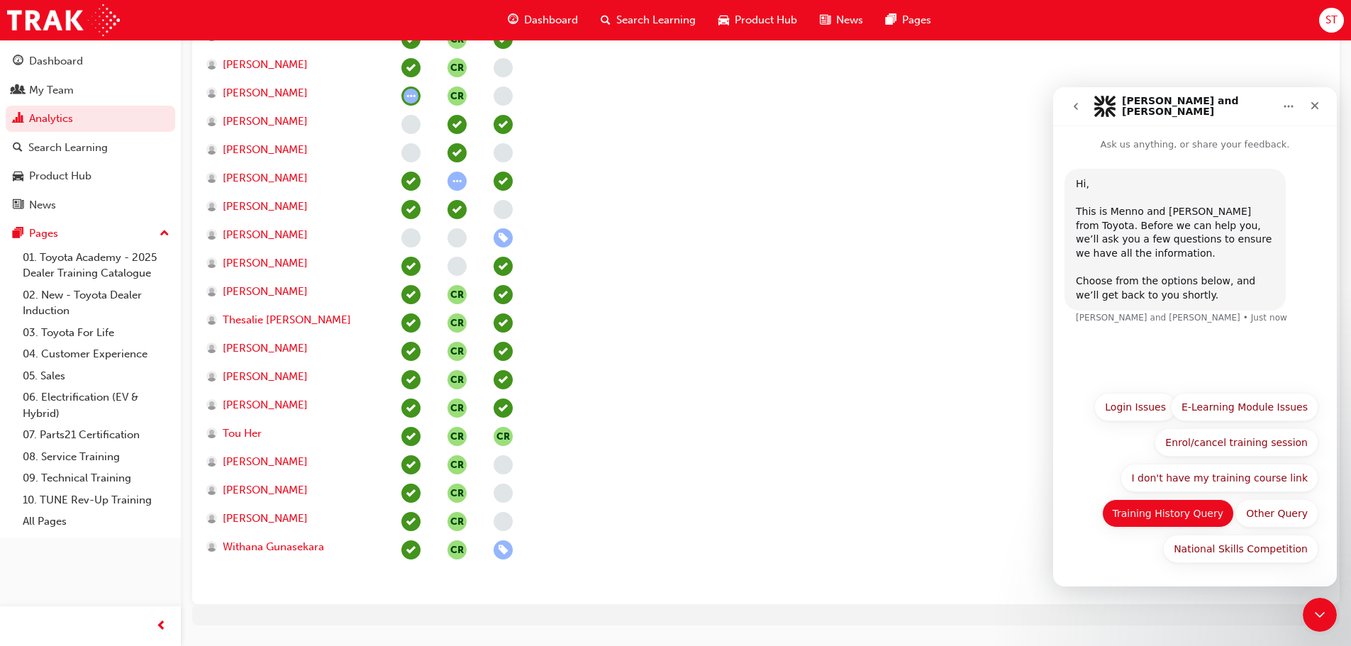
click at [1191, 513] on button "Training History Query" at bounding box center [1168, 513] width 133 height 28
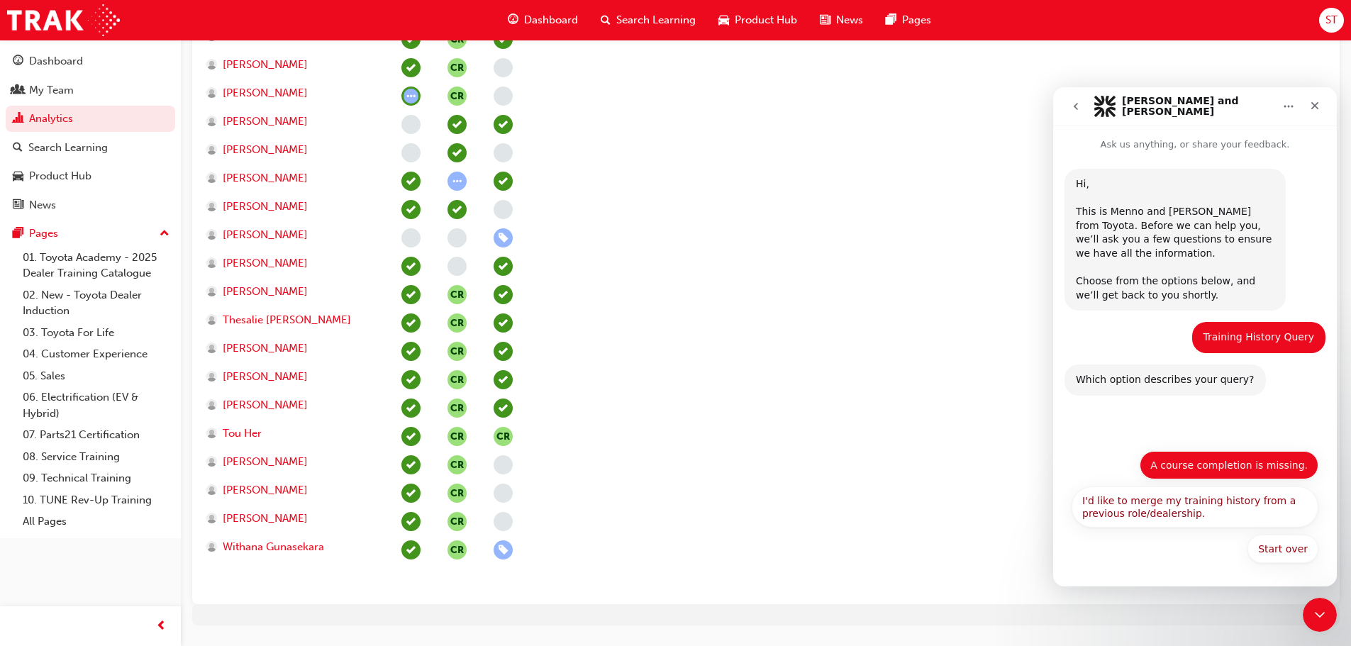
click at [1218, 468] on button "A course completion is missing." at bounding box center [1228, 465] width 179 height 28
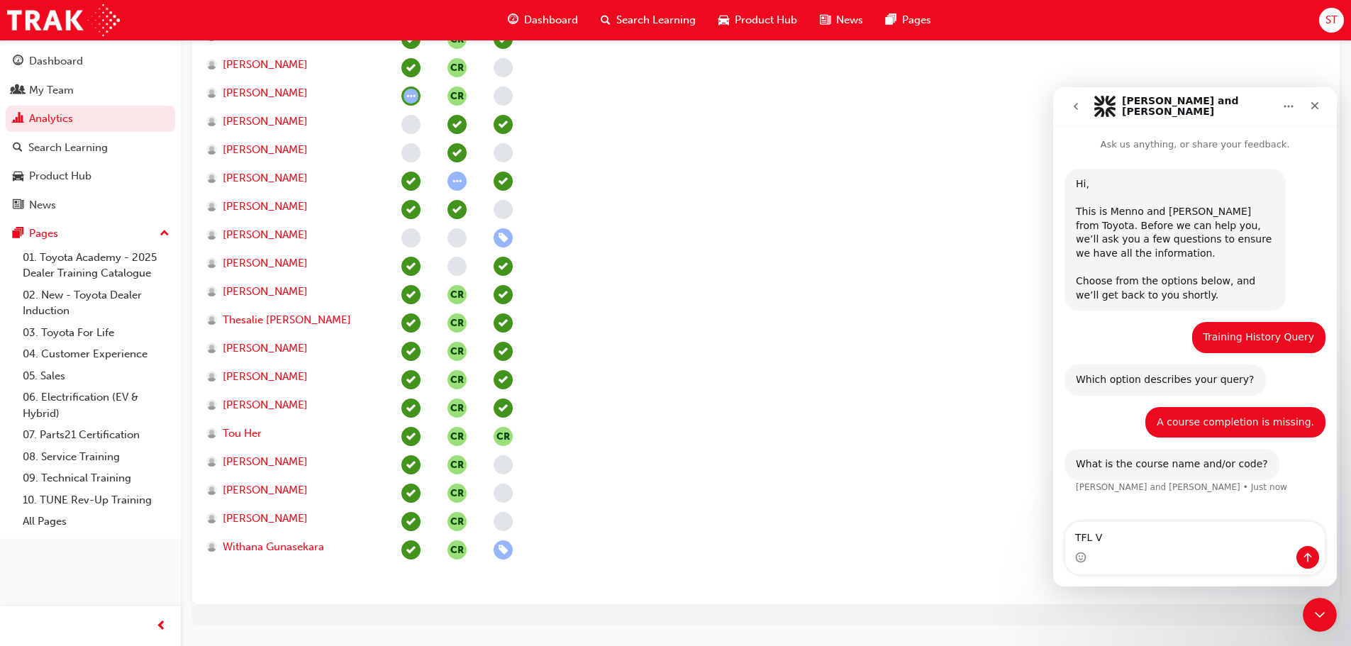
type textarea "TFL VC"
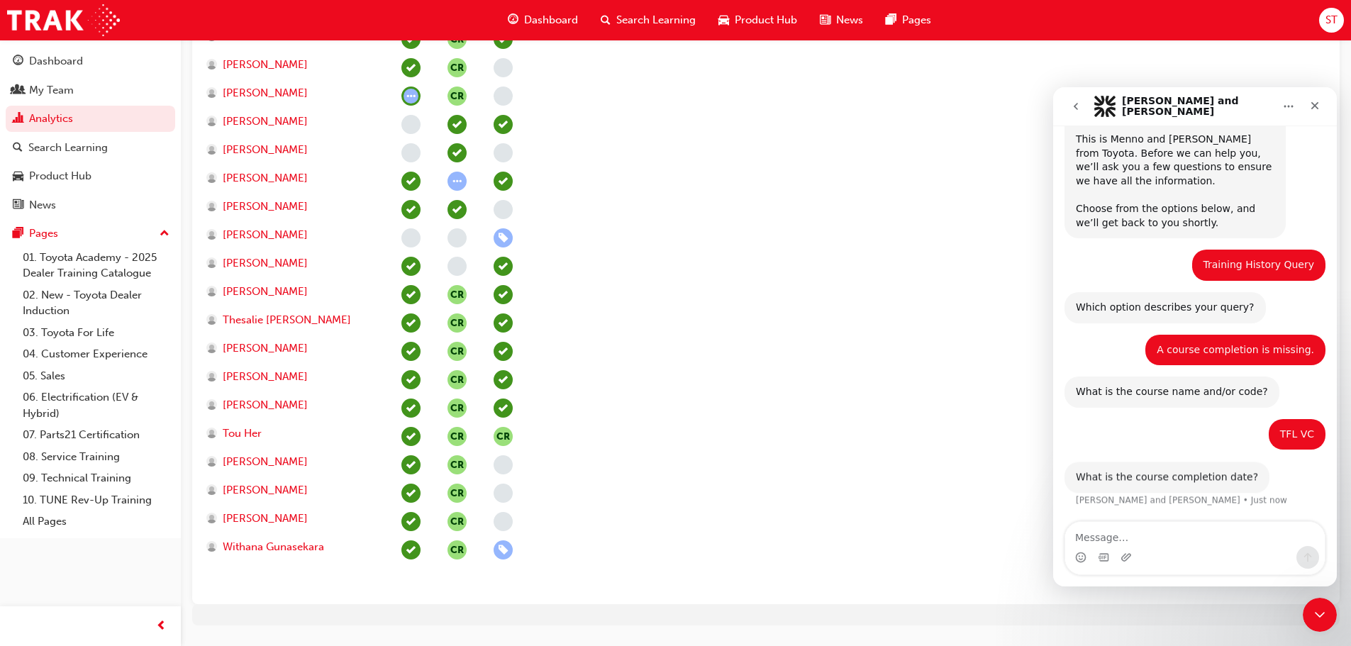
scroll to position [72, 0]
click at [1091, 537] on textarea "Message…" at bounding box center [1195, 534] width 260 height 24
type textarea "there are multiple"
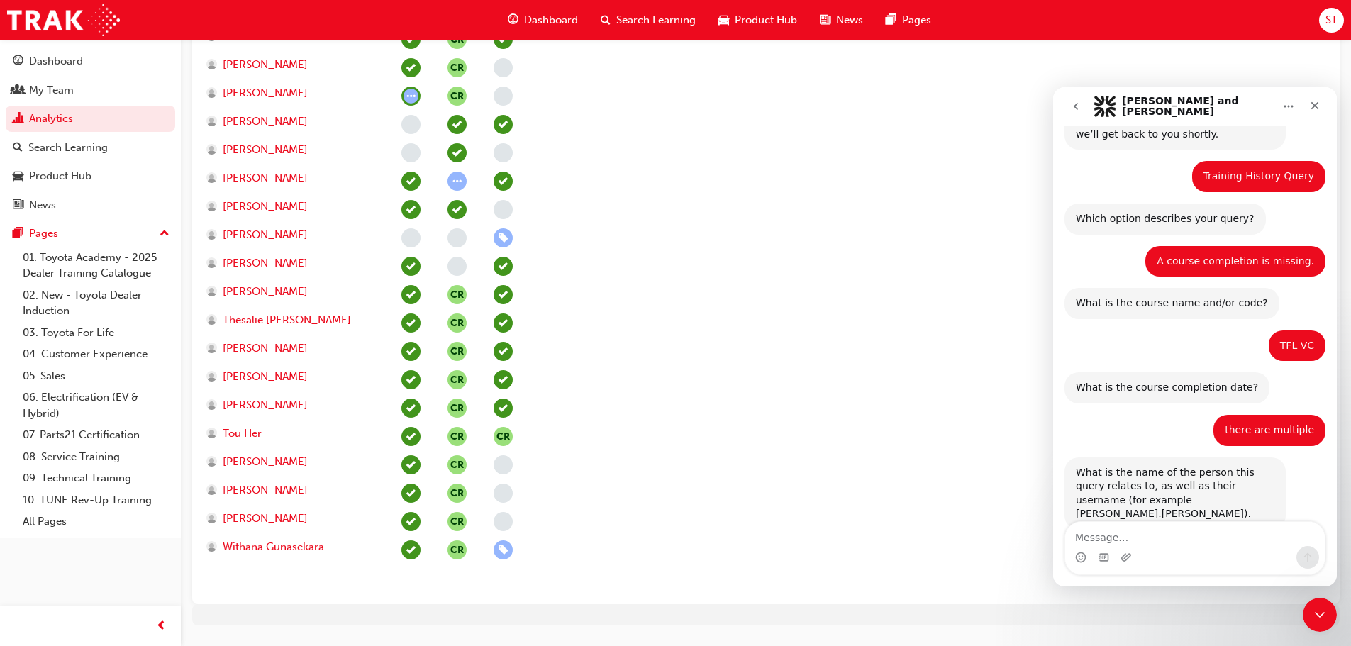
scroll to position [184, 0]
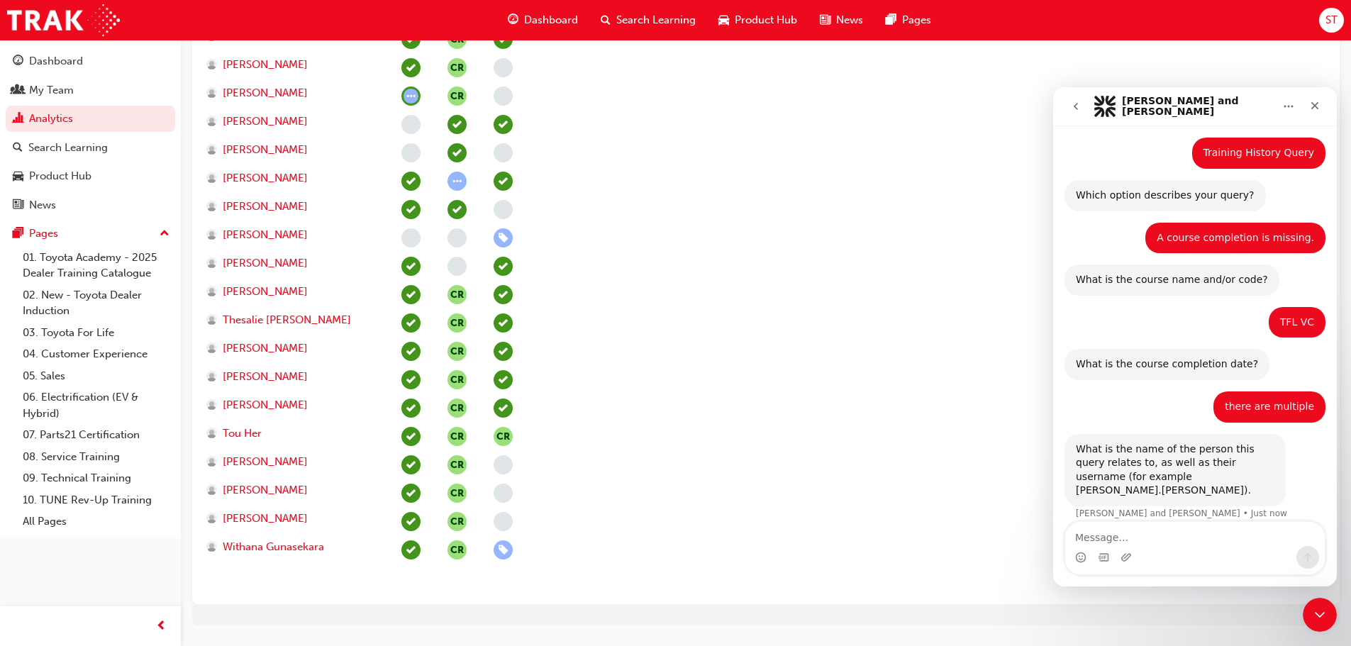
click at [1098, 535] on textarea "Message…" at bounding box center [1195, 534] width 260 height 24
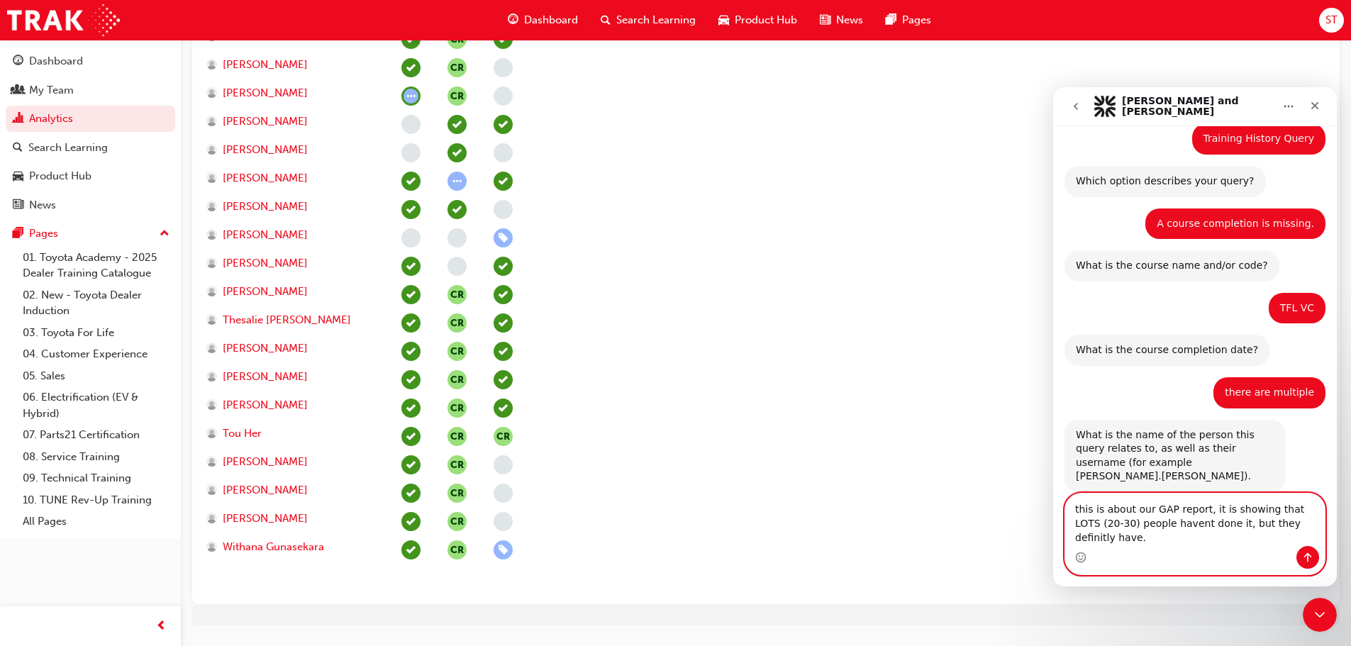
scroll to position [213, 0]
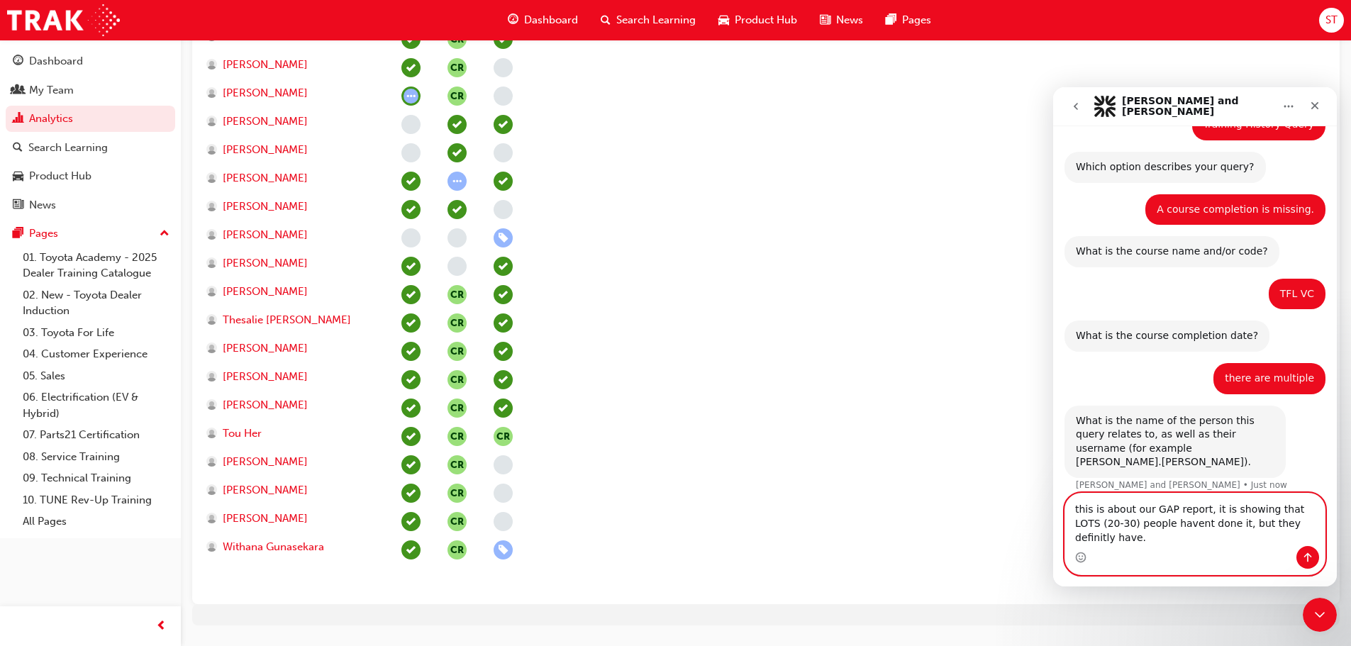
click at [1266, 510] on textarea "this is about our GAP report, it is showing that LOTS (20-30) people havent don…" at bounding box center [1195, 520] width 260 height 52
click at [1128, 518] on textarea "this is about our GAP report, it is showing that LOTS (20-30) people havent don…" at bounding box center [1195, 520] width 260 height 52
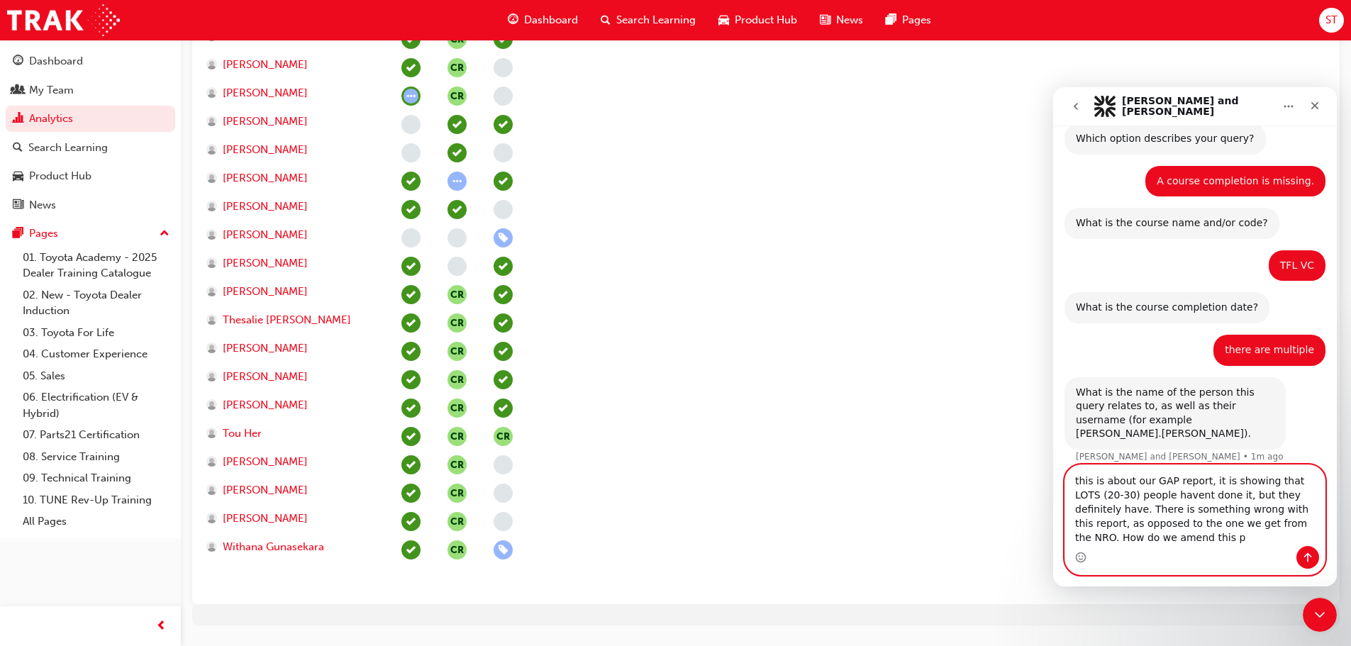
scroll to position [255, 0]
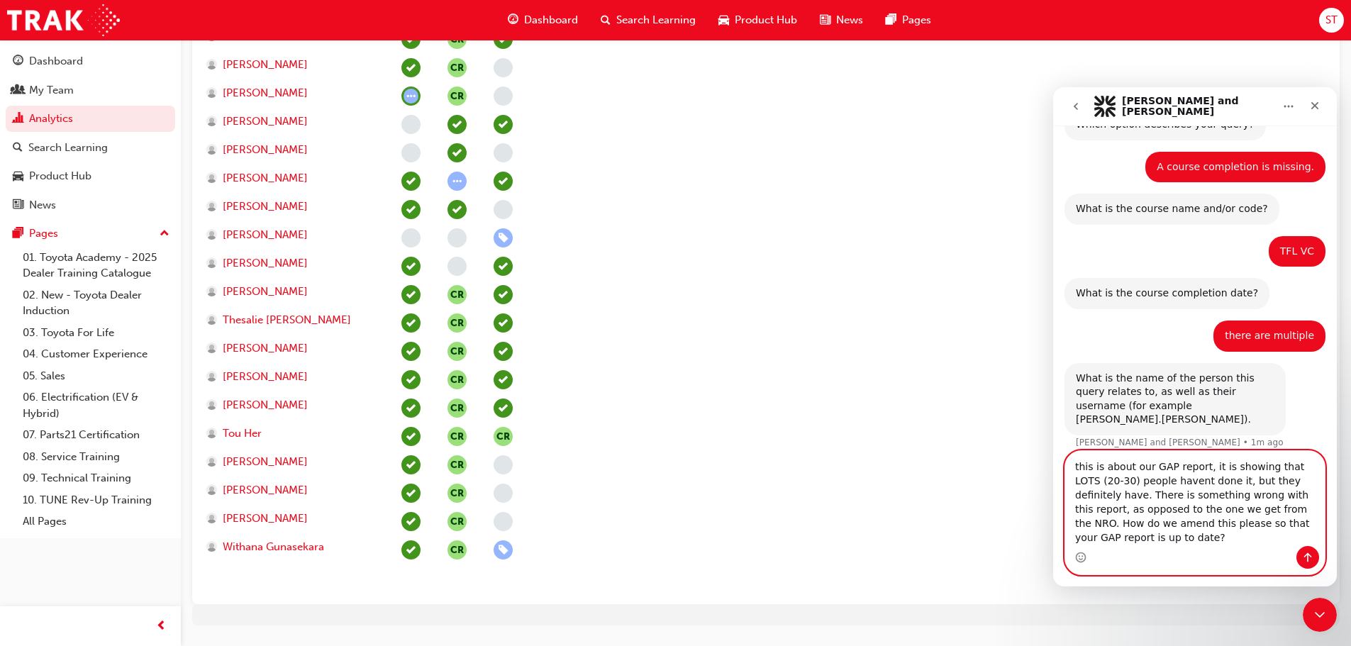
type textarea "this is about our GAP report, it is showing that LOTS (20-30) people havent don…"
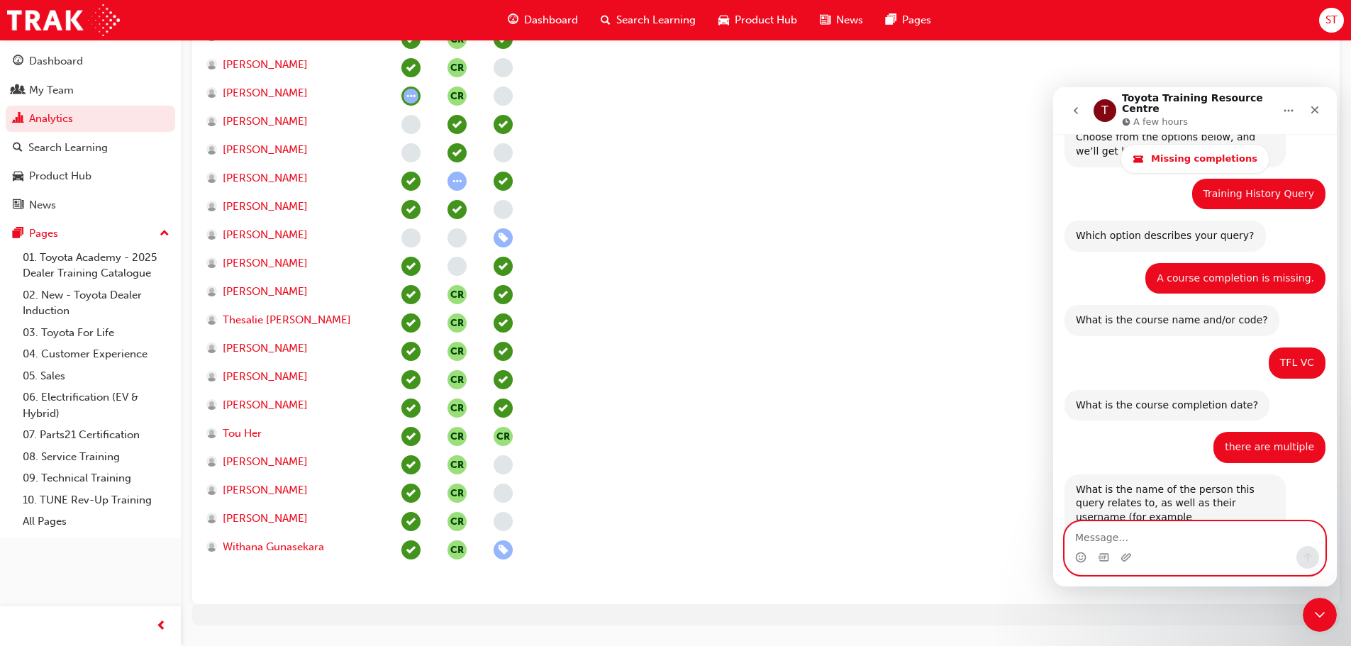
scroll to position [97, 0]
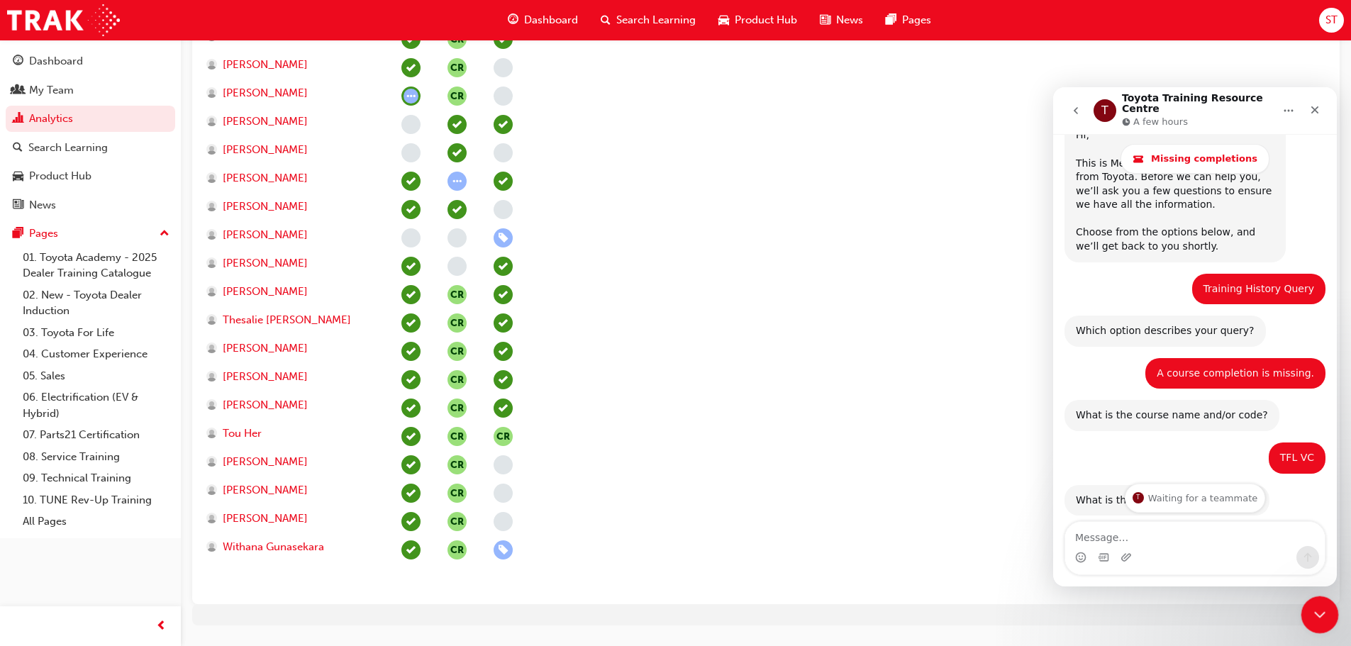
click at [1321, 613] on icon "Close Intercom Messenger" at bounding box center [1317, 612] width 17 height 17
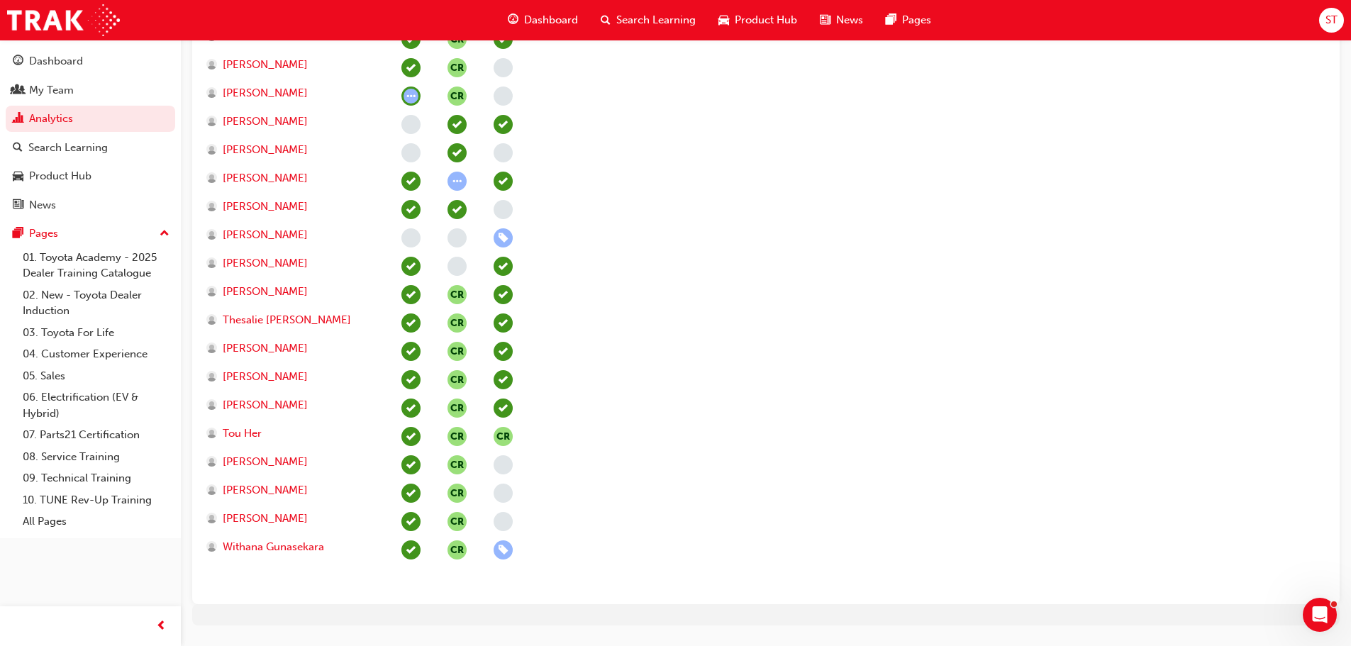
scroll to position [523, 0]
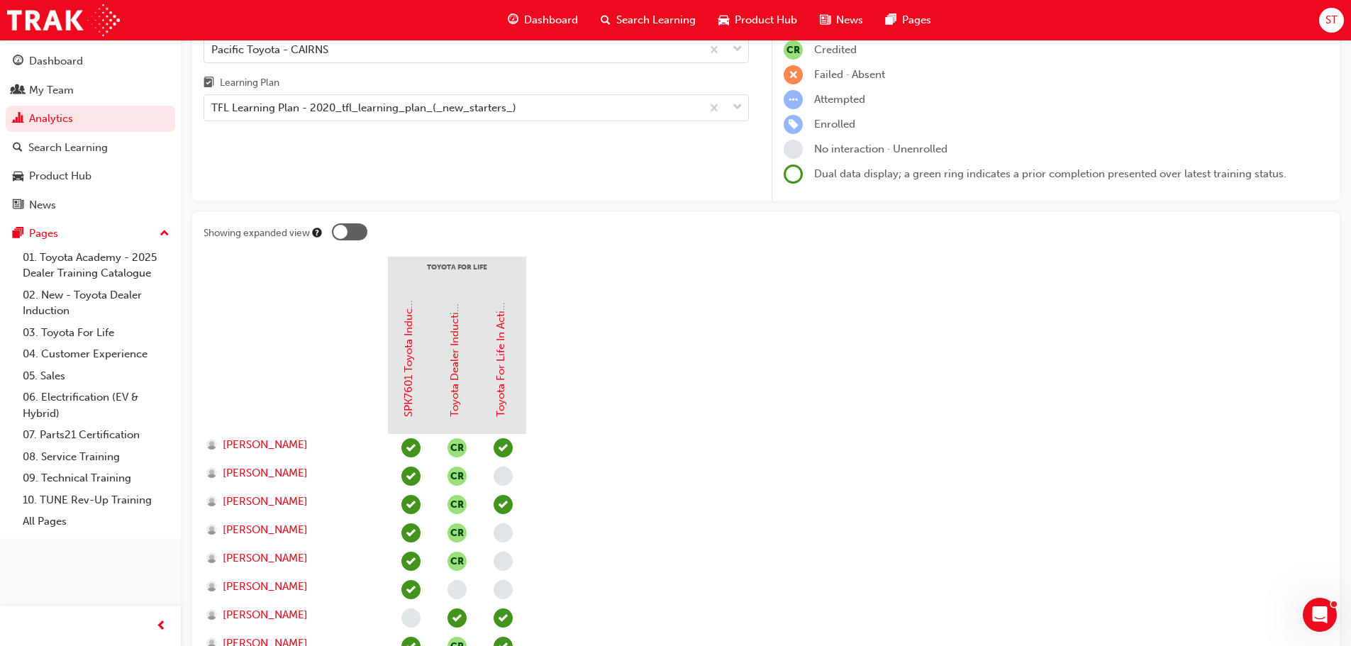
scroll to position [0, 0]
